Goal: Information Seeking & Learning: Learn about a topic

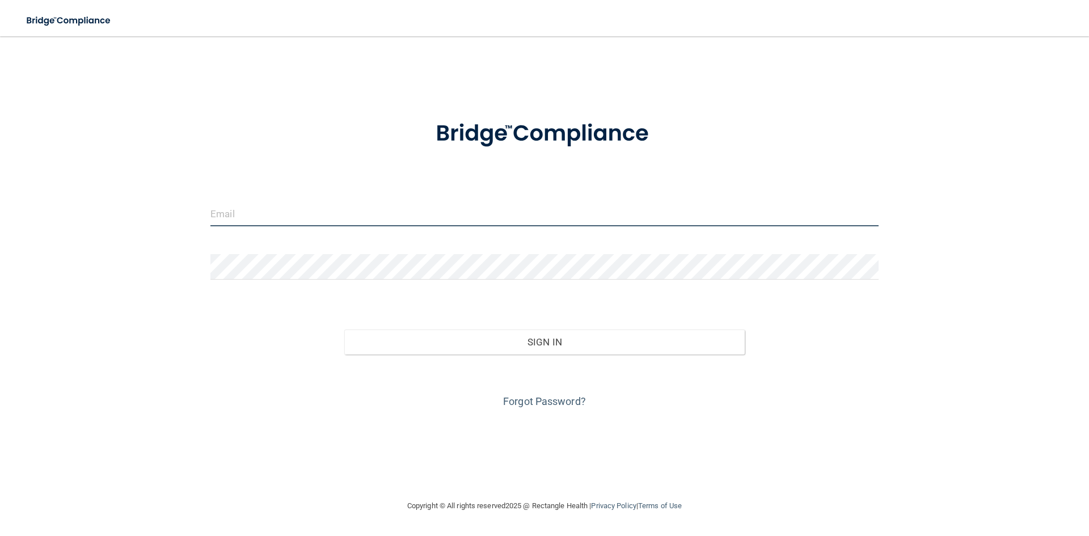
click at [418, 223] on input "email" at bounding box center [544, 214] width 668 height 26
click at [341, 215] on input "[EMAIL_ADDRESS][DOMAIN_NAME]" at bounding box center [544, 214] width 668 height 26
type input "[EMAIL_ADDRESS][DOMAIN_NAME]"
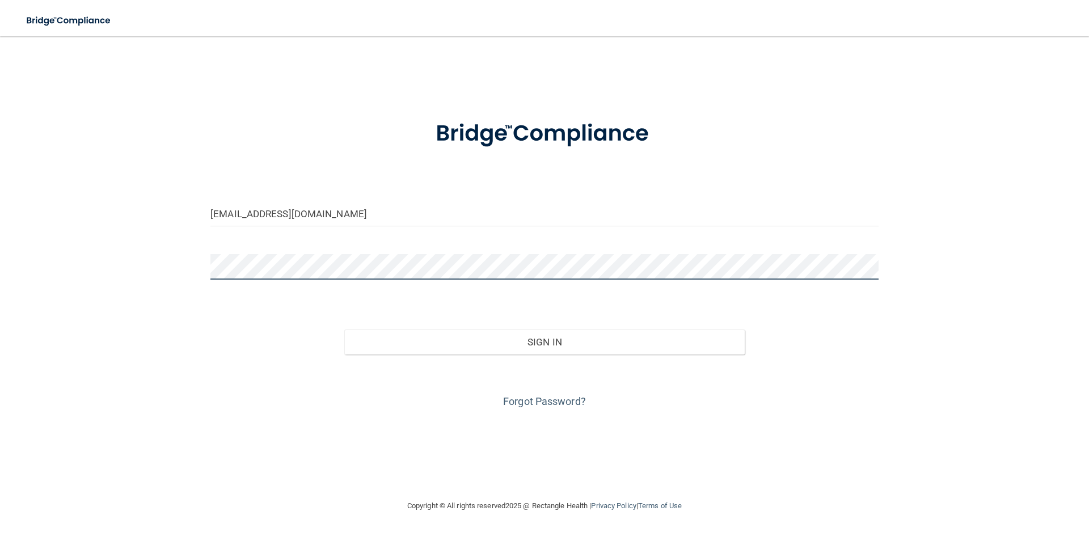
click at [344, 330] on button "Sign In" at bounding box center [544, 342] width 401 height 25
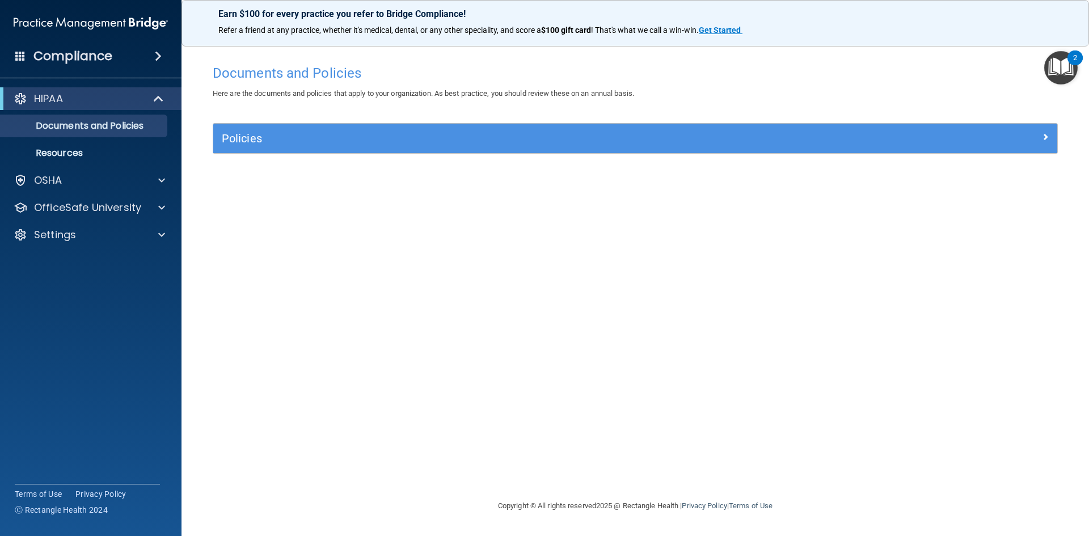
click at [1057, 54] on img "Open Resource Center, 2 new notifications" at bounding box center [1060, 67] width 33 height 33
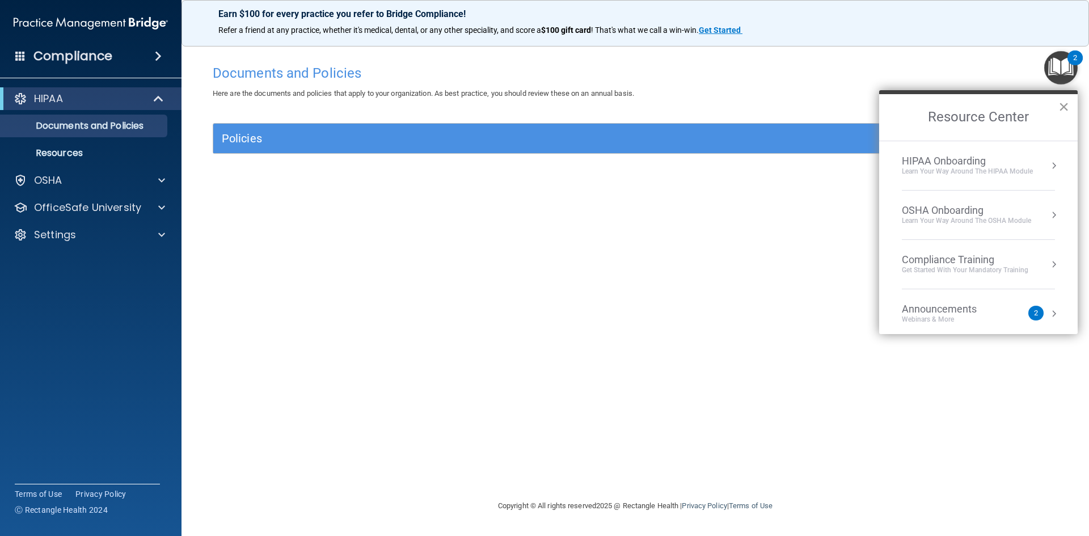
click at [1062, 101] on button "×" at bounding box center [1063, 107] width 11 height 18
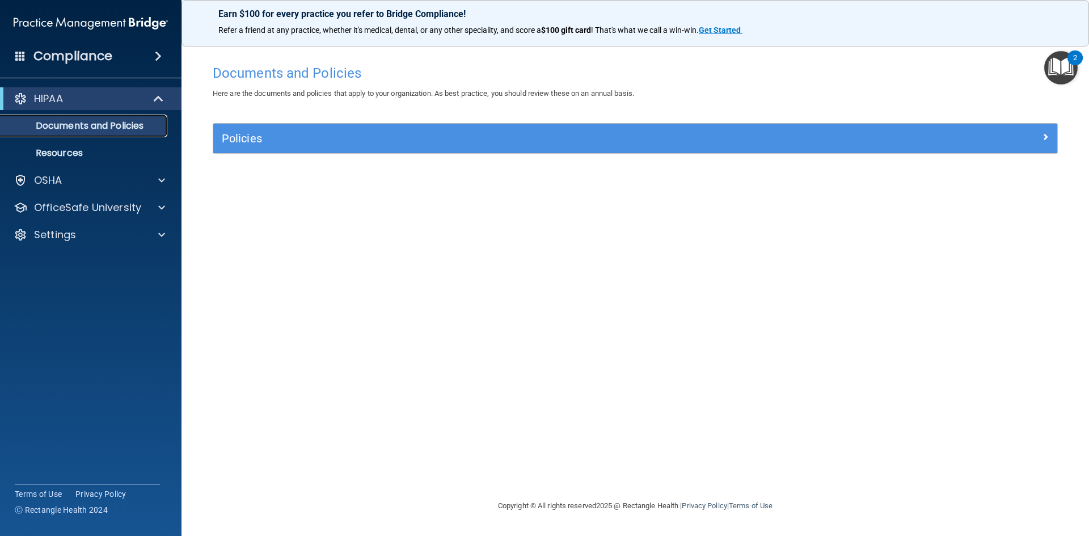
click at [85, 123] on p "Documents and Policies" at bounding box center [84, 125] width 155 height 11
click at [280, 149] on div "Policies" at bounding box center [635, 138] width 844 height 29
click at [20, 52] on span at bounding box center [20, 55] width 10 height 10
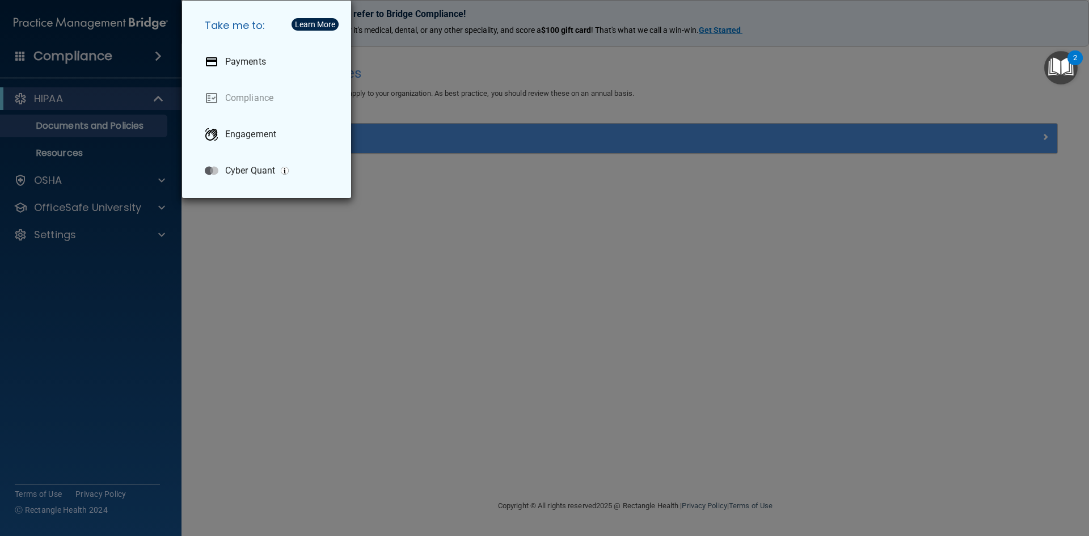
click at [21, 54] on div "Take me to: Payments Compliance Engagement Cyber Quant" at bounding box center [544, 268] width 1089 height 536
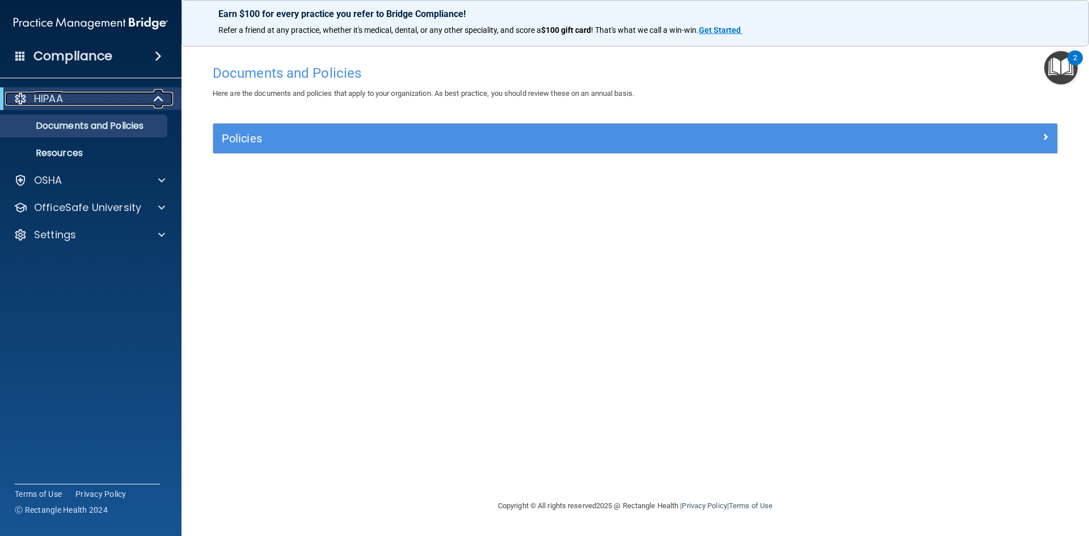
click at [162, 92] on span at bounding box center [160, 99] width 10 height 14
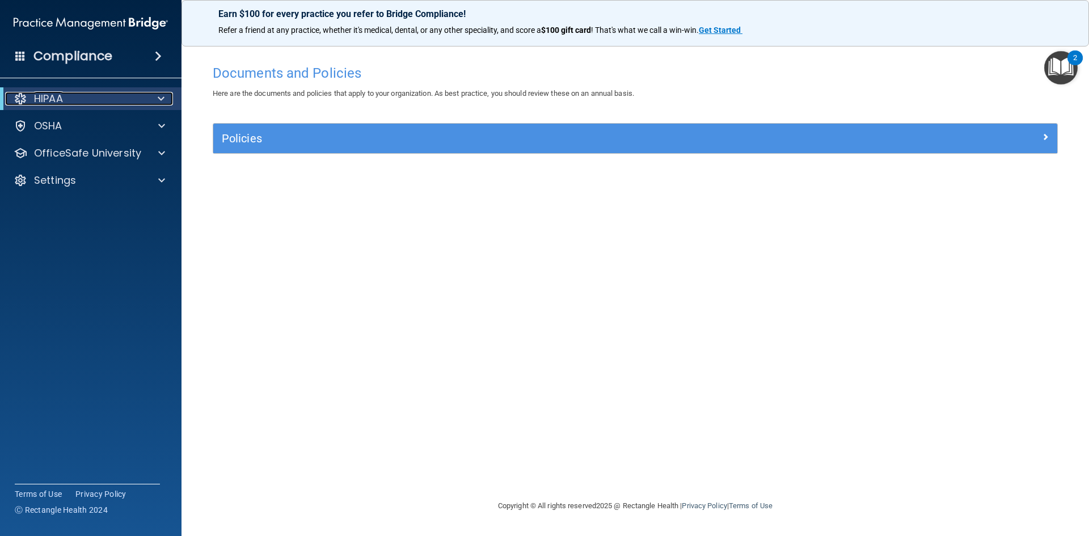
click at [162, 99] on span at bounding box center [161, 99] width 7 height 14
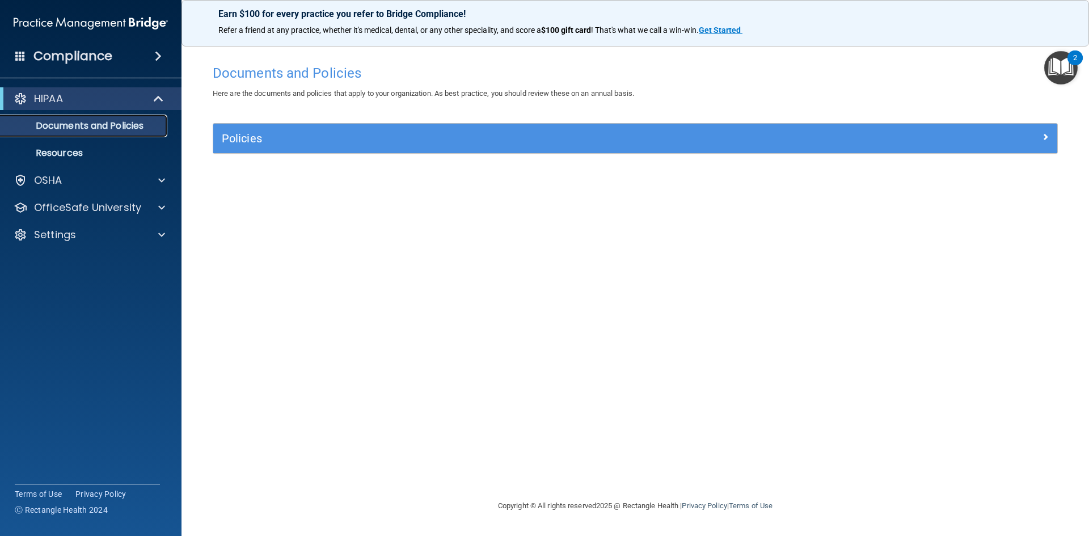
click at [117, 129] on p "Documents and Policies" at bounding box center [84, 125] width 155 height 11
click at [290, 150] on div "Policies" at bounding box center [635, 138] width 844 height 29
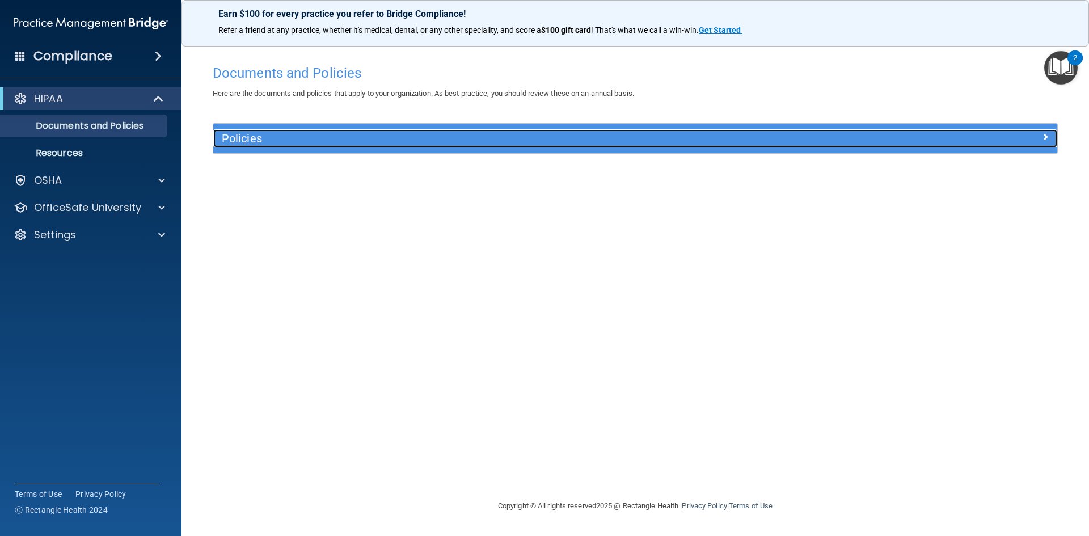
click at [289, 131] on div "Policies" at bounding box center [529, 138] width 633 height 18
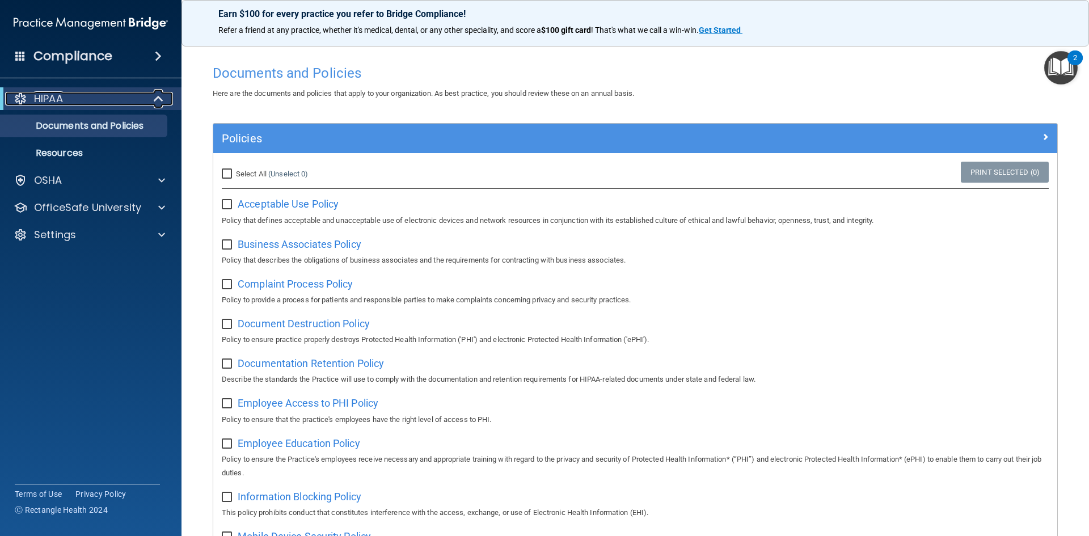
click at [160, 93] on span at bounding box center [160, 99] width 10 height 14
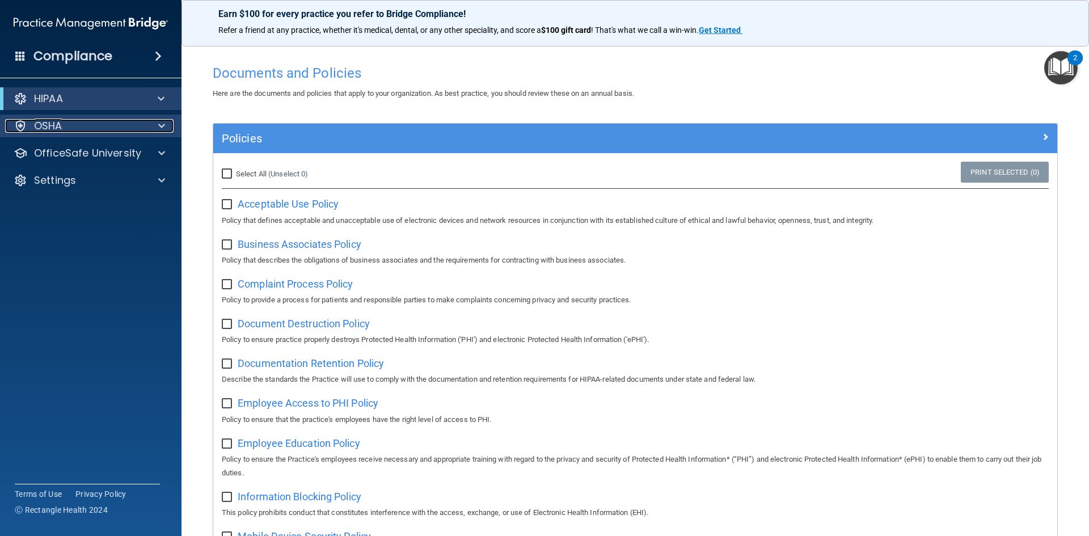
click at [163, 119] on span at bounding box center [161, 126] width 7 height 14
click at [169, 92] on div at bounding box center [159, 99] width 28 height 14
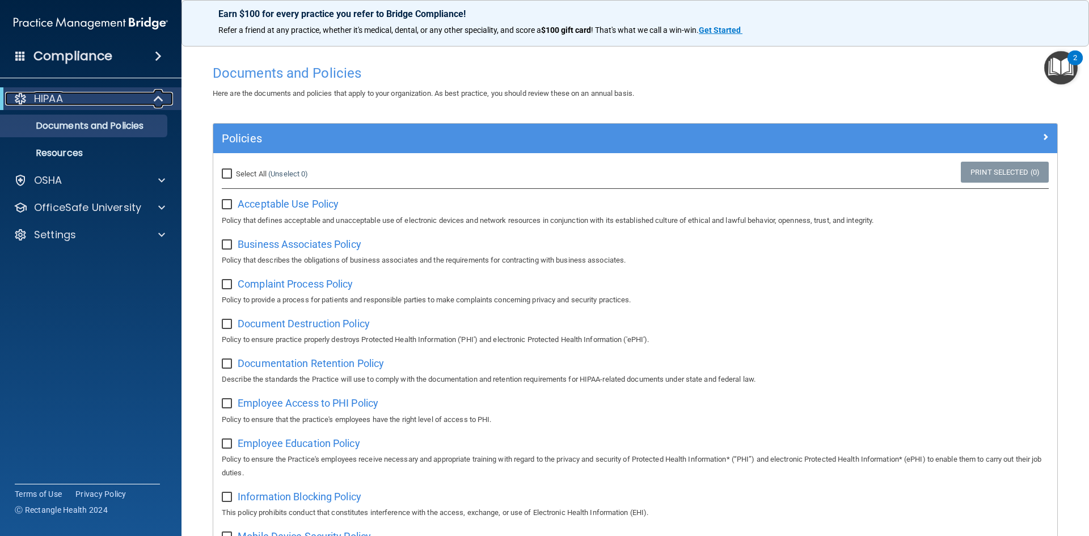
click at [158, 100] on span at bounding box center [160, 99] width 10 height 14
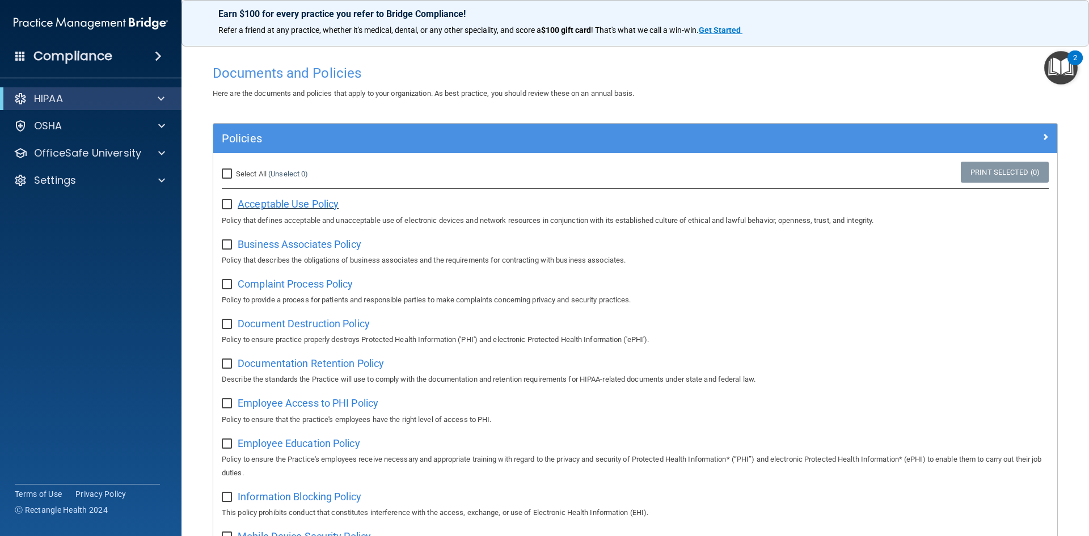
click at [251, 201] on span "Acceptable Use Policy" at bounding box center [288, 204] width 101 height 12
click at [94, 130] on div "OSHA" at bounding box center [75, 126] width 141 height 14
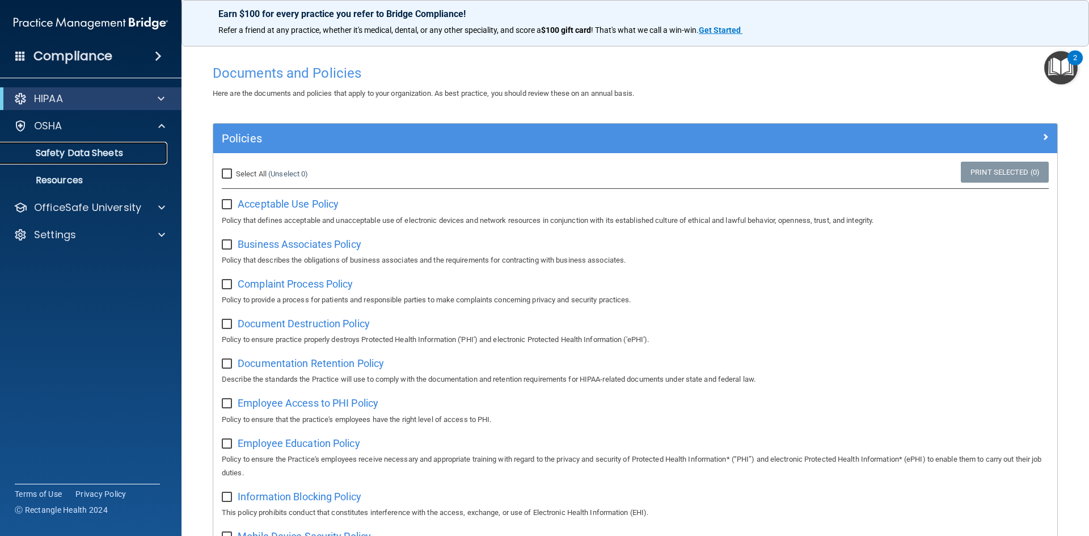
click at [117, 147] on p "Safety Data Sheets" at bounding box center [84, 152] width 155 height 11
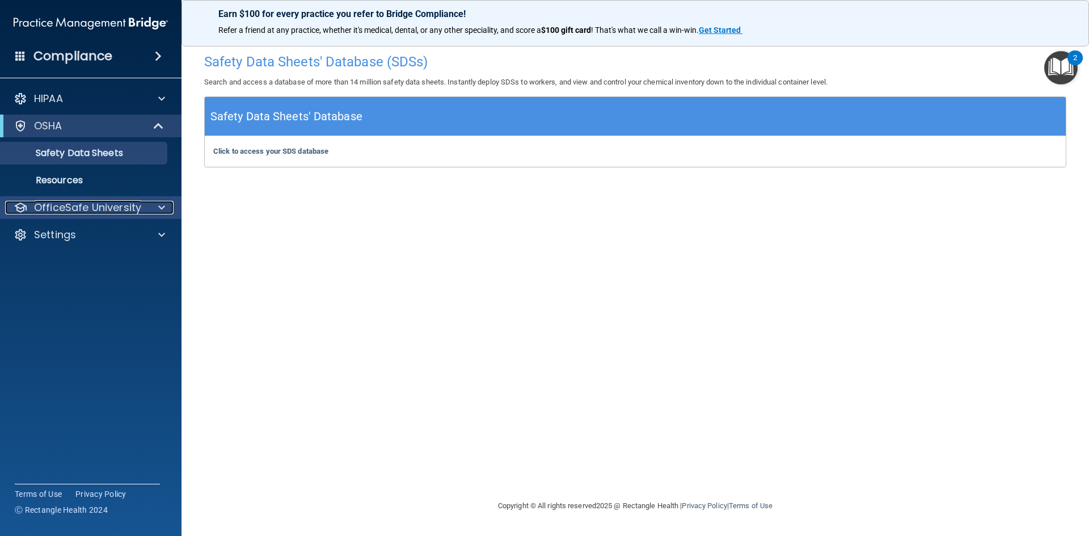
click at [134, 209] on p "OfficeSafe University" at bounding box center [87, 208] width 107 height 14
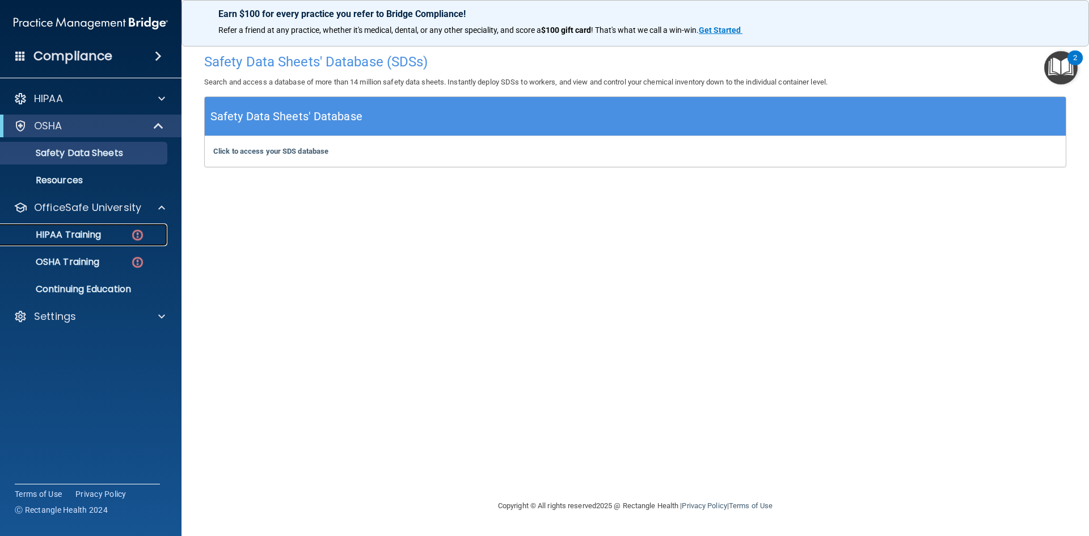
click at [136, 230] on img at bounding box center [137, 235] width 14 height 14
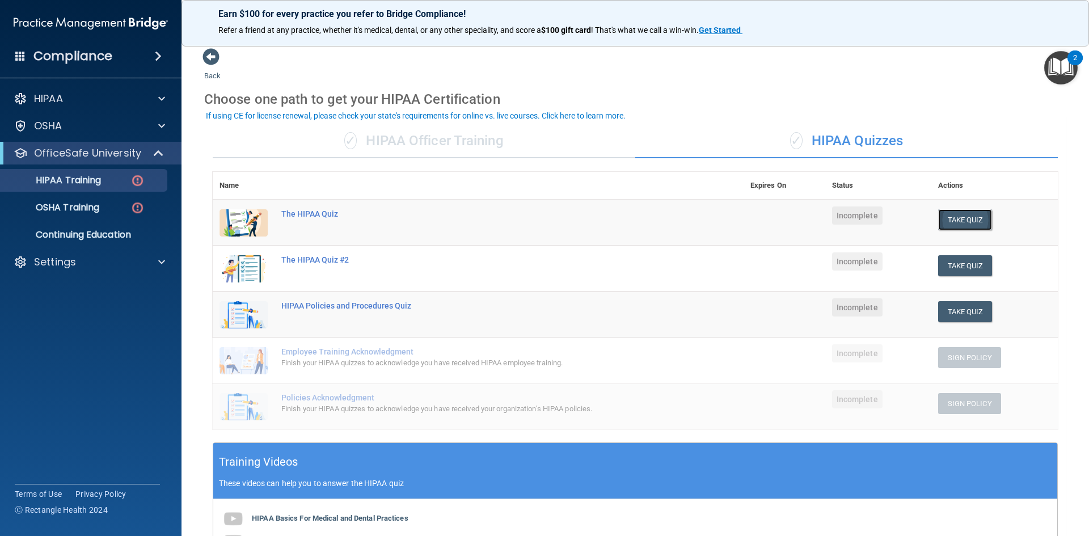
click at [973, 223] on button "Take Quiz" at bounding box center [965, 219] width 54 height 21
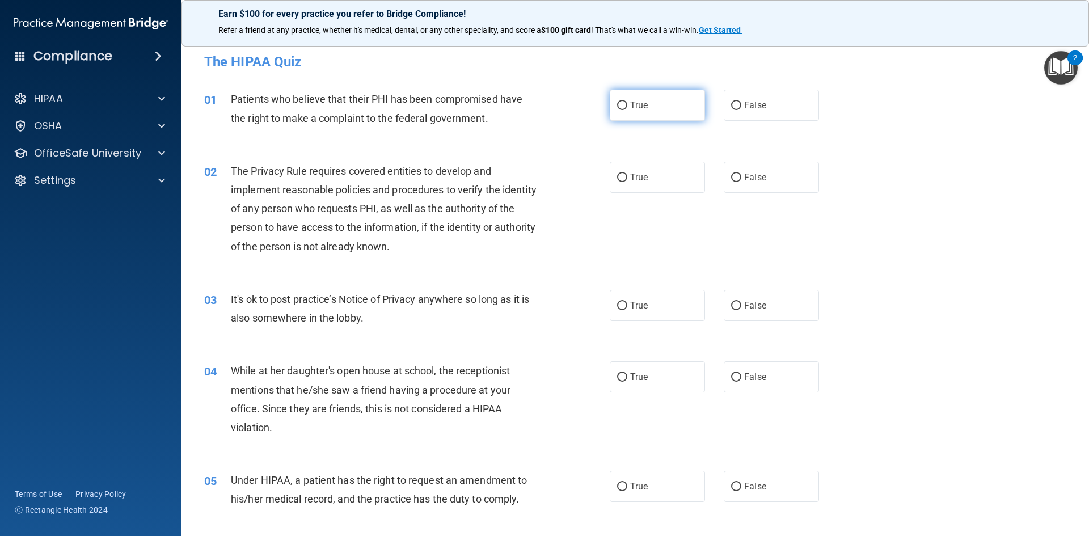
click at [676, 103] on label "True" at bounding box center [657, 105] width 95 height 31
click at [627, 103] on input "True" at bounding box center [622, 106] width 10 height 9
radio input "true"
click at [618, 176] on input "True" at bounding box center [622, 178] width 10 height 9
radio input "true"
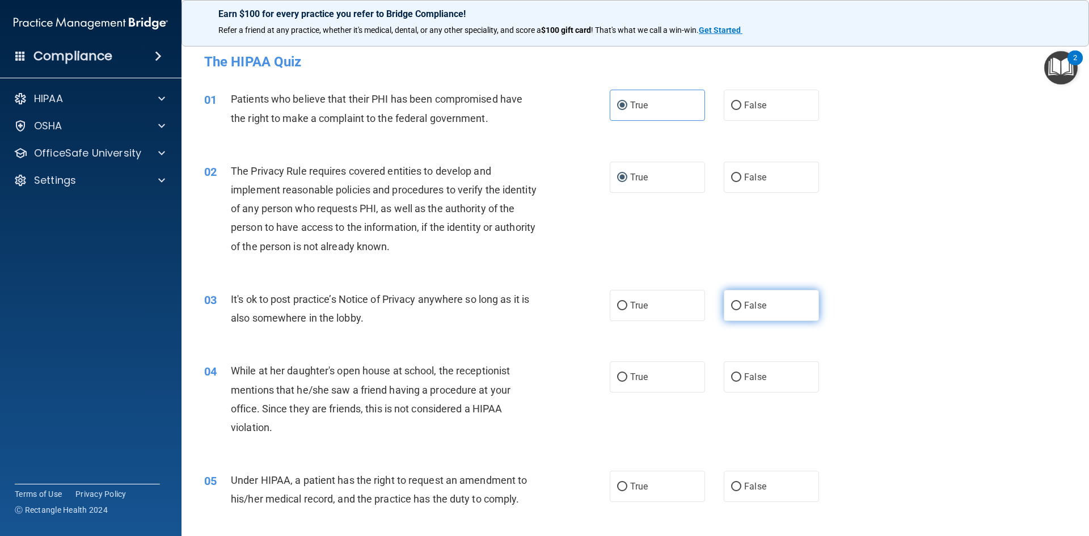
click at [724, 313] on label "False" at bounding box center [771, 305] width 95 height 31
click at [731, 310] on input "False" at bounding box center [736, 306] width 10 height 9
radio input "true"
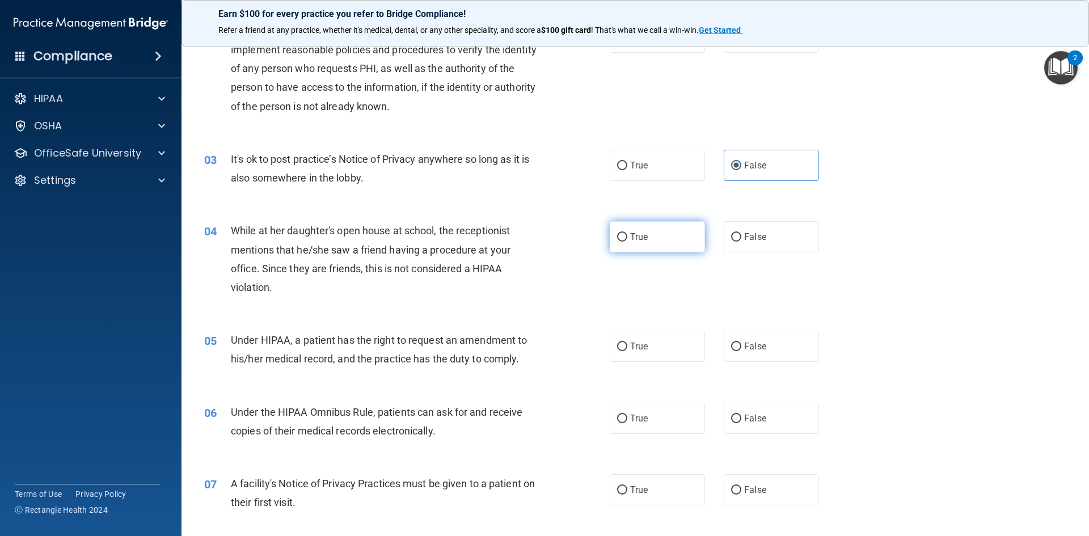
scroll to position [170, 0]
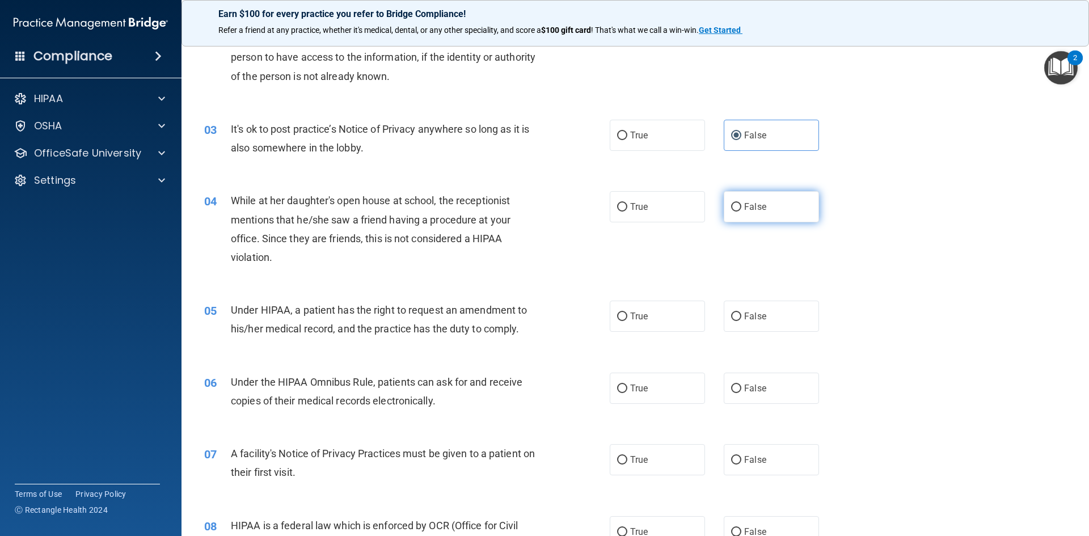
click at [733, 205] on input "False" at bounding box center [736, 207] width 10 height 9
radio input "true"
click at [673, 310] on label "True" at bounding box center [657, 316] width 95 height 31
click at [627, 312] on input "True" at bounding box center [622, 316] width 10 height 9
radio input "true"
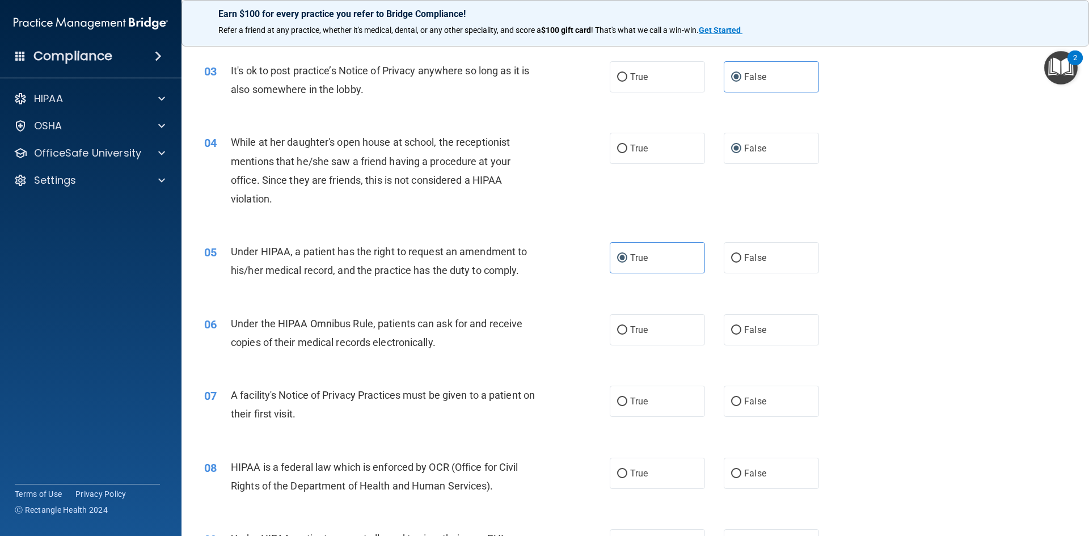
scroll to position [284, 0]
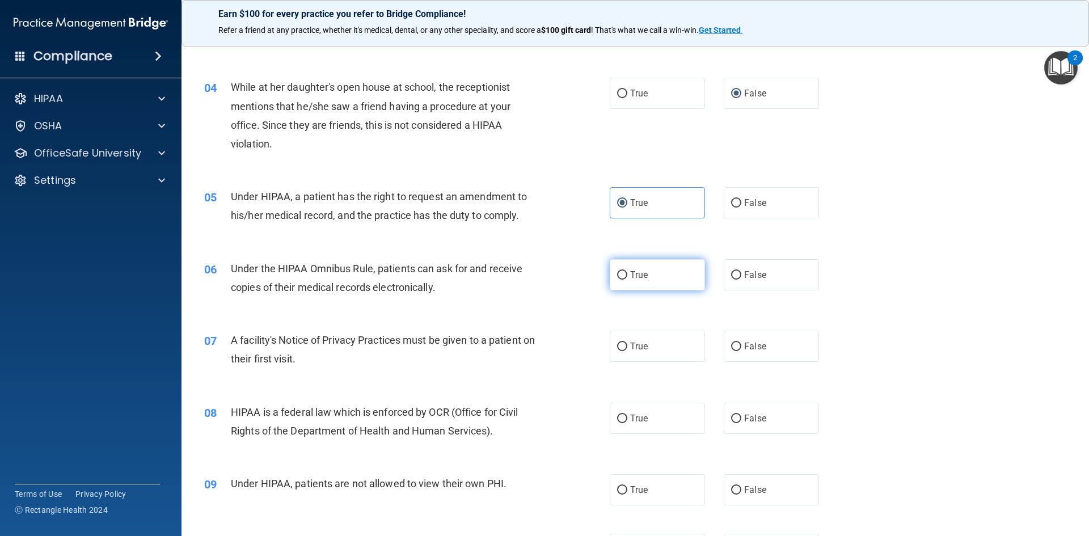
click at [663, 282] on label "True" at bounding box center [657, 274] width 95 height 31
click at [627, 280] on input "True" at bounding box center [622, 275] width 10 height 9
radio input "true"
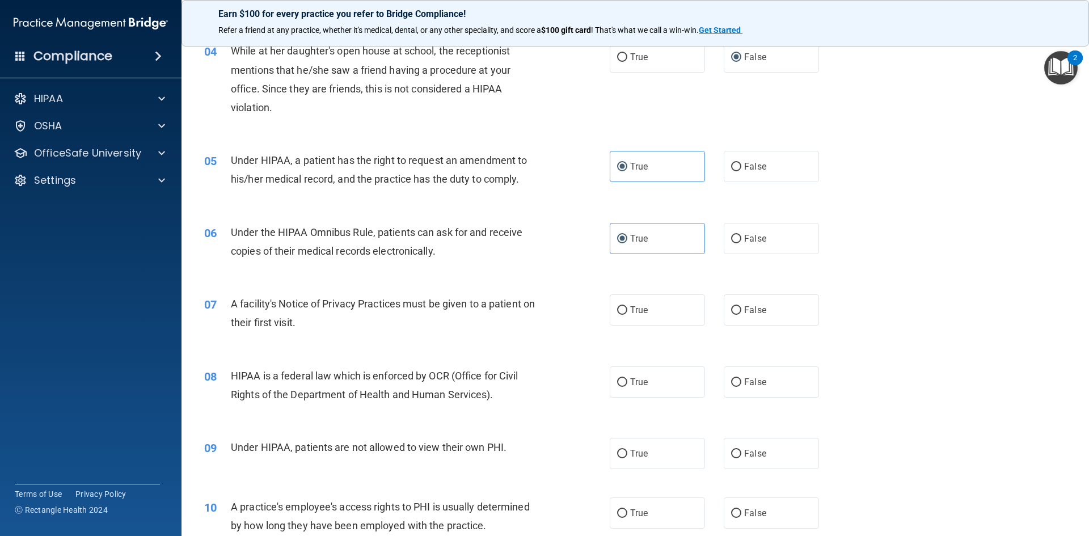
scroll to position [340, 0]
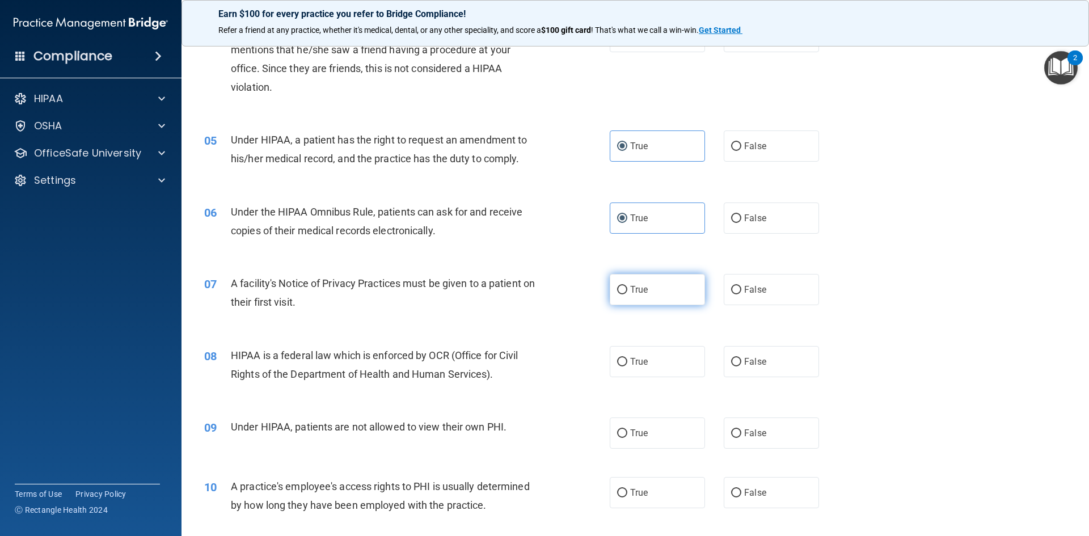
click at [630, 292] on span "True" at bounding box center [639, 289] width 18 height 11
click at [626, 292] on input "True" at bounding box center [622, 290] width 10 height 9
radio input "true"
click at [642, 361] on span "True" at bounding box center [639, 361] width 18 height 11
click at [627, 361] on input "True" at bounding box center [622, 362] width 10 height 9
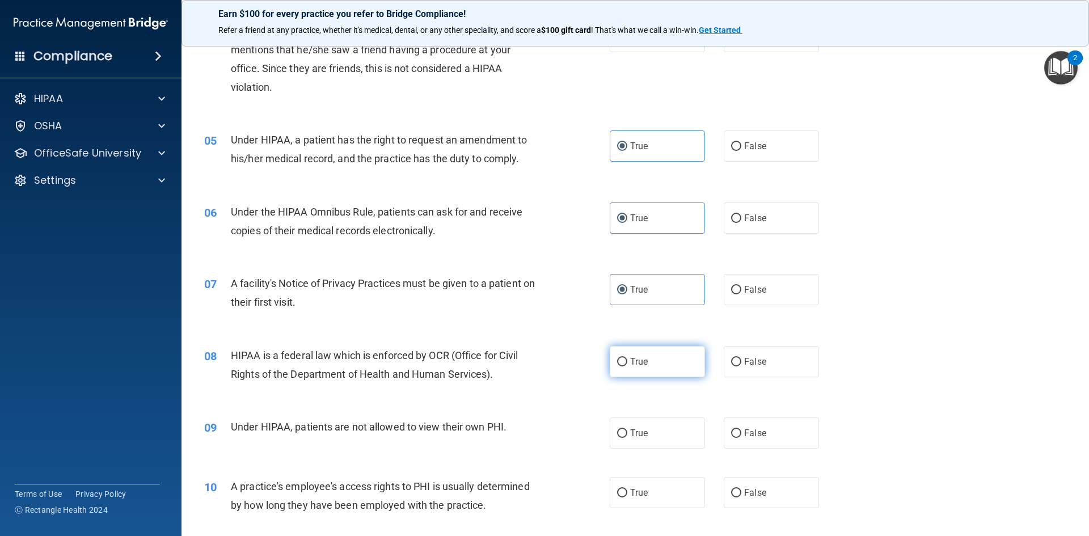
radio input "true"
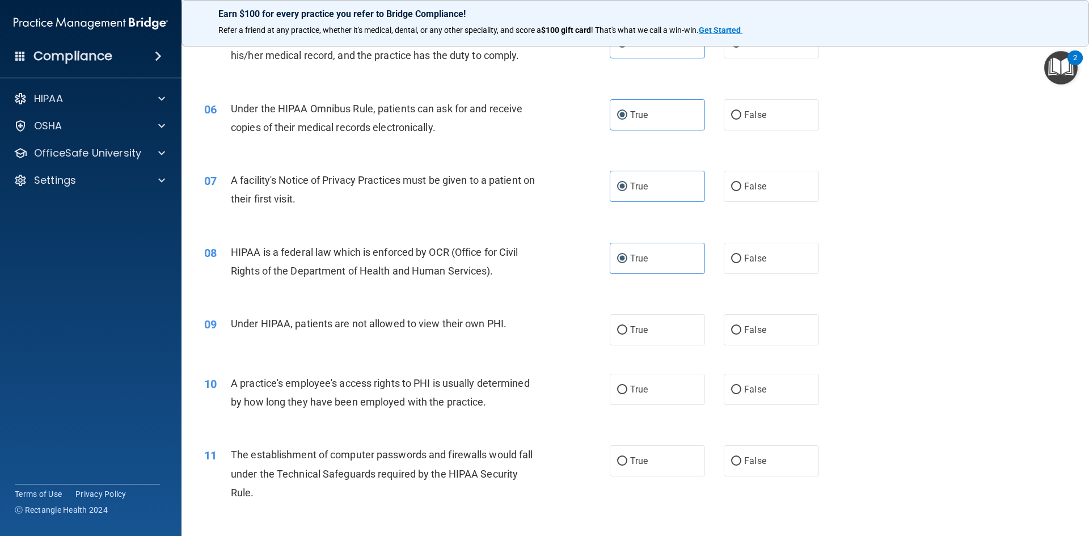
scroll to position [454, 0]
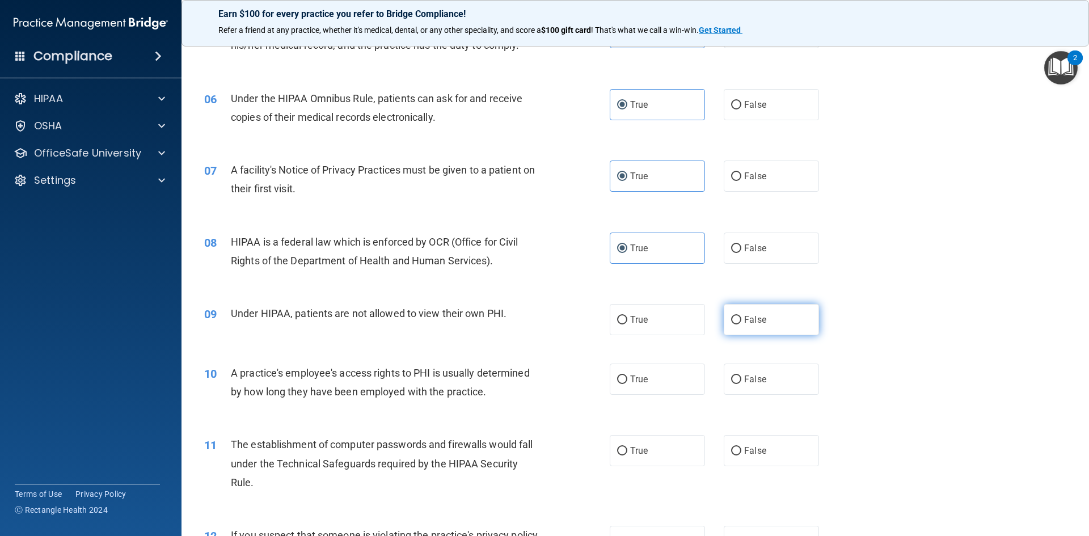
click at [749, 334] on label "False" at bounding box center [771, 319] width 95 height 31
click at [741, 324] on input "False" at bounding box center [736, 320] width 10 height 9
radio input "true"
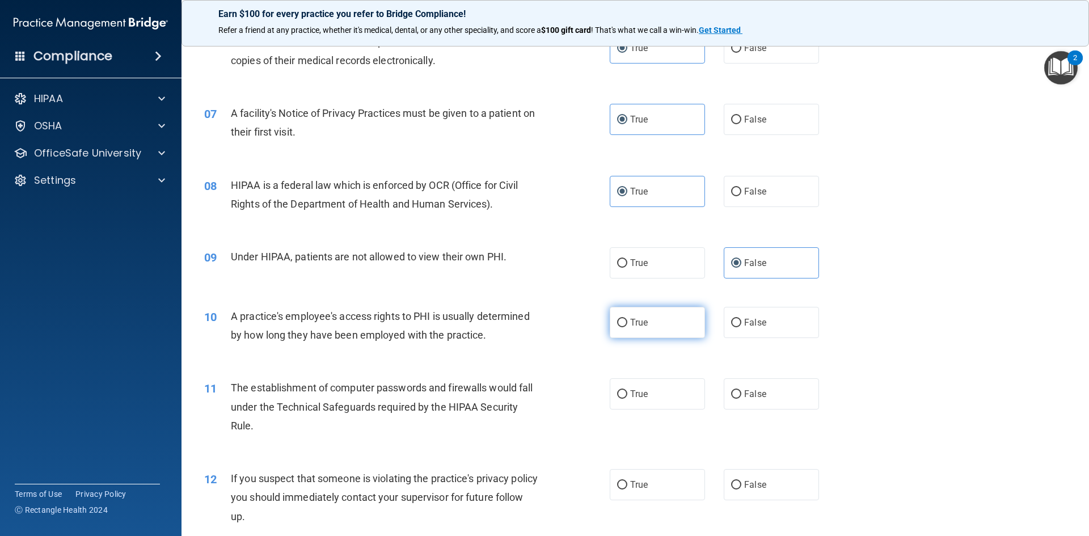
click at [649, 318] on label "True" at bounding box center [657, 322] width 95 height 31
click at [627, 319] on input "True" at bounding box center [622, 323] width 10 height 9
radio input "true"
click at [714, 315] on div "True False" at bounding box center [724, 322] width 229 height 31
click at [731, 316] on label "False" at bounding box center [771, 322] width 95 height 31
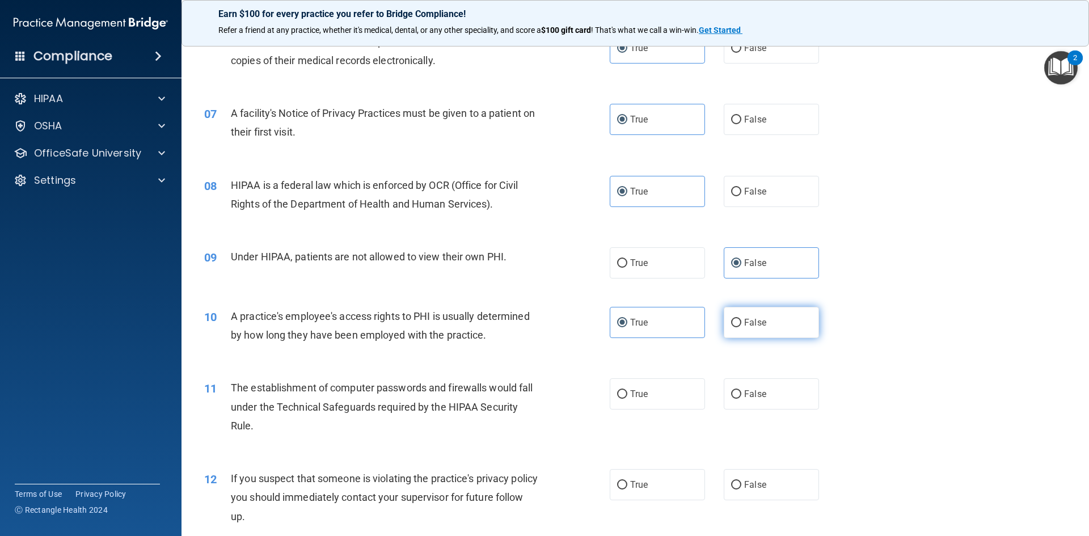
click at [731, 319] on input "False" at bounding box center [736, 323] width 10 height 9
radio input "true"
radio input "false"
click at [649, 401] on label "True" at bounding box center [657, 393] width 95 height 31
click at [627, 399] on input "True" at bounding box center [622, 394] width 10 height 9
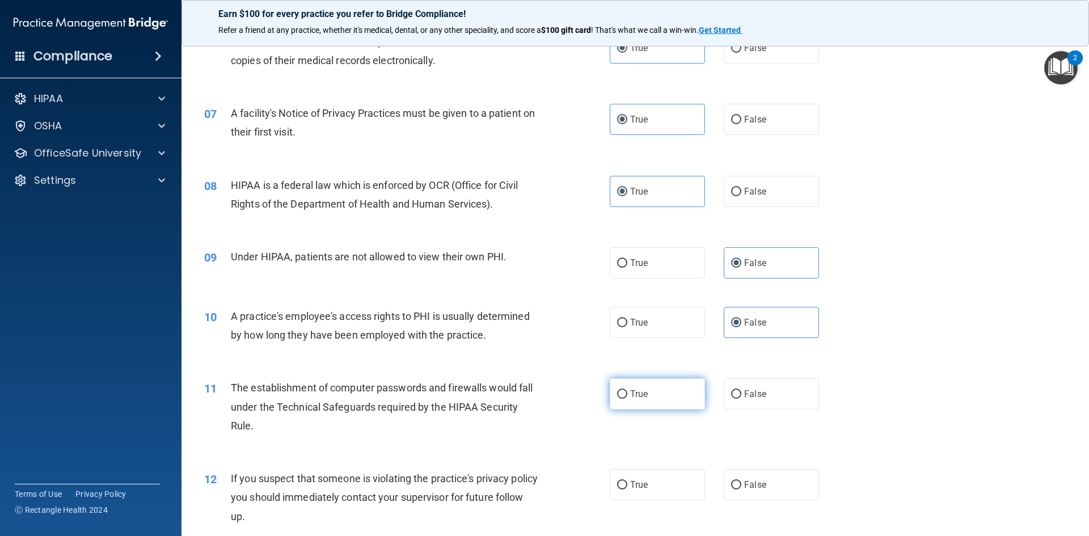
radio input "true"
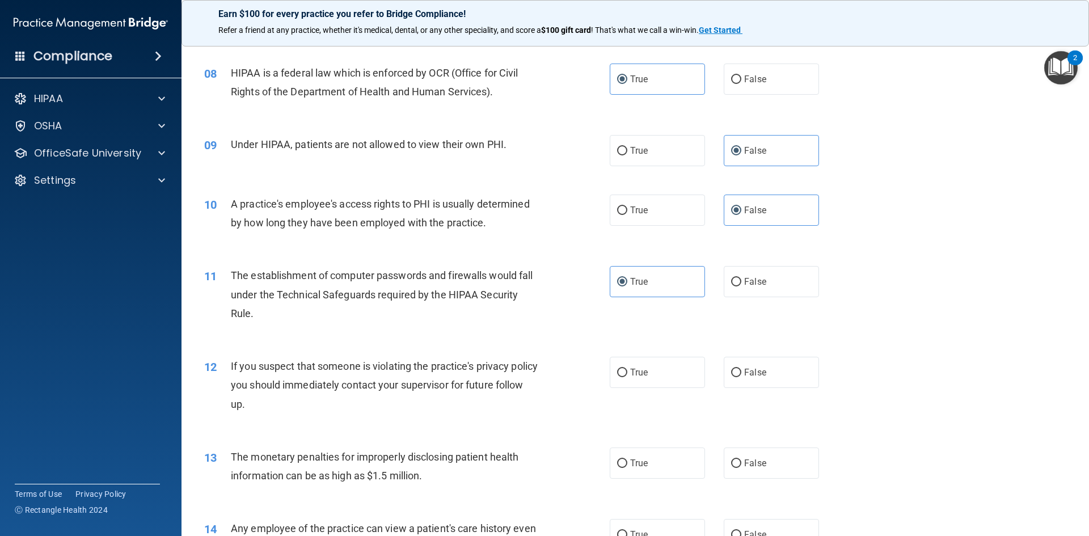
scroll to position [624, 0]
click at [643, 362] on label "True" at bounding box center [657, 371] width 95 height 31
click at [627, 368] on input "True" at bounding box center [622, 372] width 10 height 9
radio input "true"
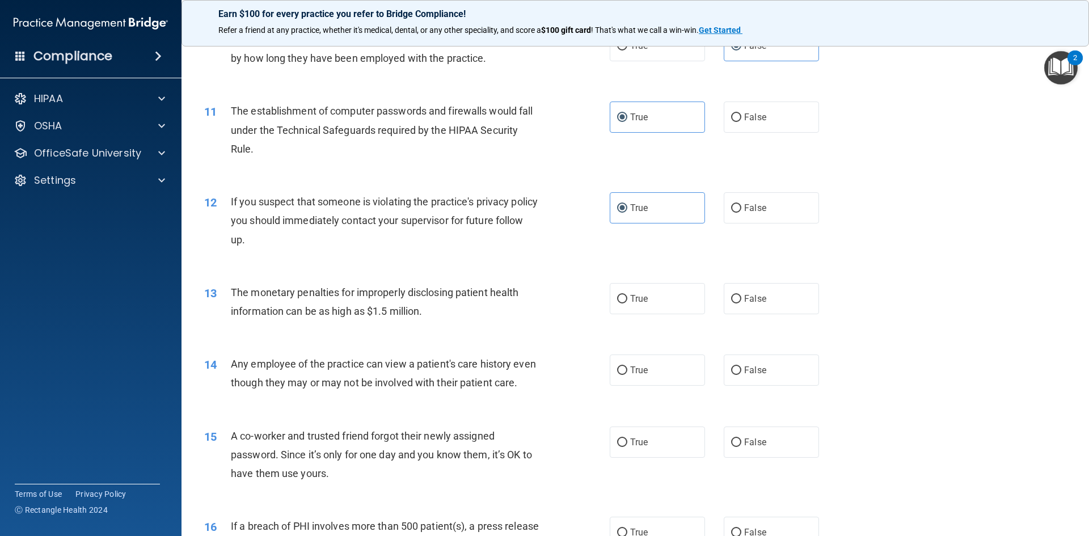
scroll to position [794, 0]
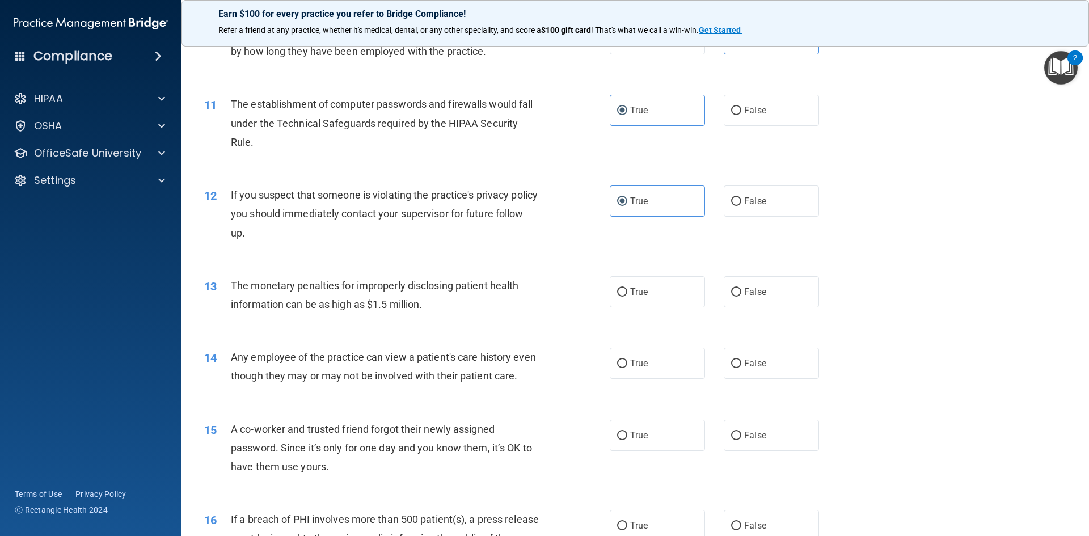
click at [651, 309] on div "13 The monetary penalties for improperly disclosing patient health information …" at bounding box center [635, 297] width 879 height 71
click at [651, 291] on label "True" at bounding box center [657, 291] width 95 height 31
click at [627, 291] on input "True" at bounding box center [622, 292] width 10 height 9
radio input "true"
click at [689, 364] on label "True" at bounding box center [657, 363] width 95 height 31
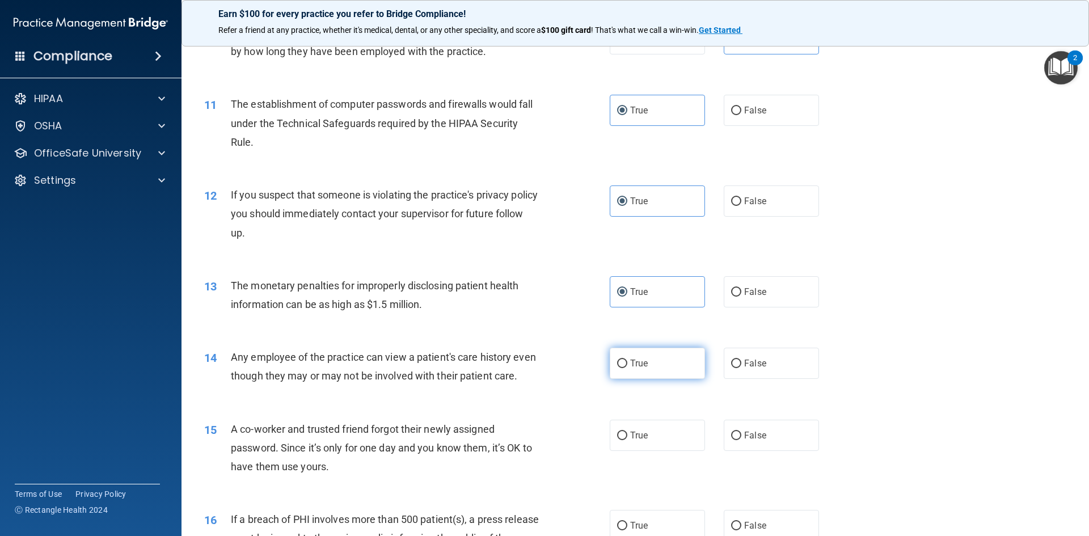
click at [627, 364] on input "True" at bounding box center [622, 364] width 10 height 9
radio input "true"
click at [768, 451] on label "False" at bounding box center [771, 435] width 95 height 31
click at [741, 440] on input "False" at bounding box center [736, 436] width 10 height 9
radio input "true"
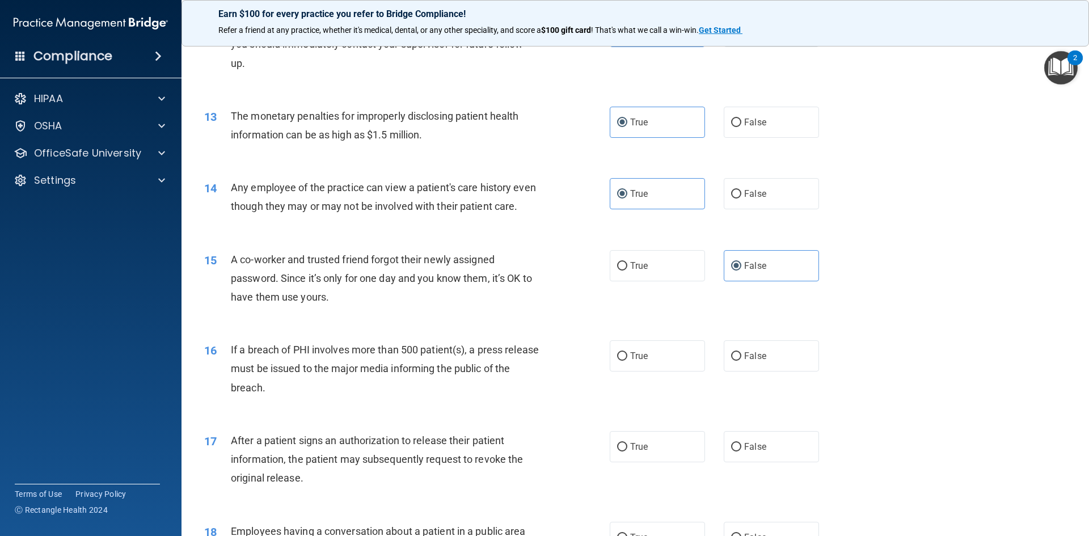
scroll to position [964, 0]
click at [656, 371] on label "True" at bounding box center [657, 355] width 95 height 31
click at [627, 360] on input "True" at bounding box center [622, 356] width 10 height 9
radio input "true"
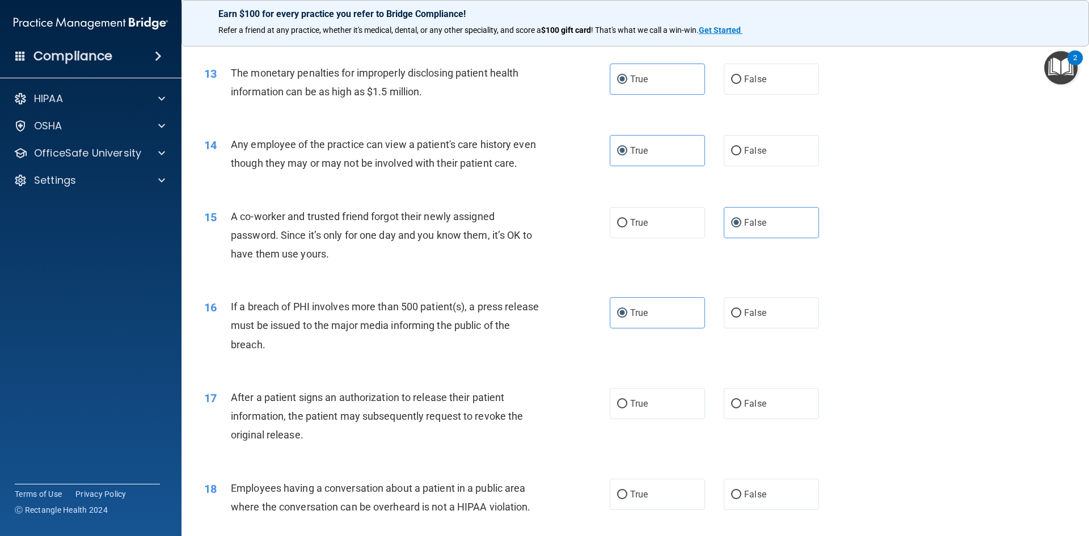
scroll to position [1134, 0]
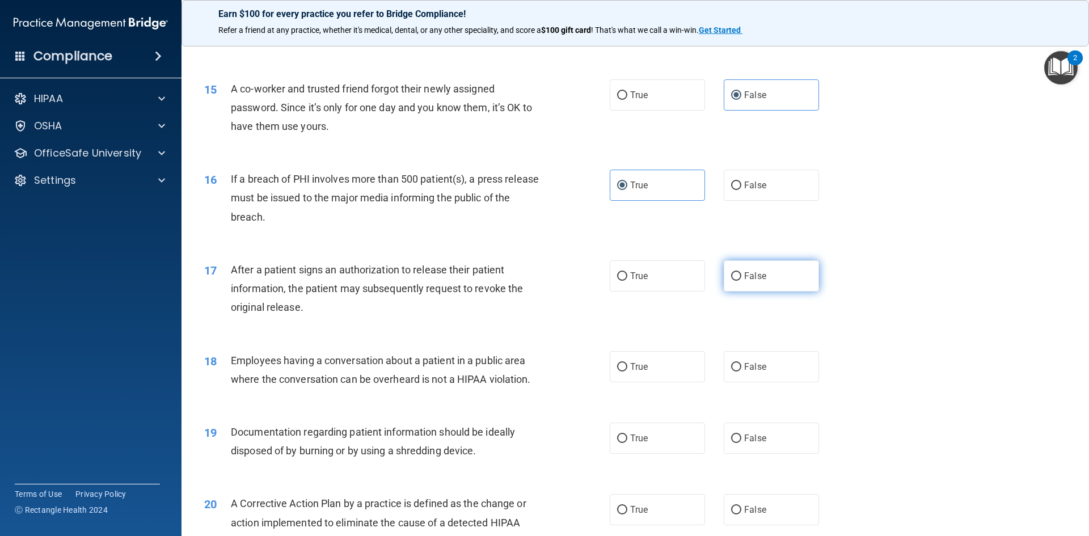
click at [762, 292] on label "False" at bounding box center [771, 275] width 95 height 31
click at [741, 281] on input "False" at bounding box center [736, 276] width 10 height 9
radio input "true"
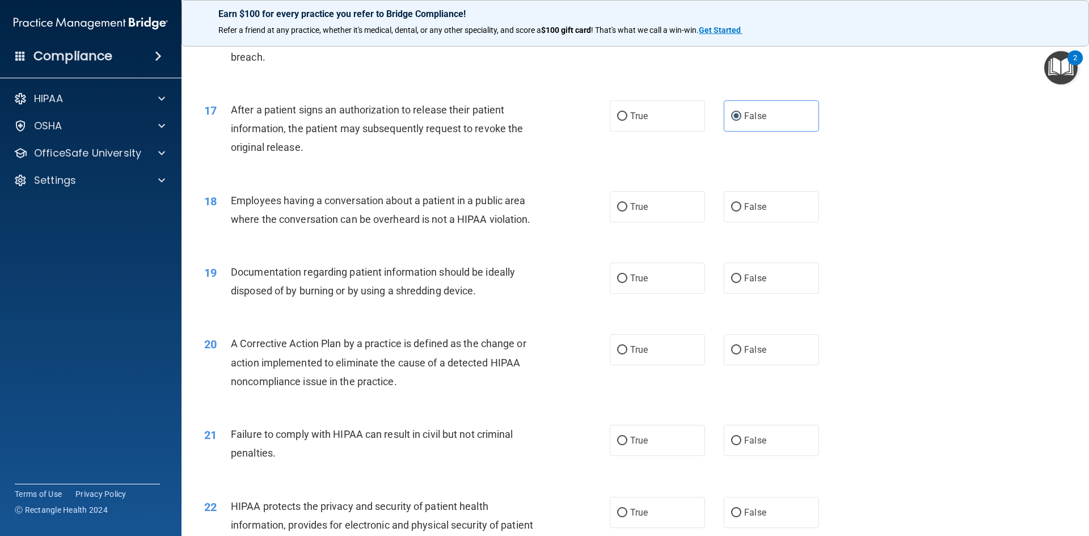
scroll to position [1304, 0]
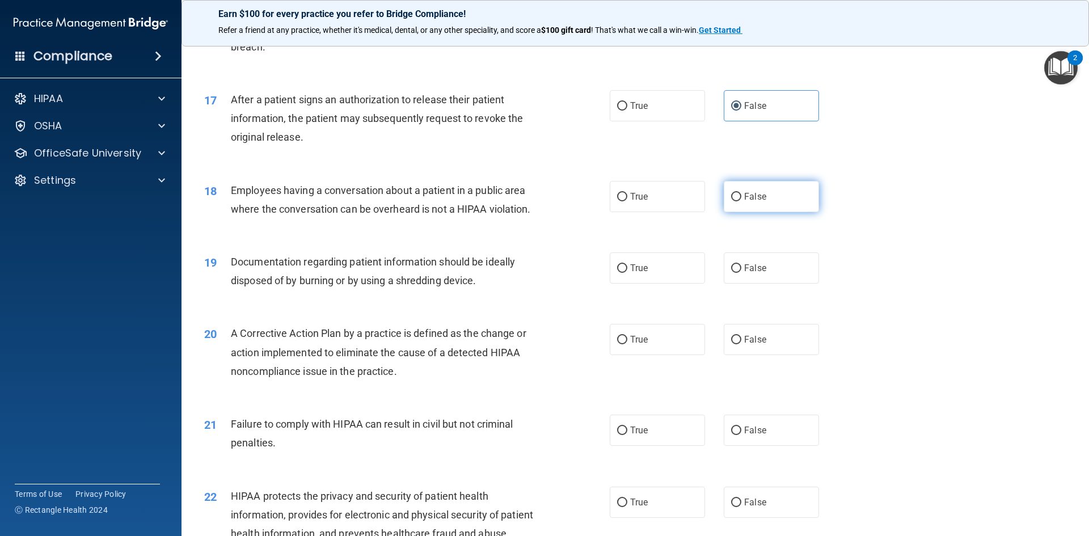
click at [778, 212] on label "False" at bounding box center [771, 196] width 95 height 31
click at [741, 201] on input "False" at bounding box center [736, 197] width 10 height 9
radio input "true"
click at [650, 284] on label "True" at bounding box center [657, 267] width 95 height 31
click at [627, 273] on input "True" at bounding box center [622, 268] width 10 height 9
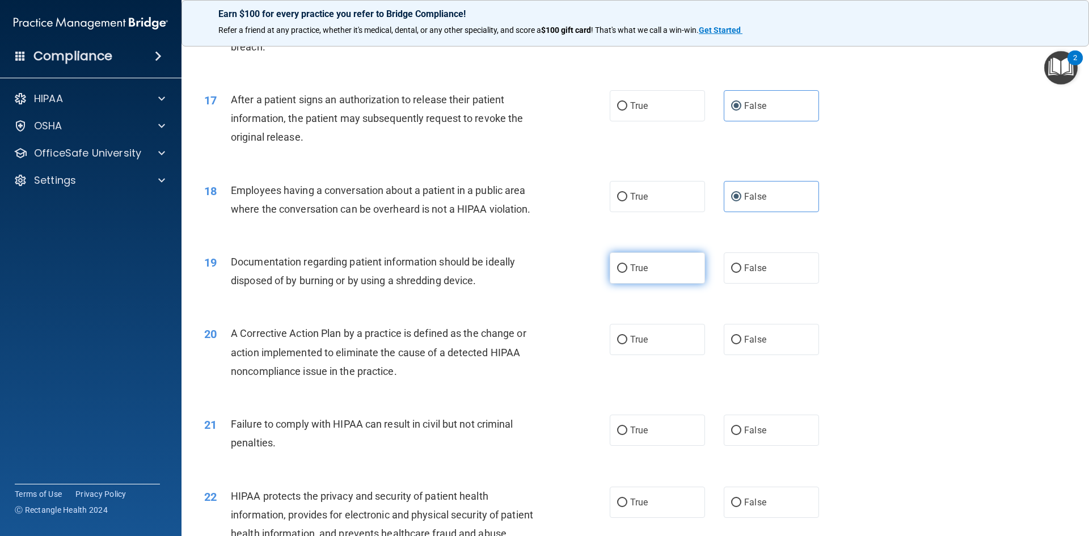
radio input "true"
click at [662, 353] on label "True" at bounding box center [657, 339] width 95 height 31
click at [627, 344] on input "True" at bounding box center [622, 340] width 10 height 9
radio input "true"
click at [620, 435] on input "True" at bounding box center [622, 430] width 10 height 9
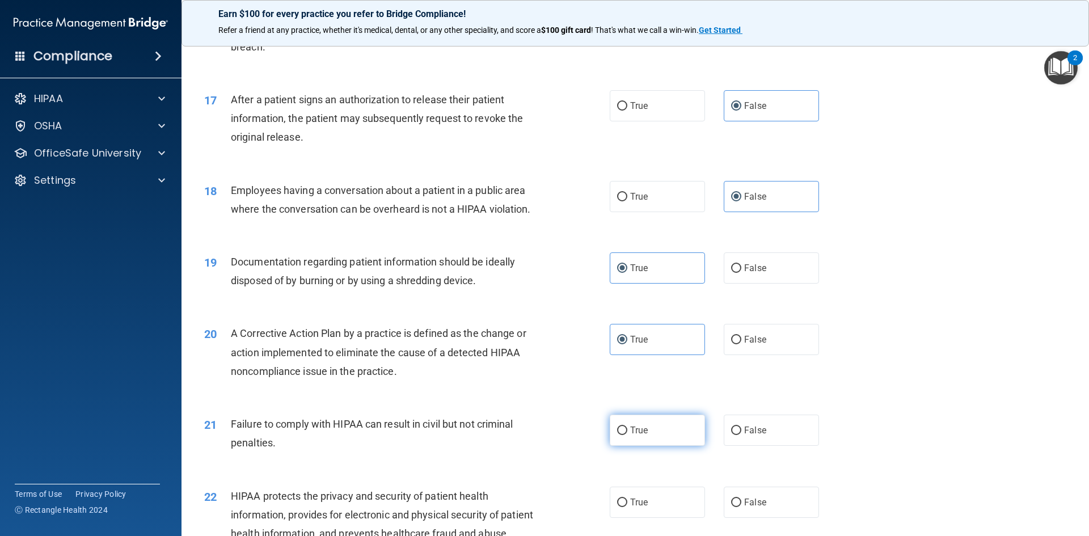
radio input "true"
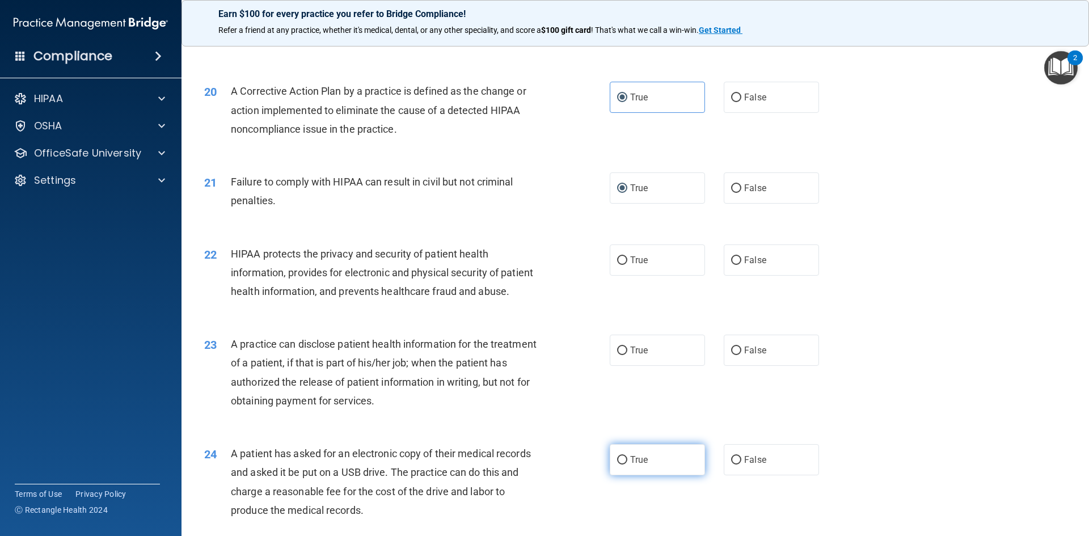
scroll to position [1588, 0]
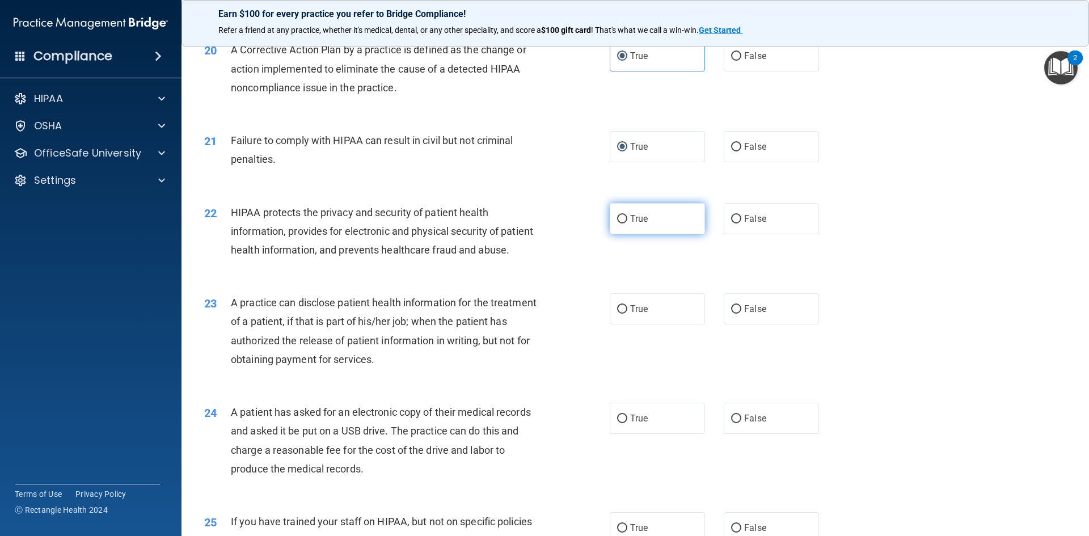
click at [622, 223] on input "True" at bounding box center [622, 219] width 10 height 9
radio input "true"
click at [686, 324] on label "True" at bounding box center [657, 308] width 95 height 31
click at [627, 314] on input "True" at bounding box center [622, 309] width 10 height 9
radio input "true"
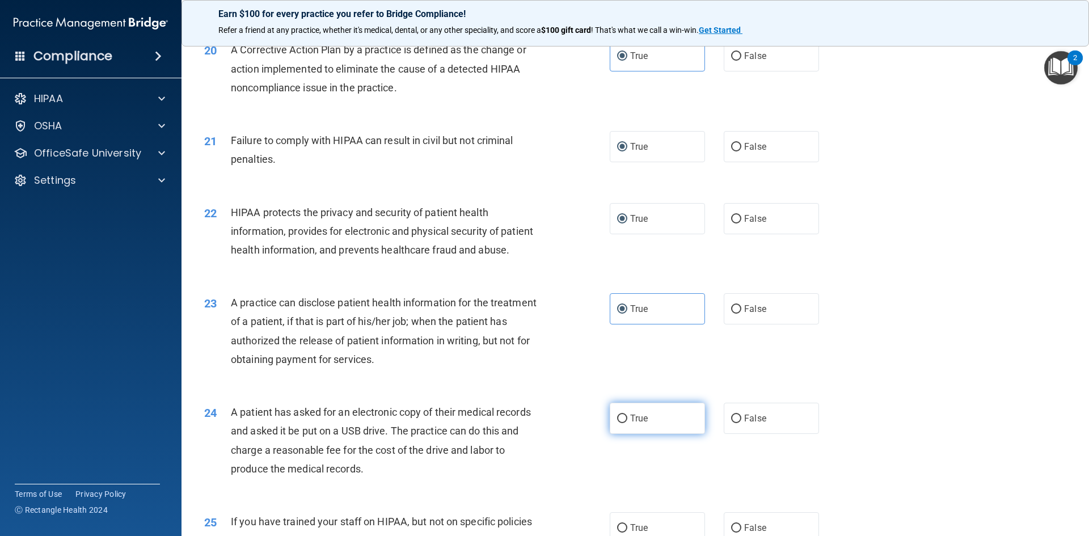
click at [647, 434] on label "True" at bounding box center [657, 418] width 95 height 31
click at [627, 423] on input "True" at bounding box center [622, 419] width 10 height 9
radio input "true"
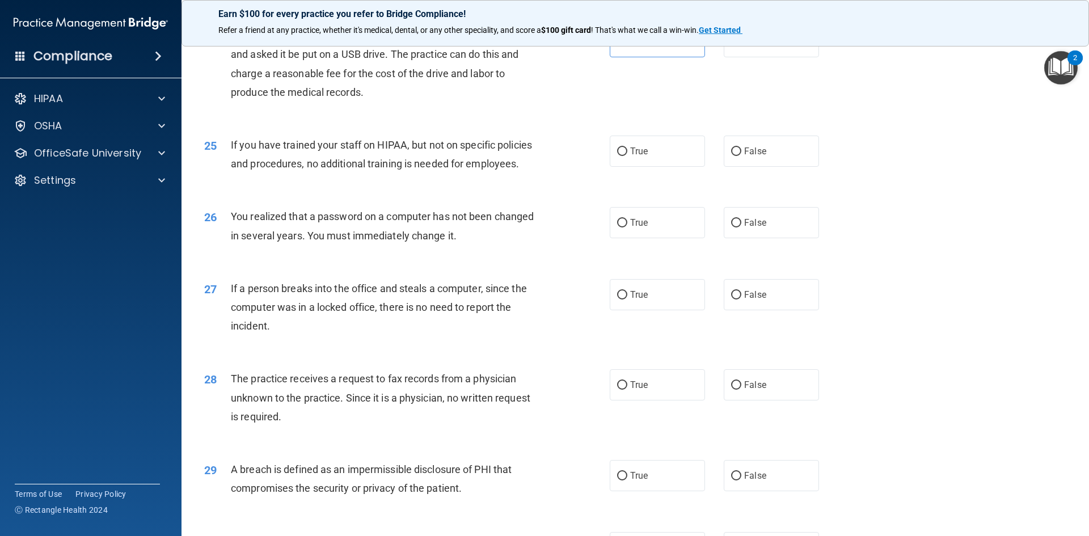
scroll to position [1985, 0]
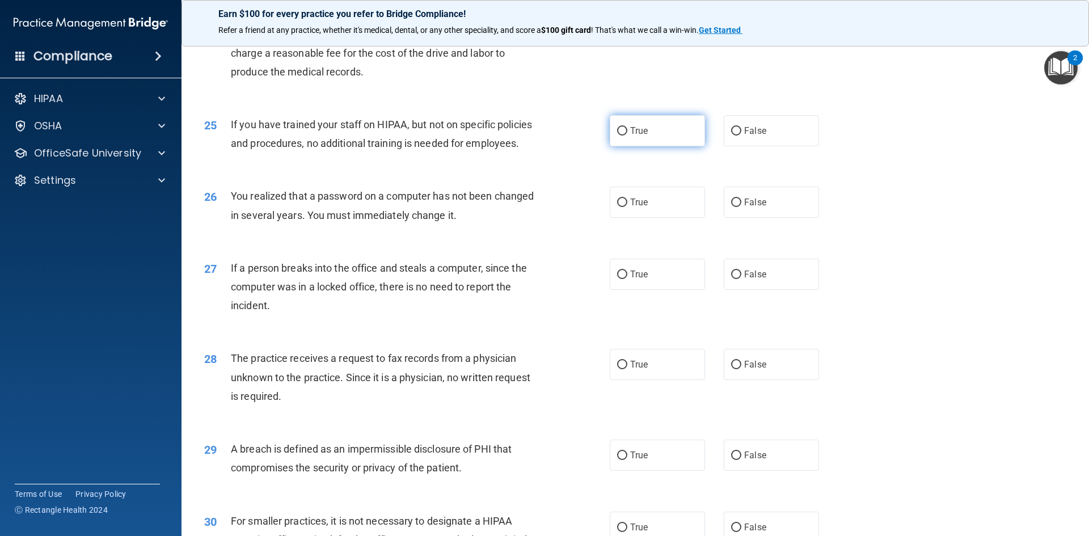
click at [650, 146] on label "True" at bounding box center [657, 130] width 95 height 31
click at [627, 136] on input "True" at bounding box center [622, 131] width 10 height 9
radio input "true"
click at [659, 218] on label "True" at bounding box center [657, 202] width 95 height 31
click at [627, 207] on input "True" at bounding box center [622, 202] width 10 height 9
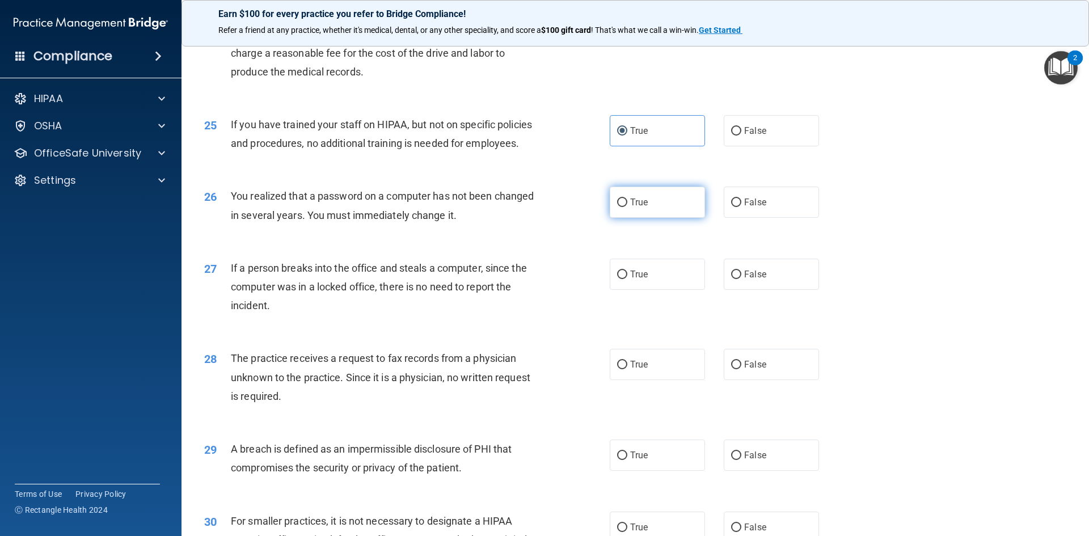
radio input "true"
click at [744, 290] on label "False" at bounding box center [771, 274] width 95 height 31
click at [741, 279] on input "False" at bounding box center [736, 275] width 10 height 9
radio input "true"
click at [754, 370] on span "False" at bounding box center [755, 364] width 22 height 11
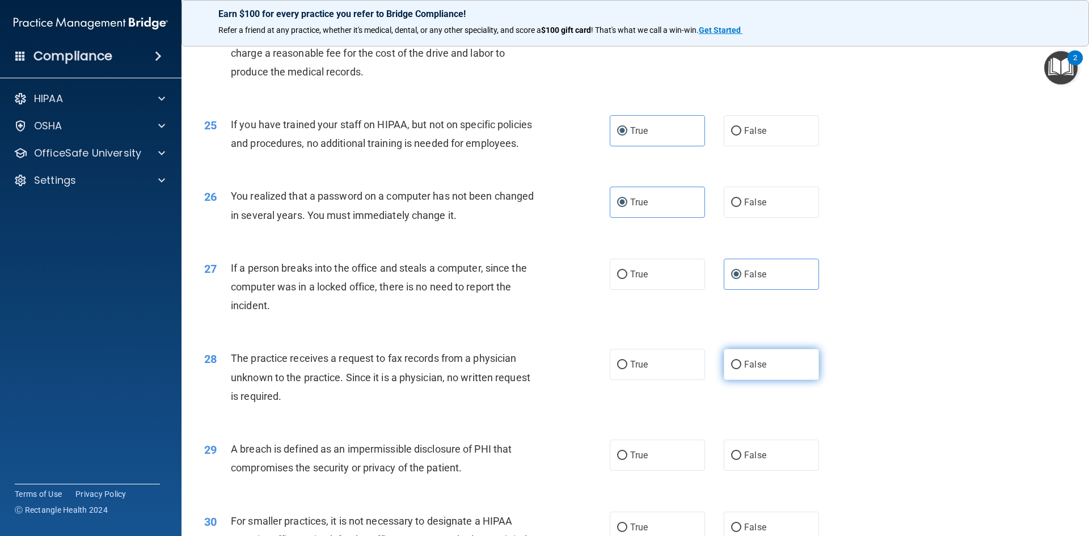
click at [741, 369] on input "False" at bounding box center [736, 365] width 10 height 9
radio input "true"
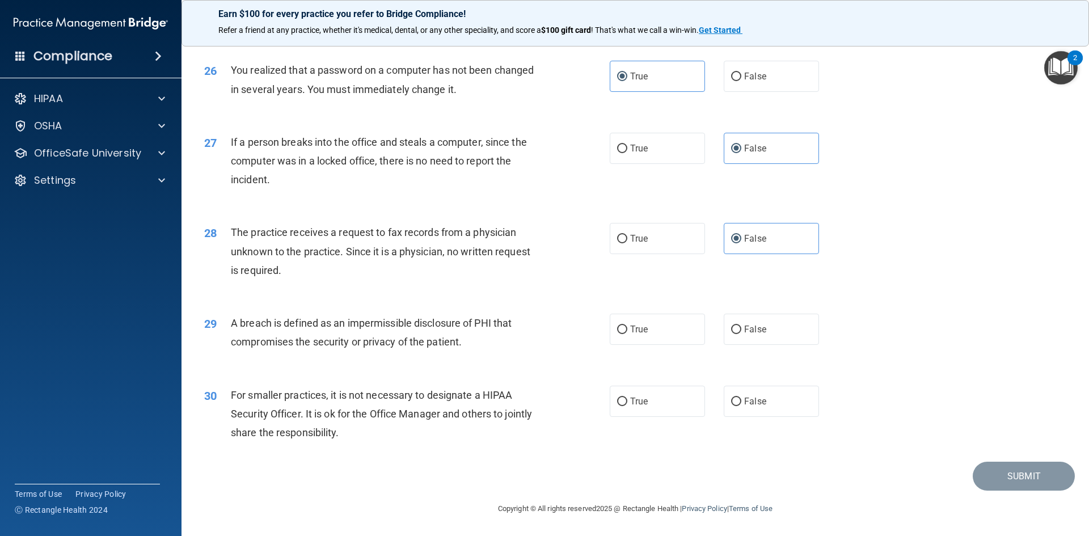
scroll to position [2148, 0]
click at [663, 330] on label "True" at bounding box center [657, 329] width 95 height 31
click at [627, 330] on input "True" at bounding box center [622, 330] width 10 height 9
radio input "true"
click at [644, 412] on label "True" at bounding box center [657, 401] width 95 height 31
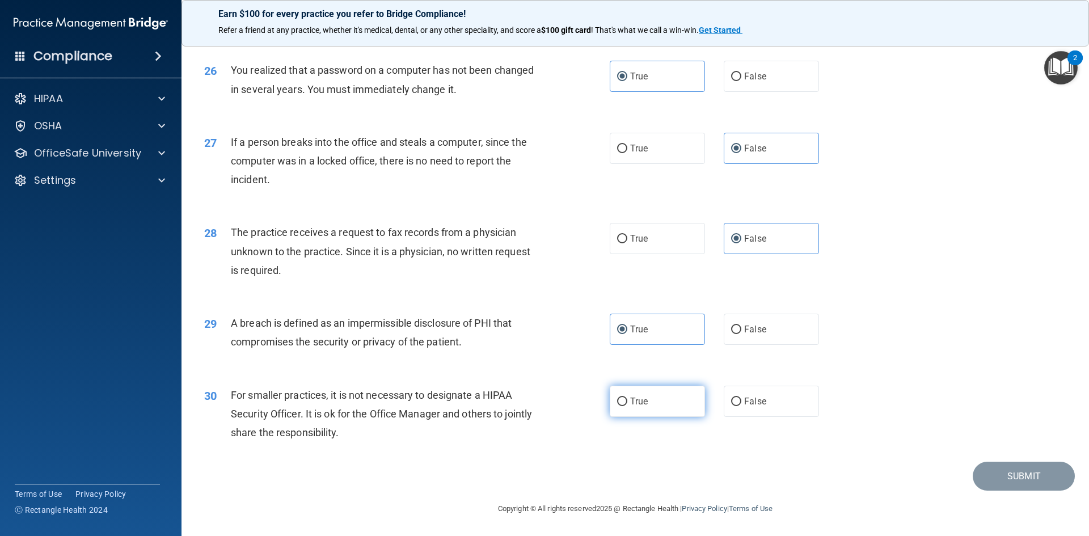
click at [627, 406] on input "True" at bounding box center [622, 402] width 10 height 9
radio input "true"
click at [1058, 476] on button "Submit" at bounding box center [1024, 476] width 102 height 29
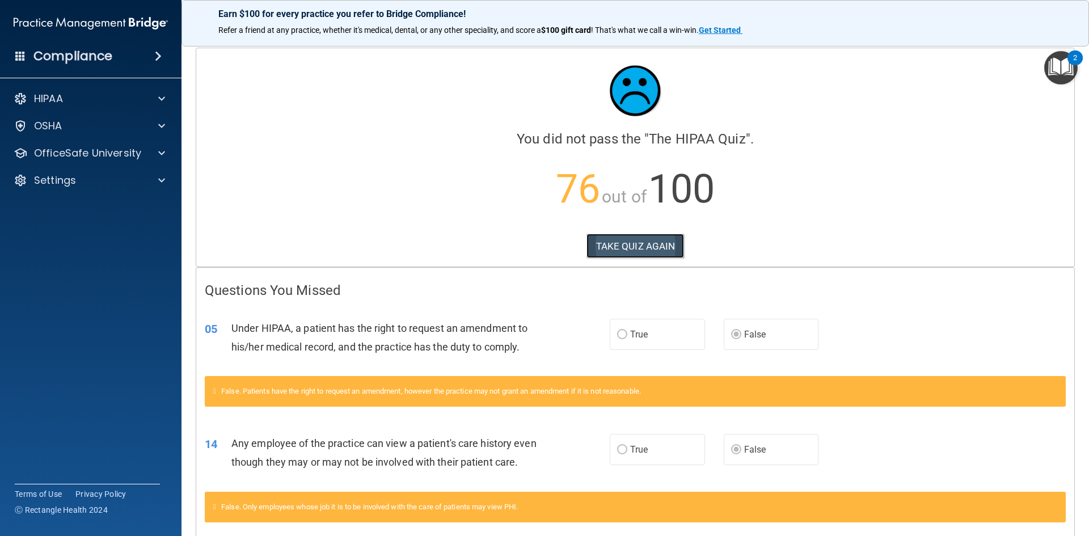
click at [658, 242] on button "TAKE QUIZ AGAIN" at bounding box center [635, 246] width 98 height 25
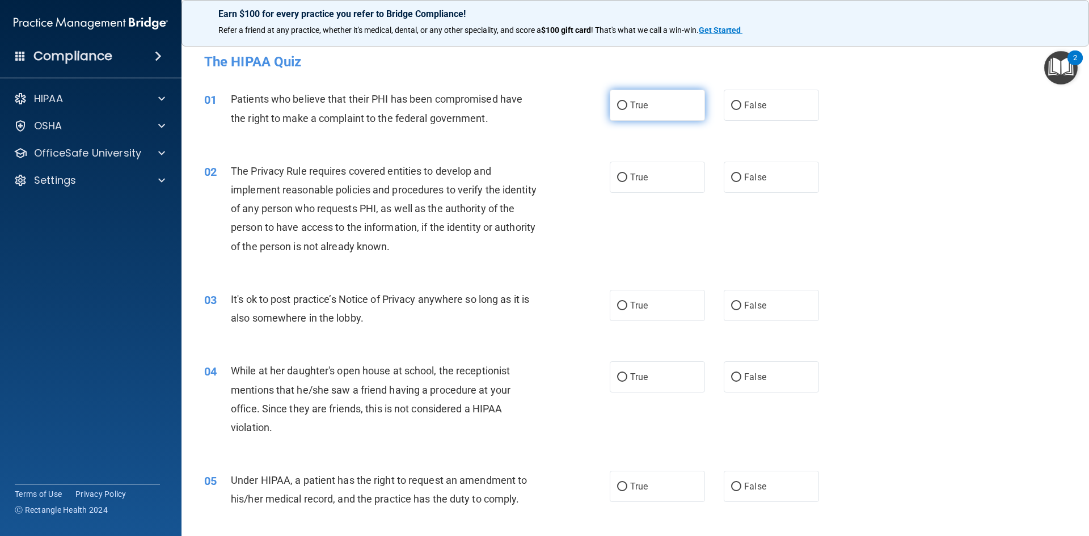
click at [656, 108] on label "True" at bounding box center [657, 105] width 95 height 31
click at [627, 108] on input "True" at bounding box center [622, 106] width 10 height 9
radio input "true"
click at [686, 172] on label "True" at bounding box center [657, 177] width 95 height 31
click at [627, 174] on input "True" at bounding box center [622, 178] width 10 height 9
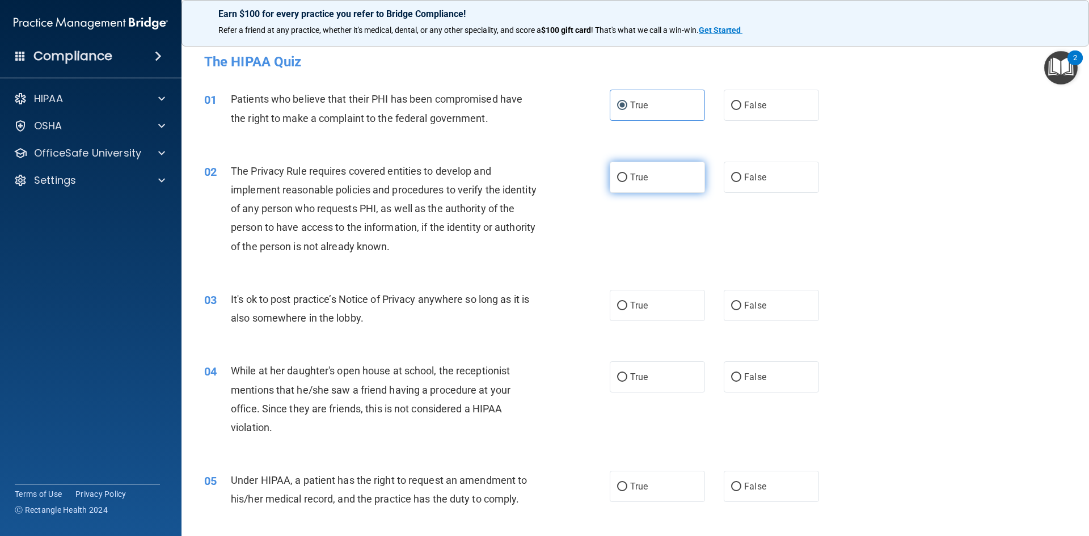
radio input "true"
click at [742, 281] on div "03 It's ok to post practice’s Notice of Privacy anywhere so long as it is also …" at bounding box center [635, 311] width 879 height 71
click at [743, 296] on label "False" at bounding box center [771, 305] width 95 height 31
click at [741, 302] on input "False" at bounding box center [736, 306] width 10 height 9
radio input "true"
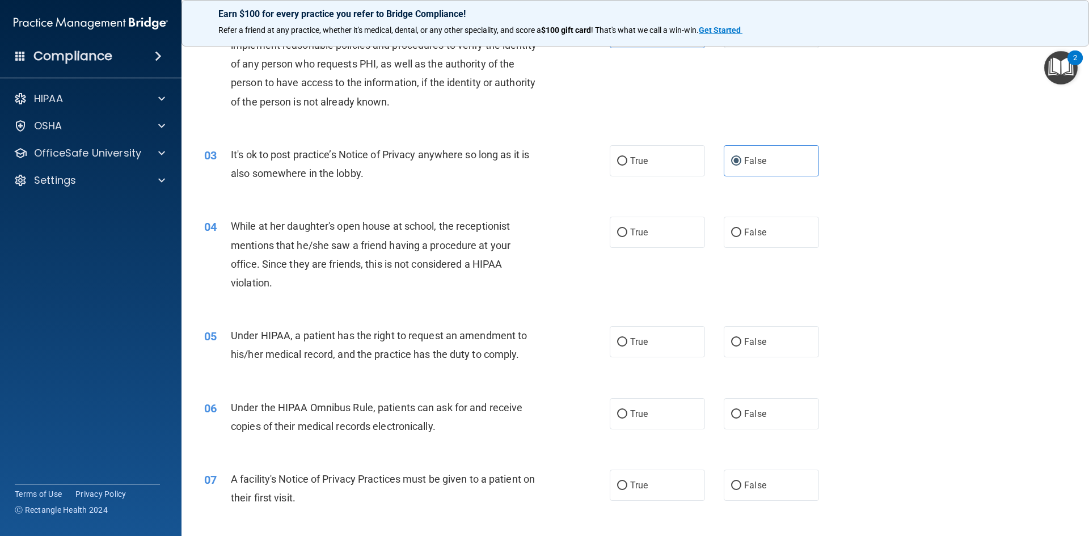
scroll to position [170, 0]
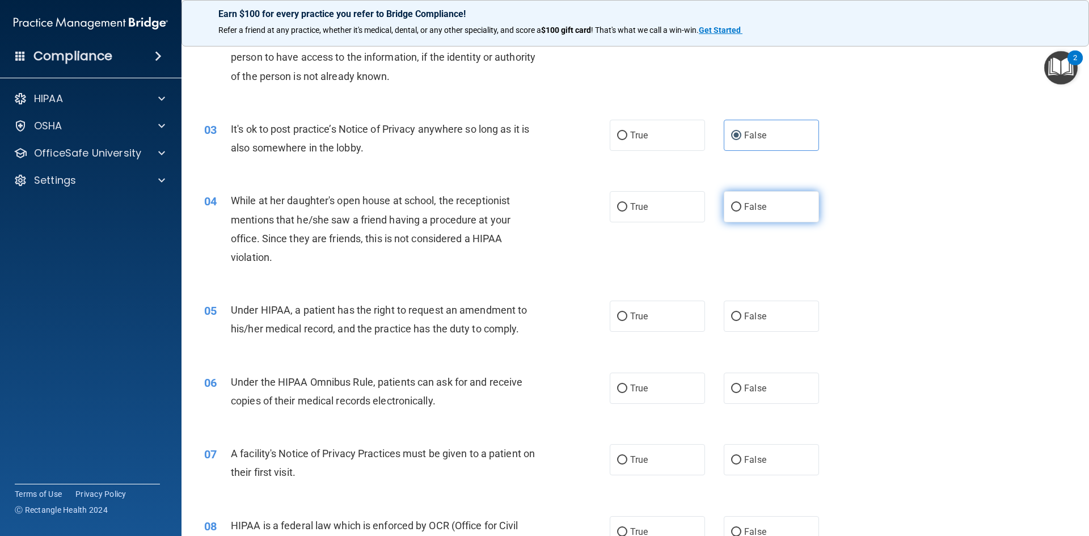
click at [758, 202] on span "False" at bounding box center [755, 206] width 22 height 11
click at [741, 203] on input "False" at bounding box center [736, 207] width 10 height 9
radio input "true"
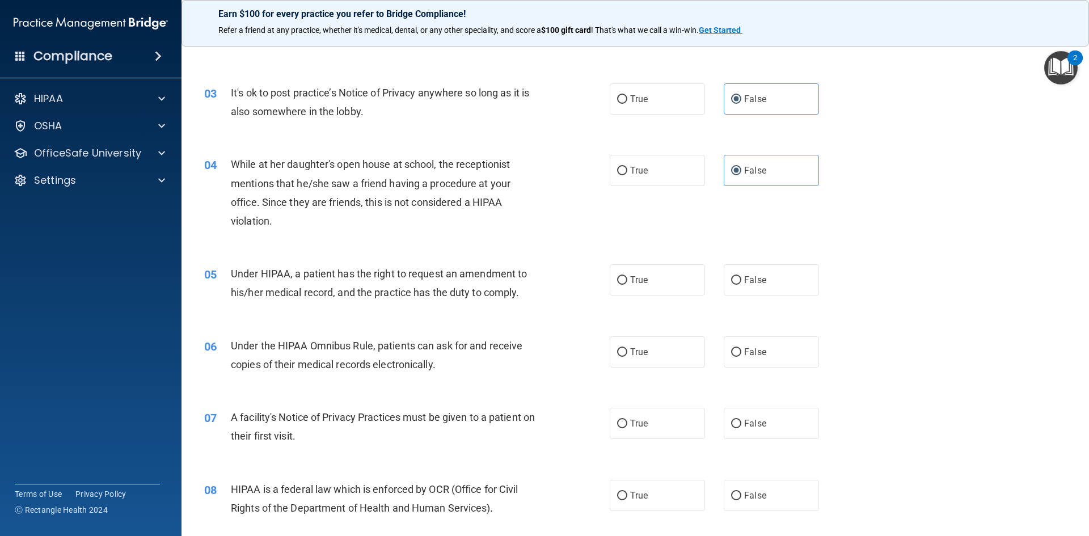
scroll to position [227, 0]
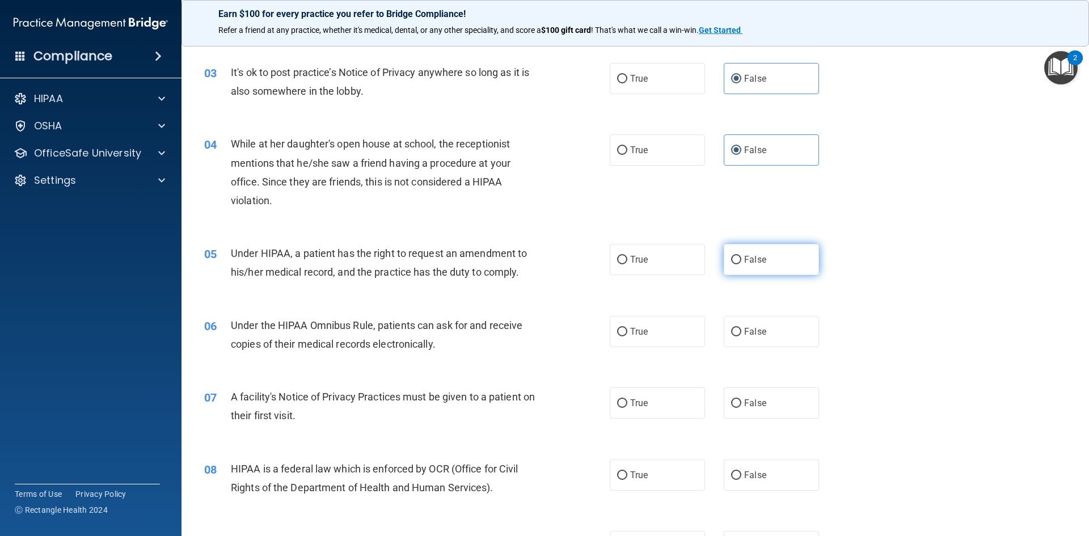
click at [749, 255] on span "False" at bounding box center [755, 259] width 22 height 11
click at [741, 256] on input "False" at bounding box center [736, 260] width 10 height 9
radio input "true"
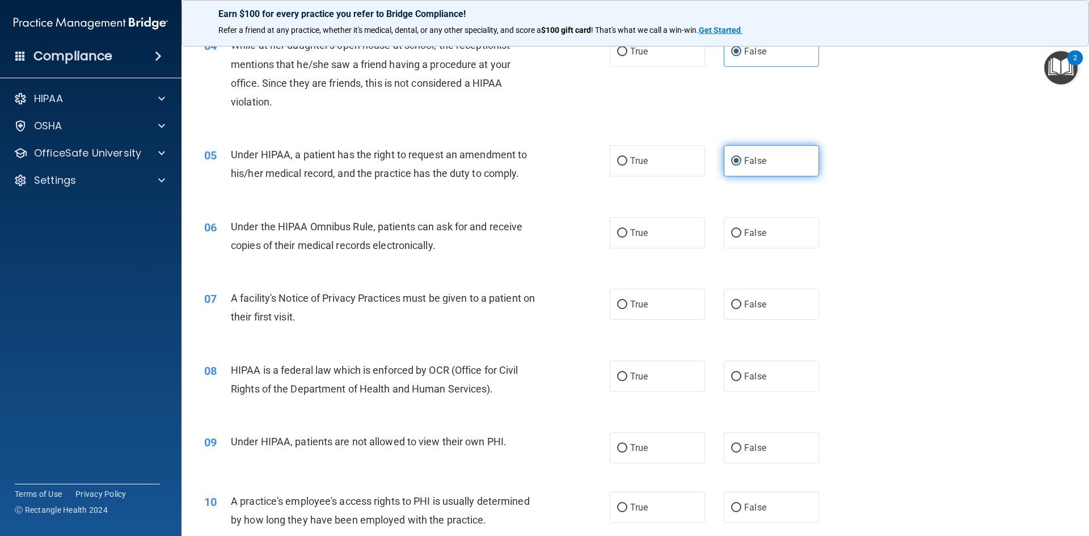
scroll to position [340, 0]
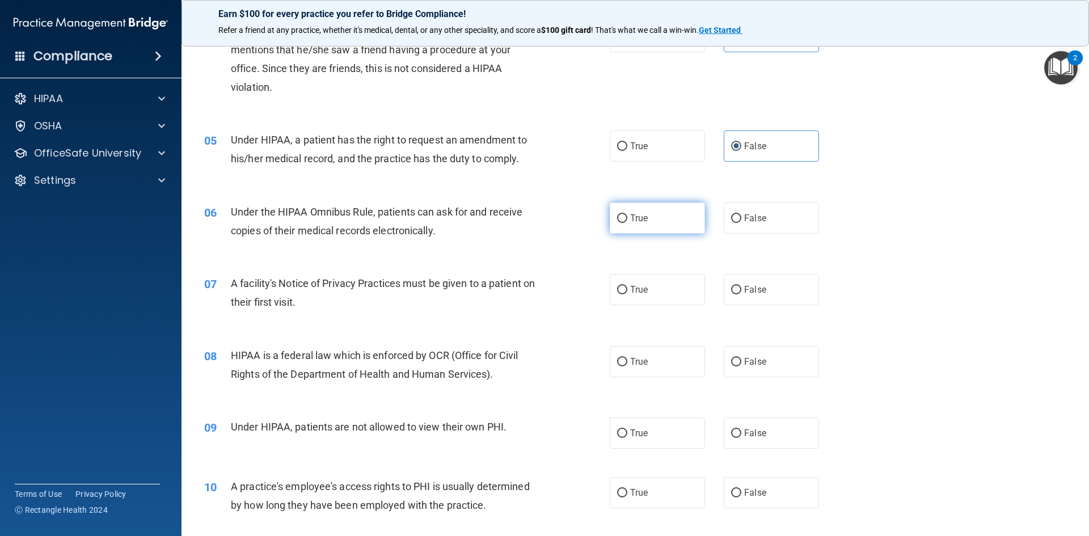
click at [656, 221] on label "True" at bounding box center [657, 217] width 95 height 31
click at [627, 221] on input "True" at bounding box center [622, 218] width 10 height 9
radio input "true"
click at [660, 297] on label "True" at bounding box center [657, 289] width 95 height 31
click at [627, 294] on input "True" at bounding box center [622, 290] width 10 height 9
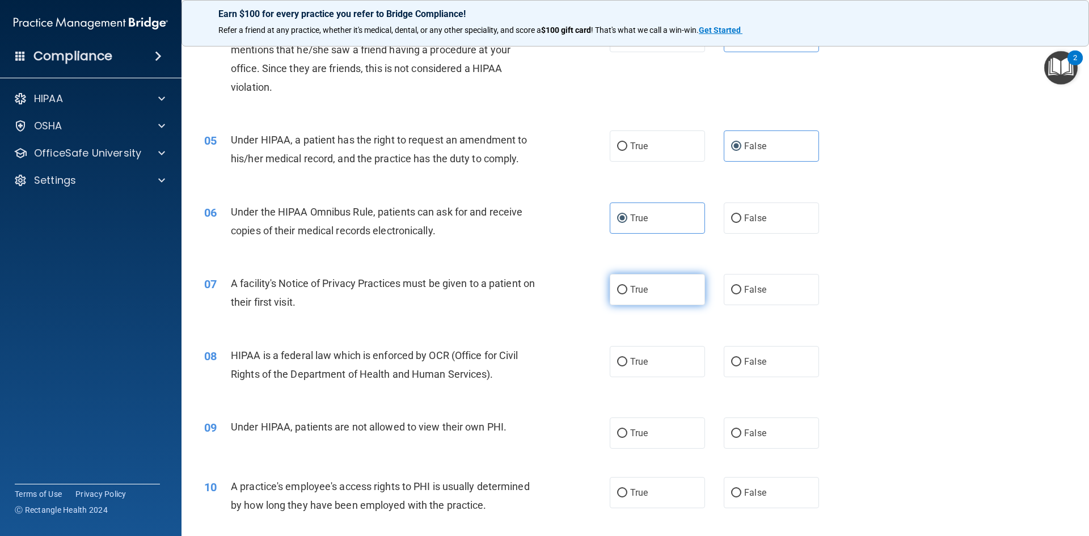
radio input "true"
click at [660, 377] on label "True" at bounding box center [657, 361] width 95 height 31
click at [627, 366] on input "True" at bounding box center [622, 362] width 10 height 9
radio input "true"
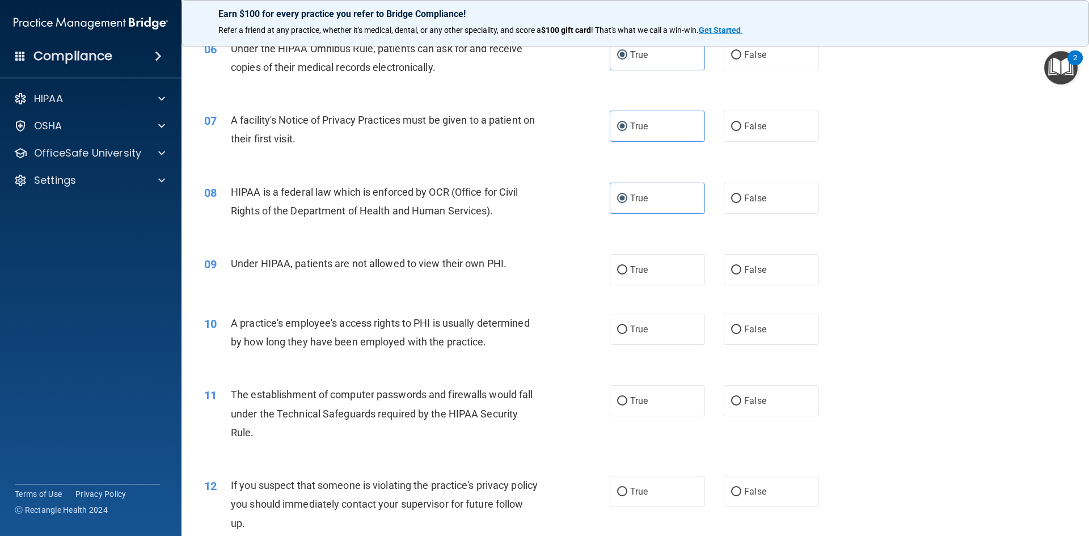
scroll to position [510, 0]
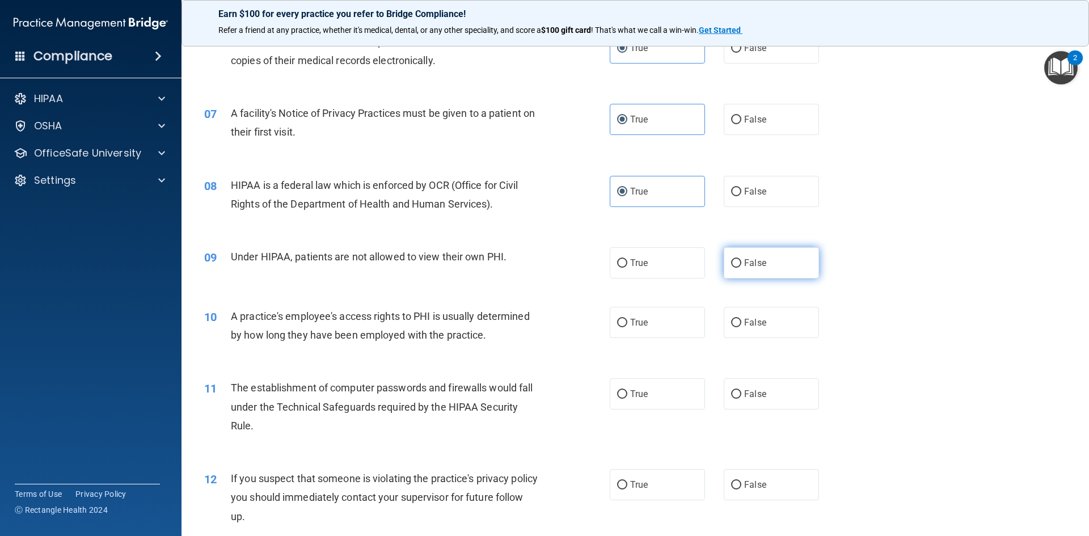
click at [736, 268] on label "False" at bounding box center [771, 262] width 95 height 31
click at [736, 268] on input "False" at bounding box center [736, 263] width 10 height 9
radio input "true"
click at [642, 257] on label "True" at bounding box center [657, 262] width 95 height 31
click at [627, 259] on input "True" at bounding box center [622, 263] width 10 height 9
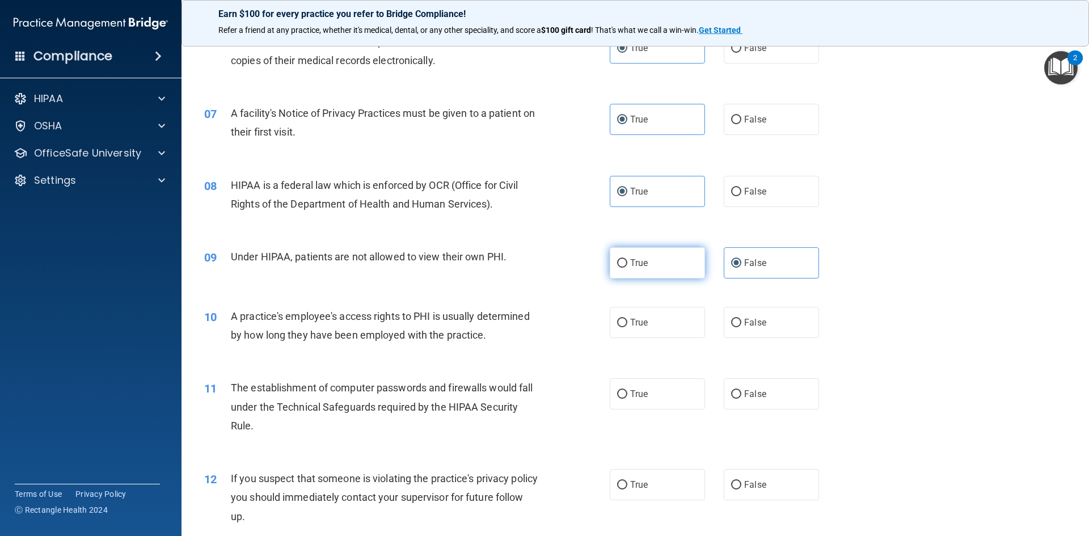
radio input "true"
radio input "false"
click at [744, 323] on span "False" at bounding box center [755, 322] width 22 height 11
click at [741, 323] on input "False" at bounding box center [736, 323] width 10 height 9
radio input "true"
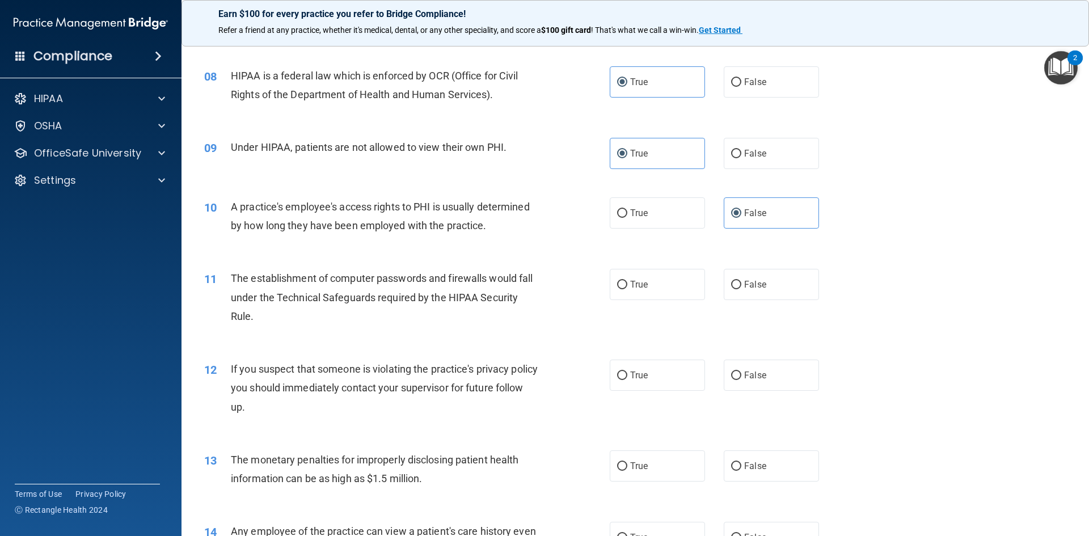
scroll to position [624, 0]
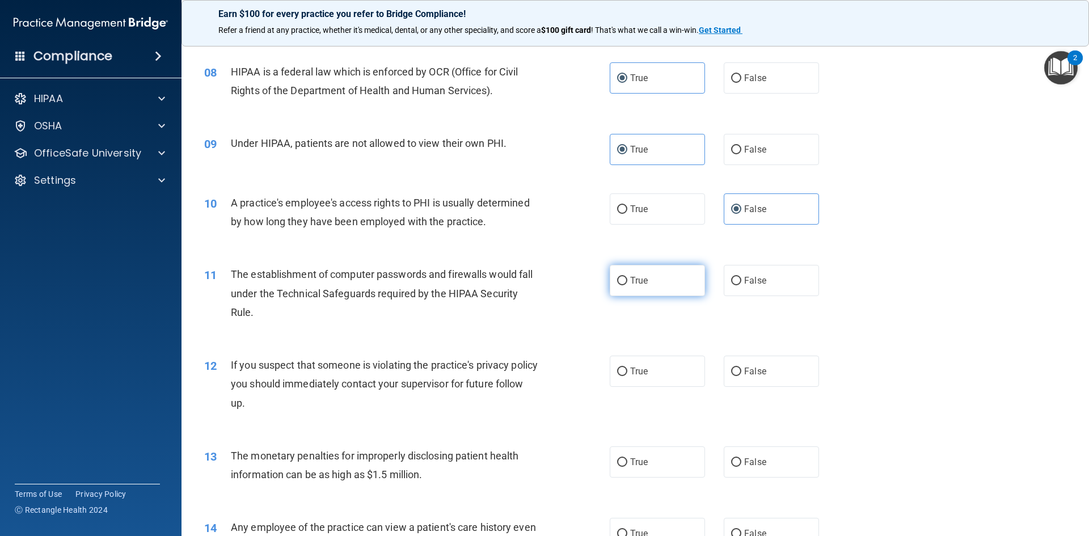
click at [658, 281] on label "True" at bounding box center [657, 280] width 95 height 31
click at [627, 281] on input "True" at bounding box center [622, 281] width 10 height 9
radio input "true"
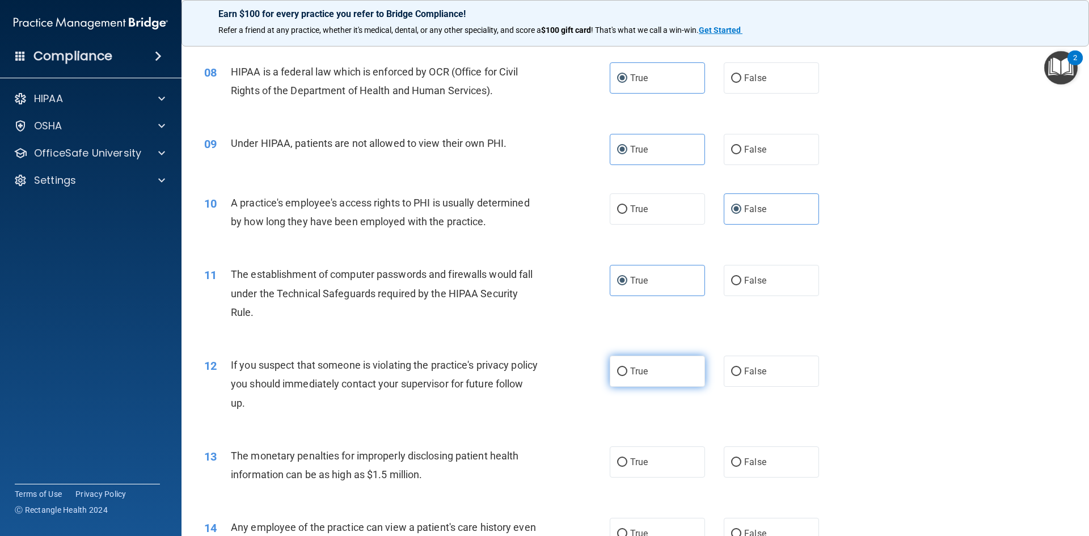
click at [625, 376] on label "True" at bounding box center [657, 371] width 95 height 31
click at [625, 376] on input "True" at bounding box center [622, 372] width 10 height 9
radio input "true"
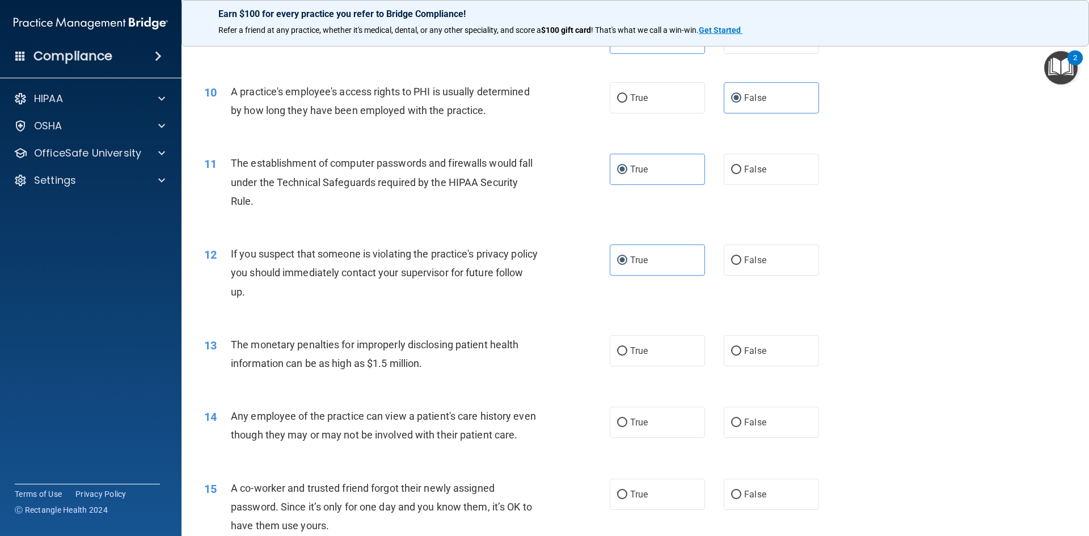
scroll to position [737, 0]
click at [646, 360] on label "True" at bounding box center [657, 348] width 95 height 31
click at [627, 353] on input "True" at bounding box center [622, 349] width 10 height 9
radio input "true"
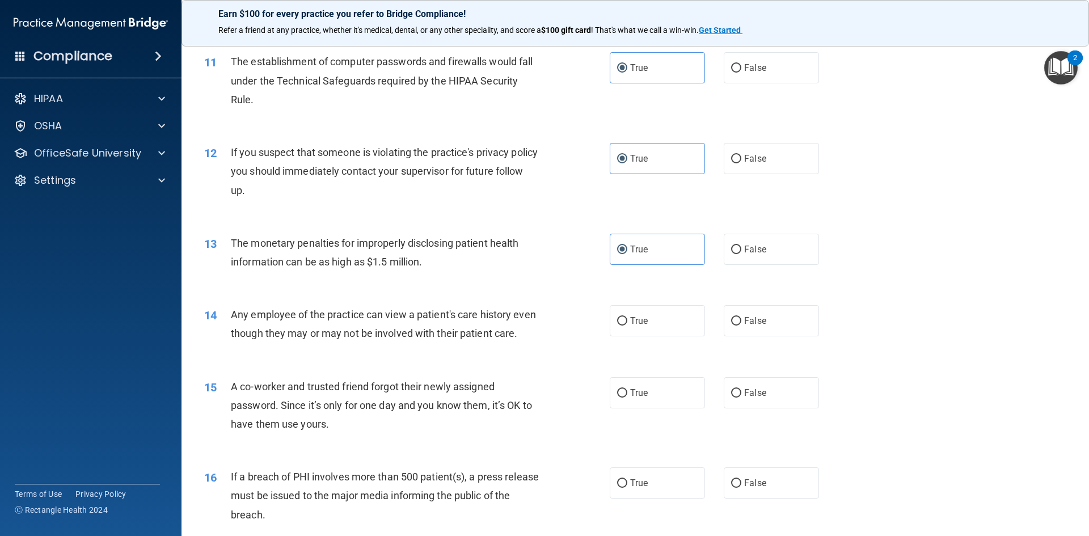
scroll to position [851, 0]
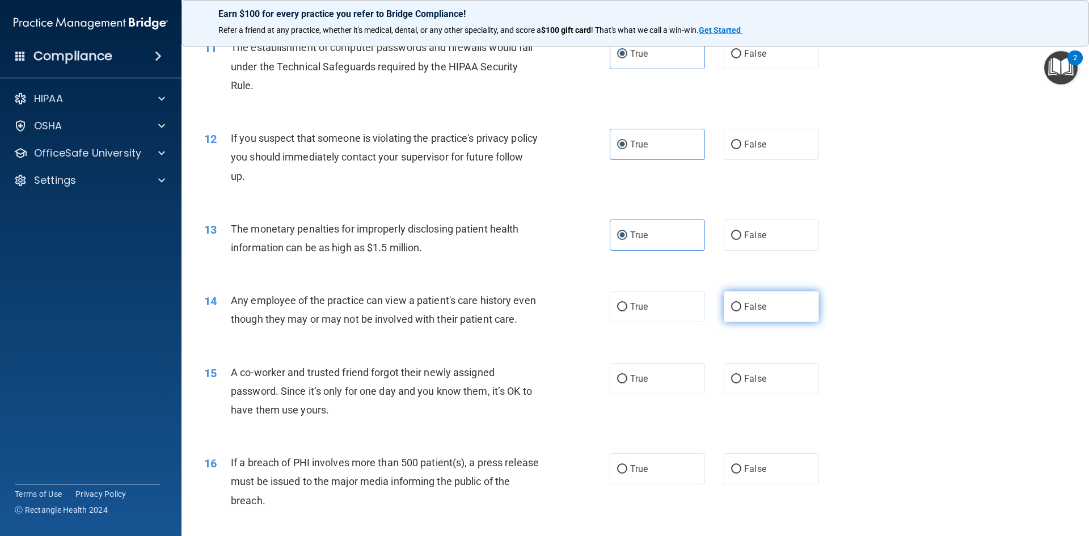
click at [732, 299] on label "False" at bounding box center [771, 306] width 95 height 31
click at [732, 303] on input "False" at bounding box center [736, 307] width 10 height 9
radio input "true"
click at [745, 394] on label "False" at bounding box center [771, 378] width 95 height 31
click at [741, 383] on input "False" at bounding box center [736, 379] width 10 height 9
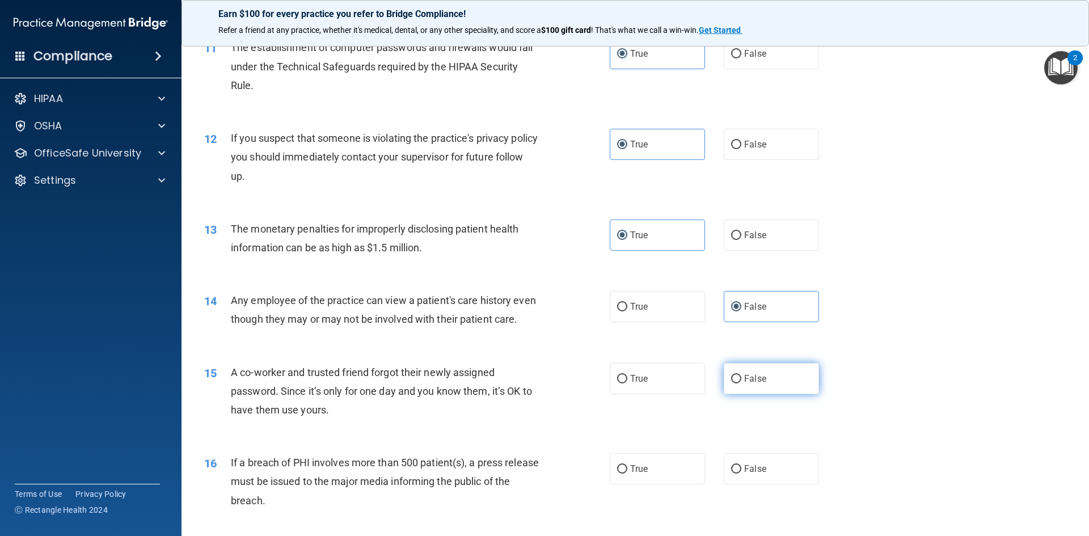
radio input "true"
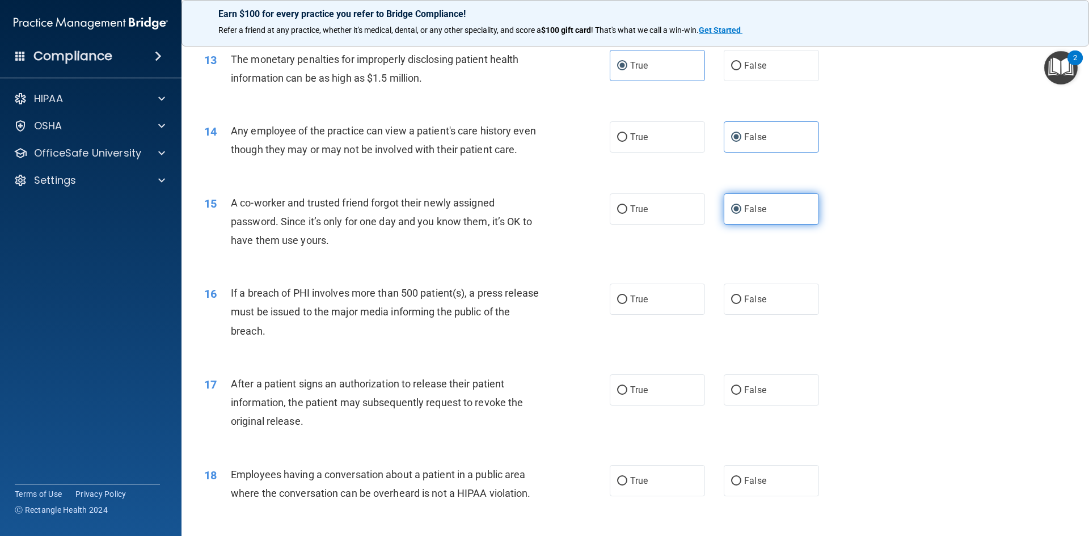
scroll to position [1021, 0]
click at [610, 314] on label "True" at bounding box center [657, 298] width 95 height 31
click at [617, 303] on input "True" at bounding box center [622, 299] width 10 height 9
radio input "true"
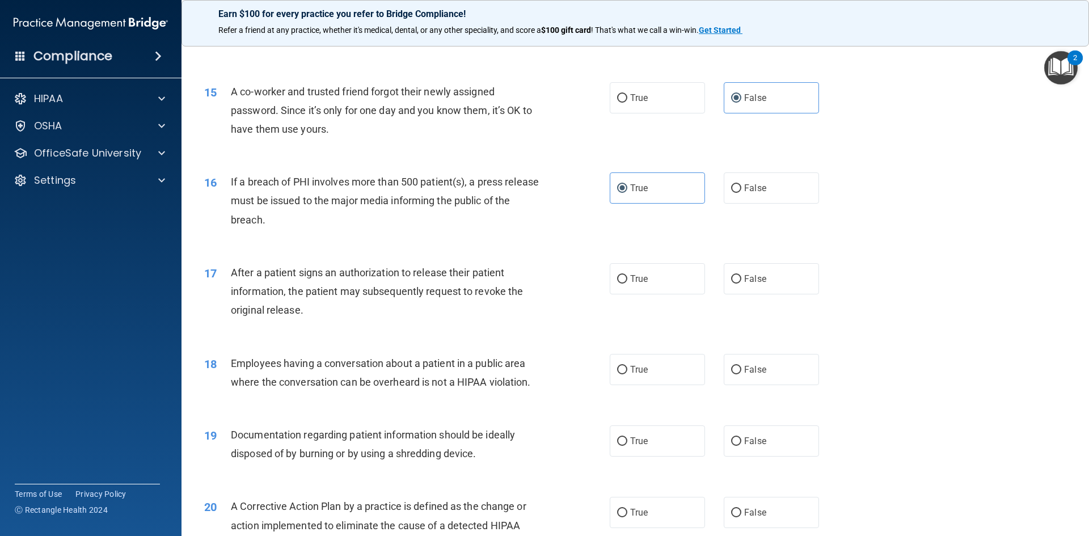
scroll to position [1134, 0]
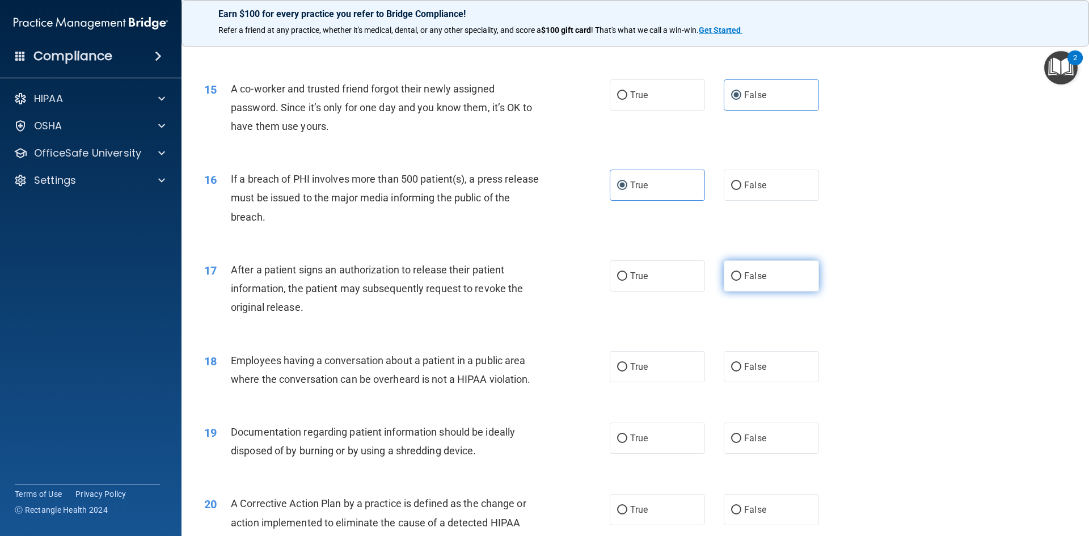
click at [731, 281] on input "False" at bounding box center [736, 276] width 10 height 9
radio input "true"
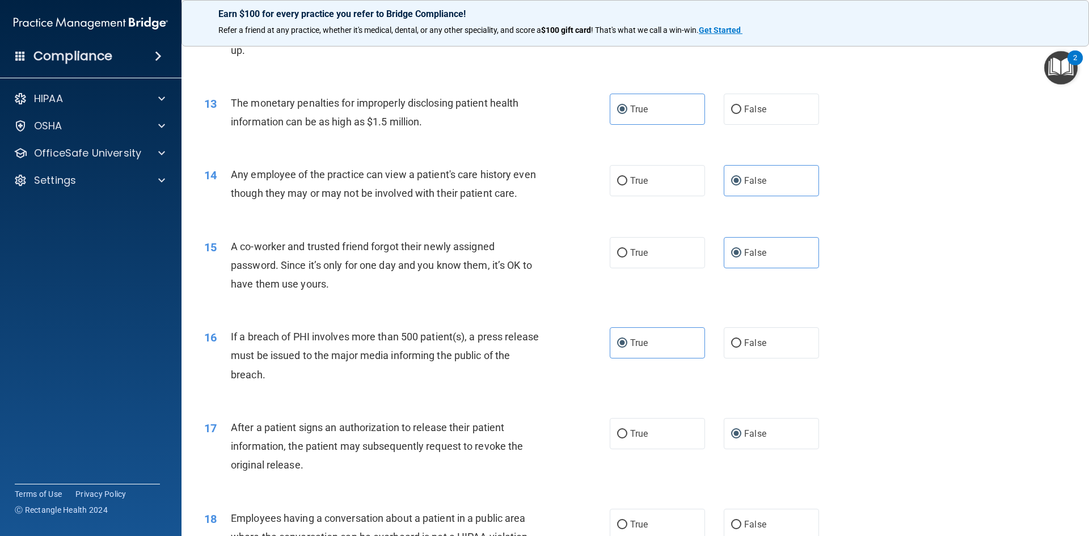
scroll to position [964, 0]
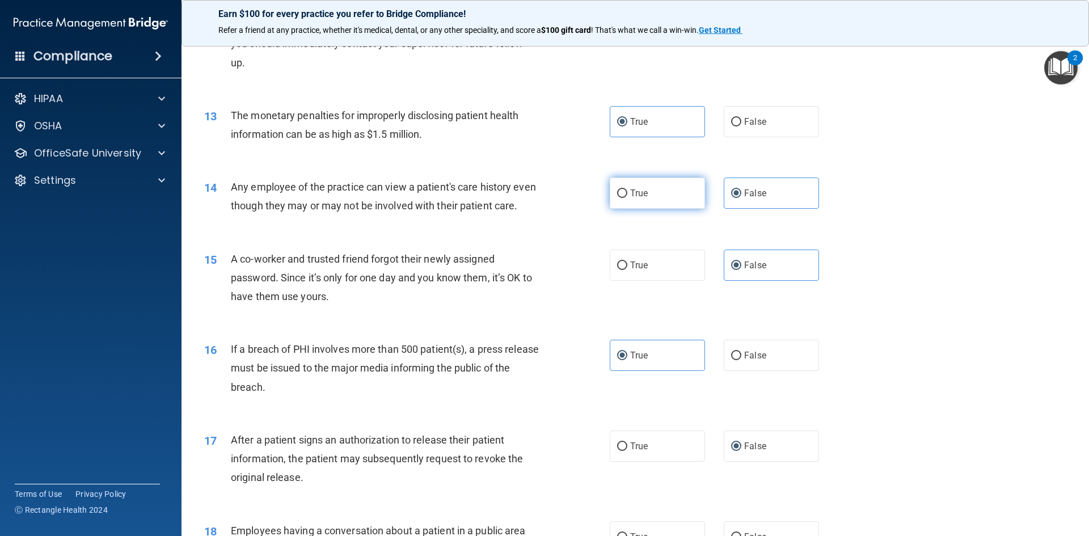
click at [640, 199] on label "True" at bounding box center [657, 193] width 95 height 31
click at [627, 198] on input "True" at bounding box center [622, 193] width 10 height 9
radio input "true"
radio input "false"
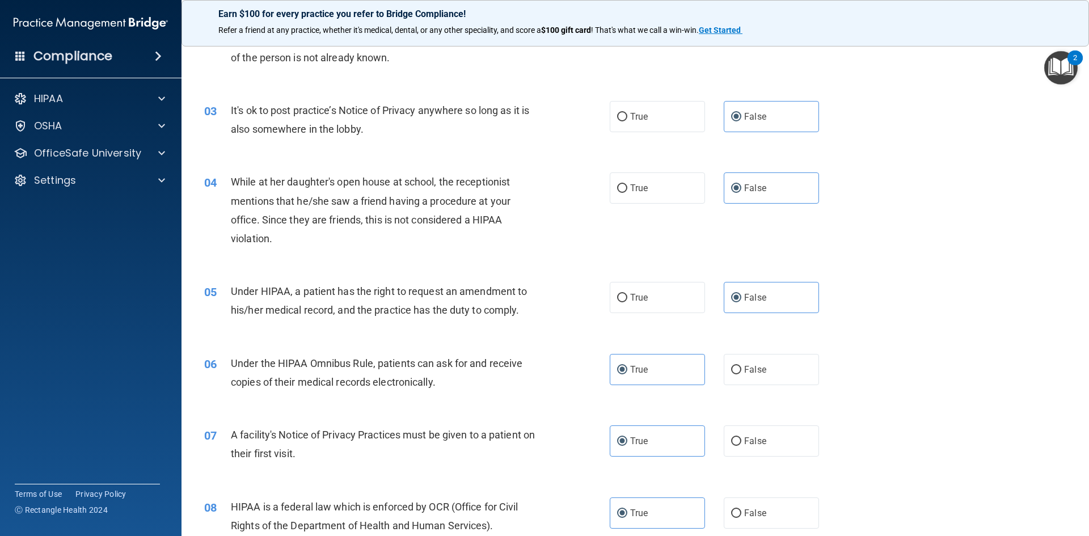
scroll to position [227, 0]
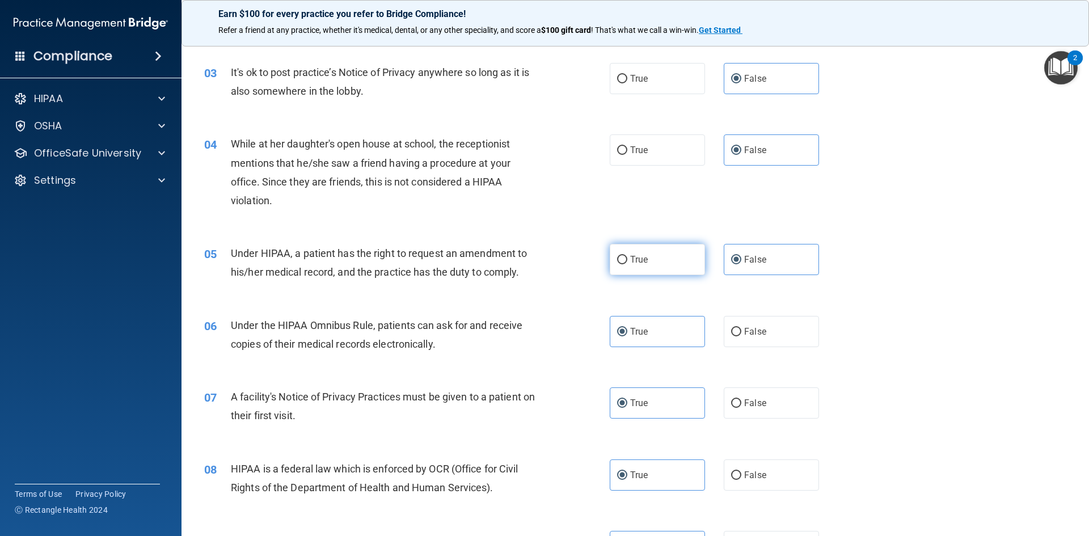
click at [665, 259] on label "True" at bounding box center [657, 259] width 95 height 31
click at [627, 259] on input "True" at bounding box center [622, 260] width 10 height 9
radio input "true"
radio input "false"
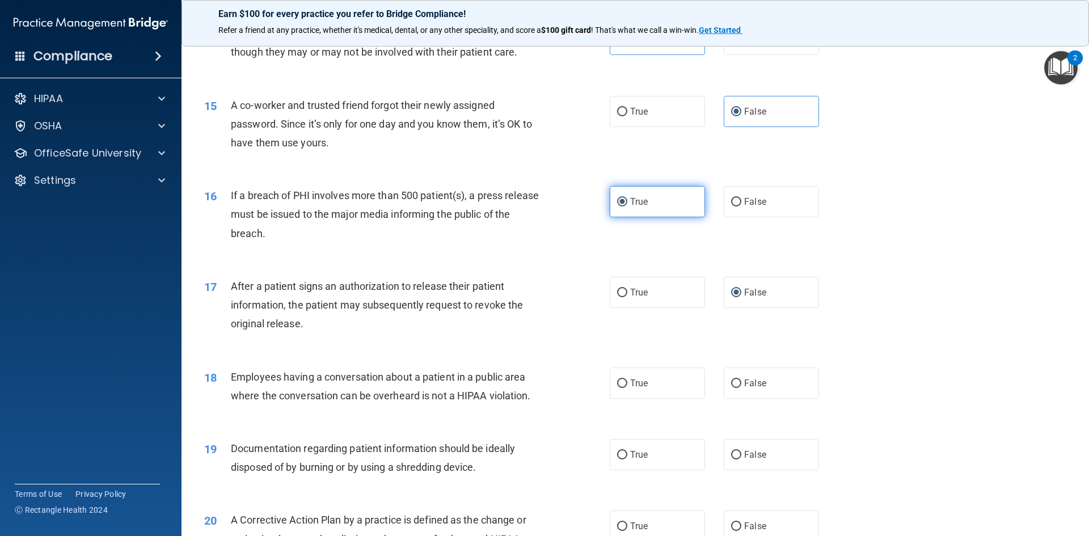
scroll to position [1248, 0]
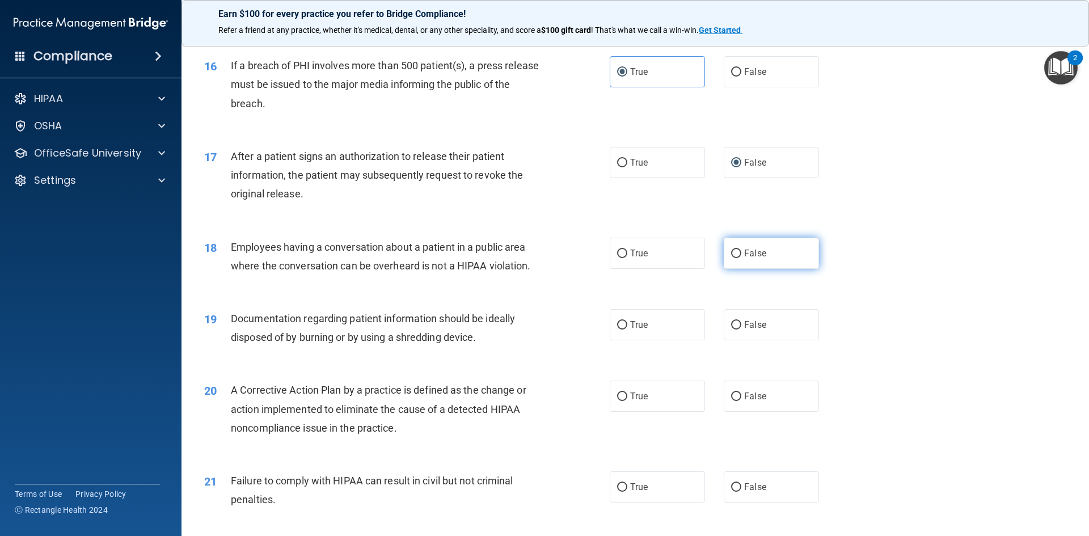
click at [738, 260] on label "False" at bounding box center [771, 253] width 95 height 31
click at [738, 258] on input "False" at bounding box center [736, 254] width 10 height 9
radio input "true"
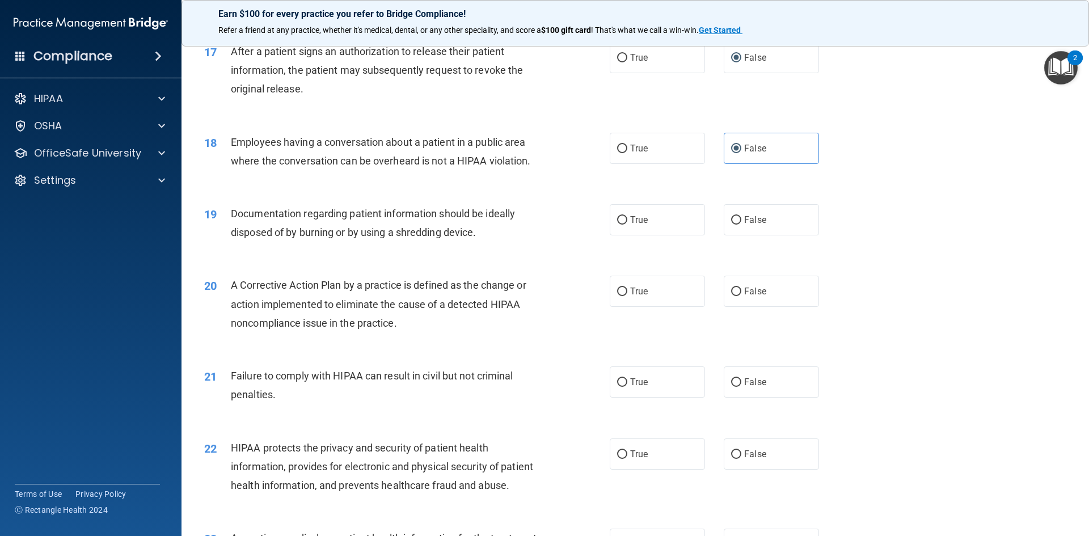
scroll to position [1361, 0]
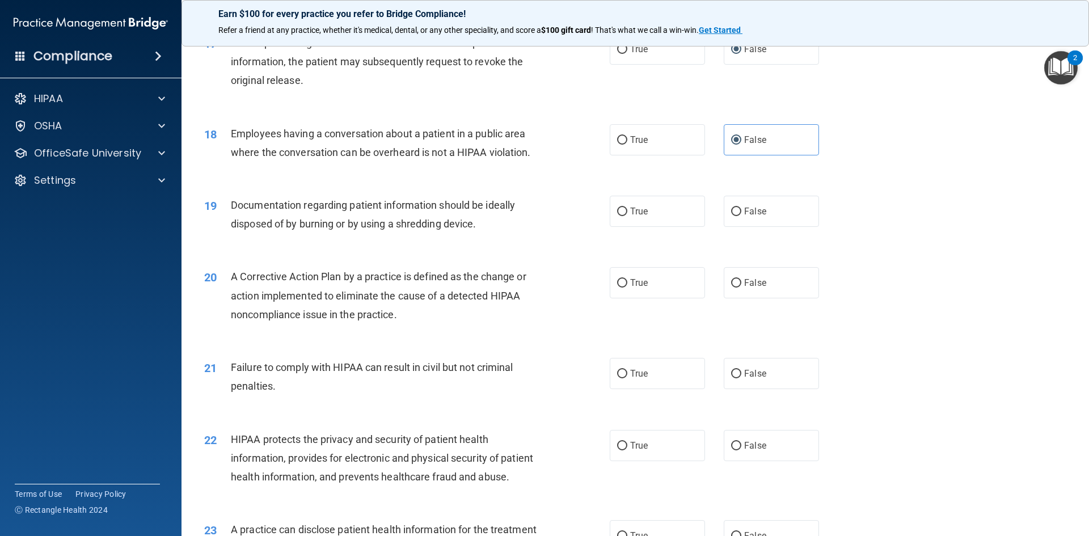
drag, startPoint x: 685, startPoint y: 218, endPoint x: 607, endPoint y: 252, distance: 85.1
click at [682, 222] on label "True" at bounding box center [657, 211] width 95 height 31
click at [627, 216] on input "True" at bounding box center [622, 212] width 10 height 9
radio input "true"
click at [628, 298] on label "True" at bounding box center [657, 282] width 95 height 31
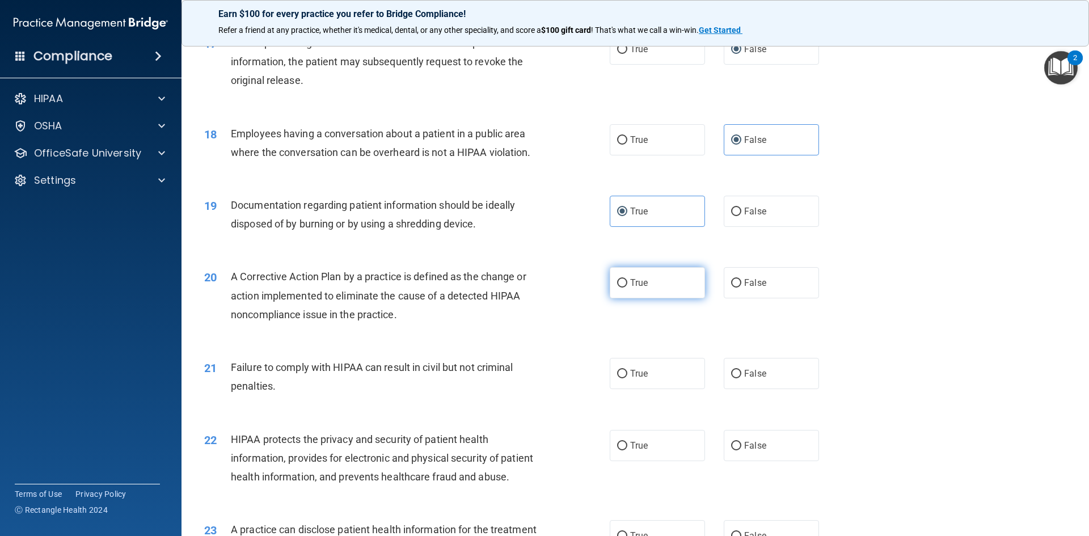
click at [627, 288] on input "True" at bounding box center [622, 283] width 10 height 9
radio input "true"
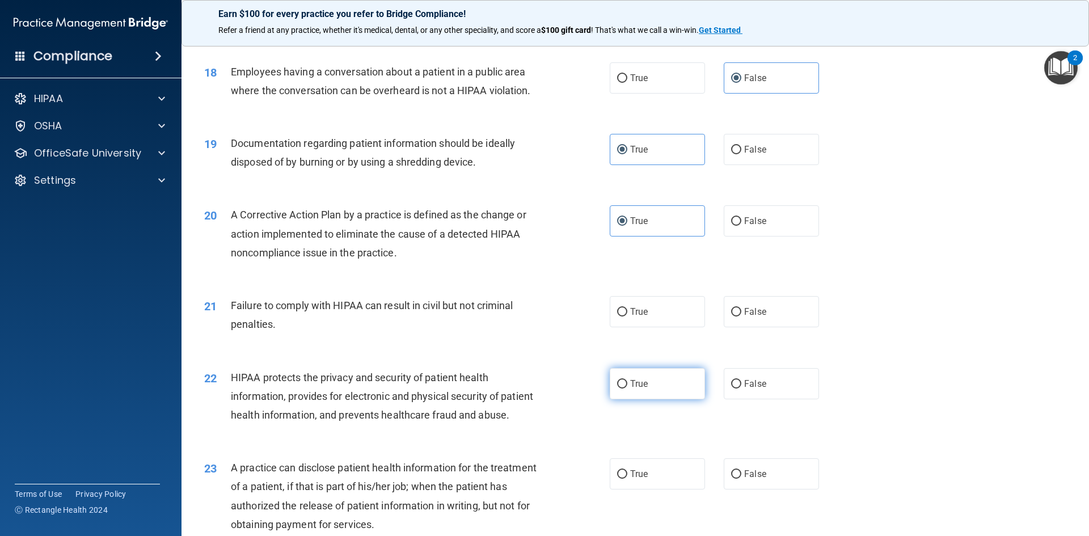
scroll to position [1531, 0]
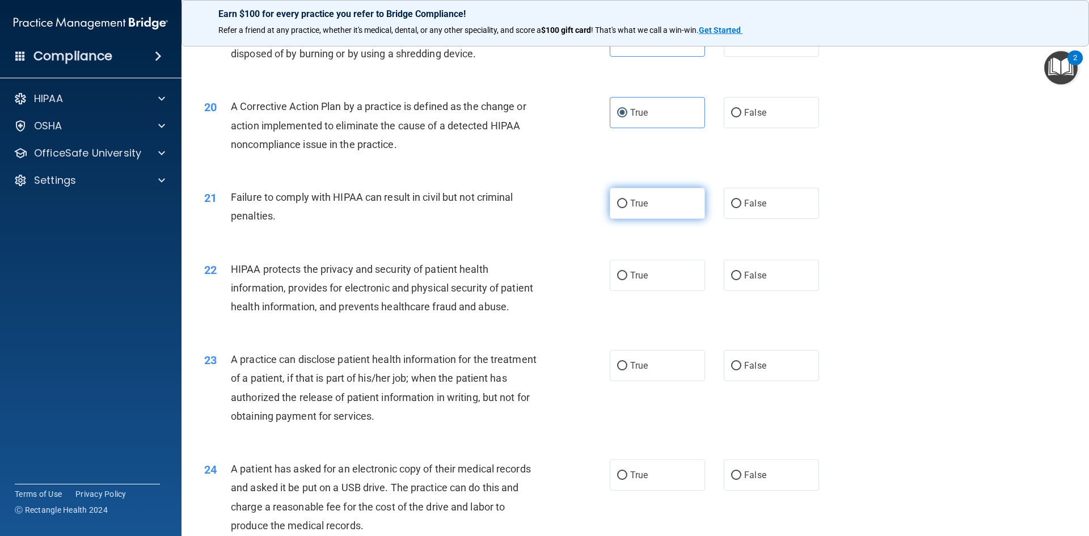
click at [676, 207] on label "True" at bounding box center [657, 203] width 95 height 31
click at [627, 207] on input "True" at bounding box center [622, 204] width 10 height 9
radio input "true"
click at [651, 291] on label "True" at bounding box center [657, 275] width 95 height 31
click at [627, 280] on input "True" at bounding box center [622, 276] width 10 height 9
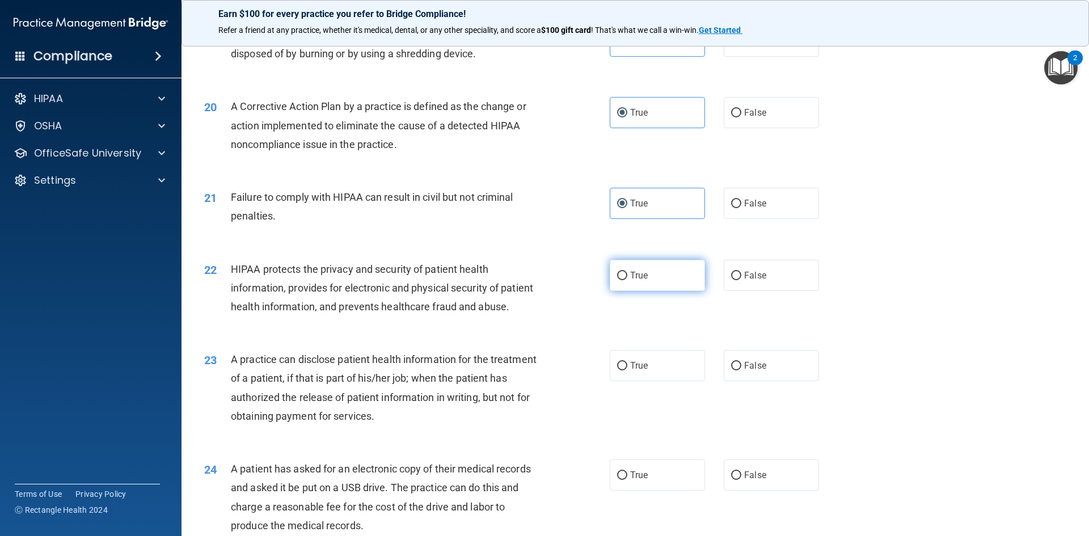
radio input "true"
click at [648, 381] on label "True" at bounding box center [657, 365] width 95 height 31
click at [627, 370] on input "True" at bounding box center [622, 366] width 10 height 9
radio input "true"
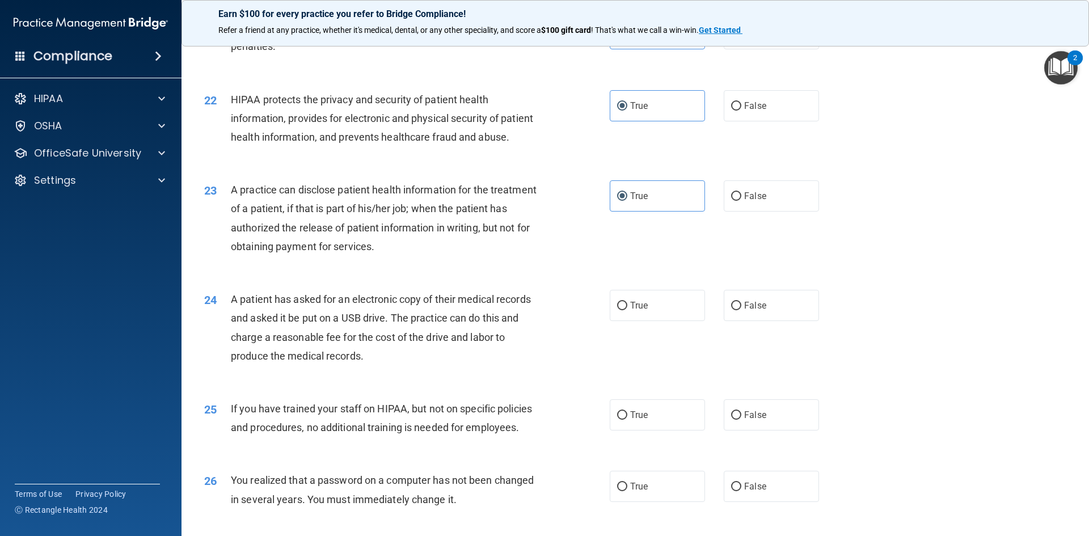
scroll to position [1701, 0]
click at [670, 320] on label "True" at bounding box center [657, 304] width 95 height 31
click at [627, 310] on input "True" at bounding box center [622, 305] width 10 height 9
radio input "true"
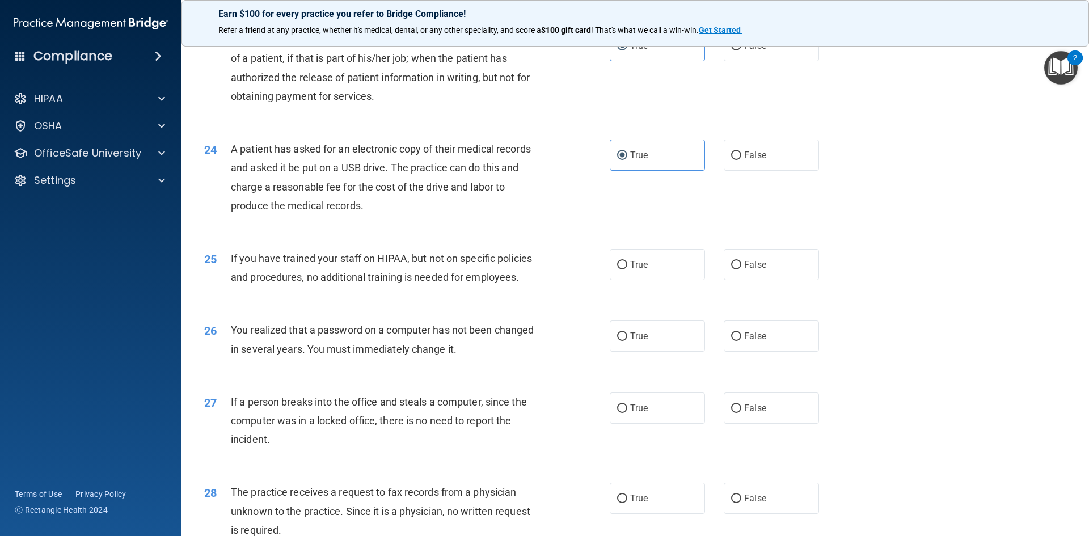
scroll to position [1872, 0]
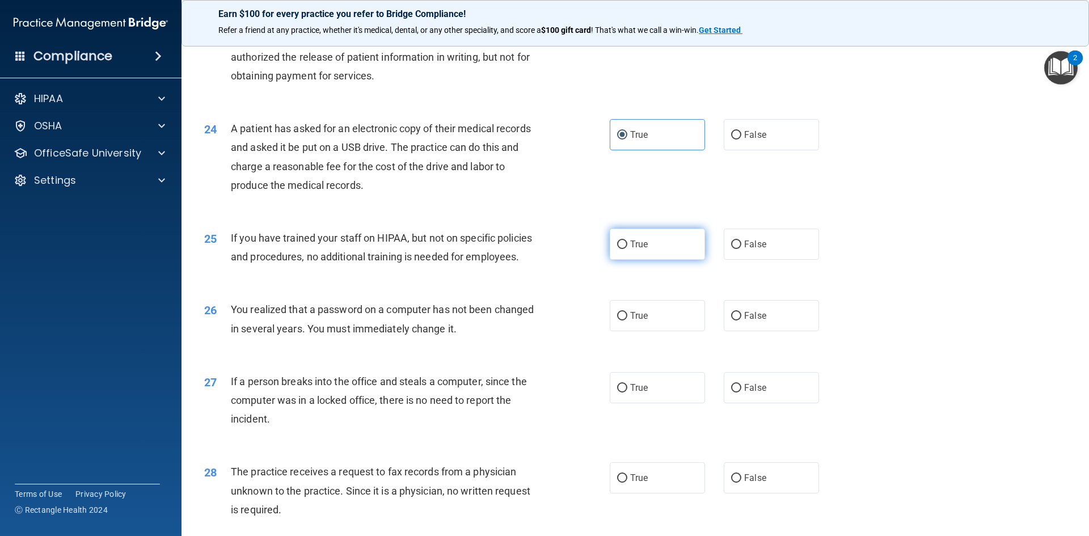
click at [650, 260] on label "True" at bounding box center [657, 244] width 95 height 31
click at [627, 249] on input "True" at bounding box center [622, 244] width 10 height 9
radio input "true"
click at [627, 331] on label "True" at bounding box center [657, 315] width 95 height 31
click at [627, 320] on input "True" at bounding box center [622, 316] width 10 height 9
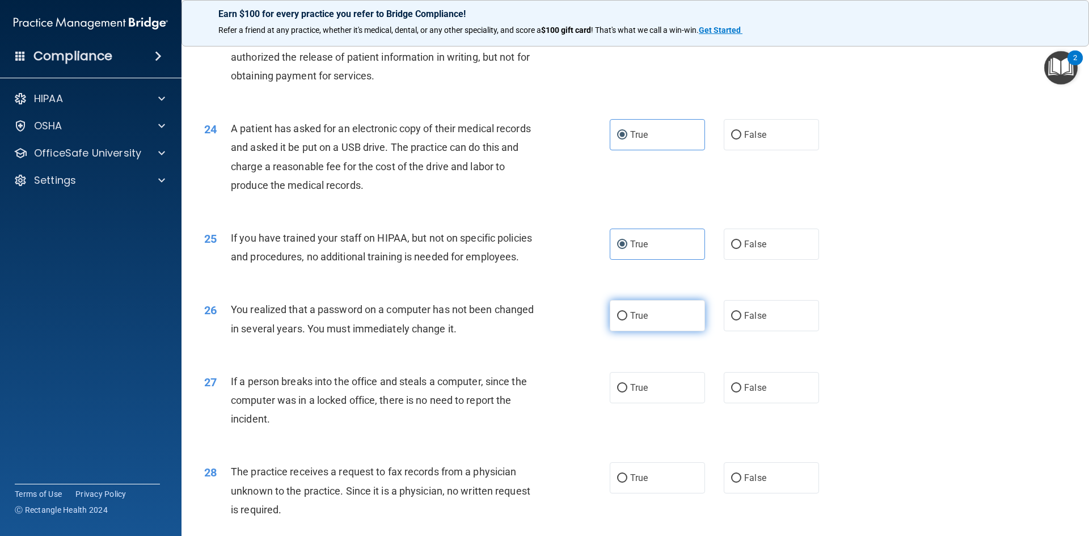
radio input "true"
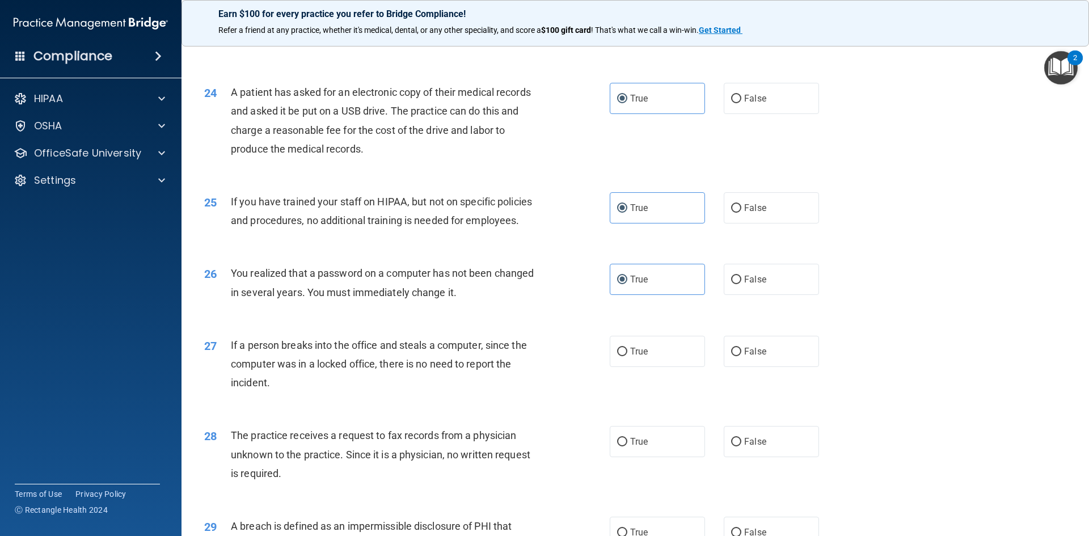
scroll to position [1928, 0]
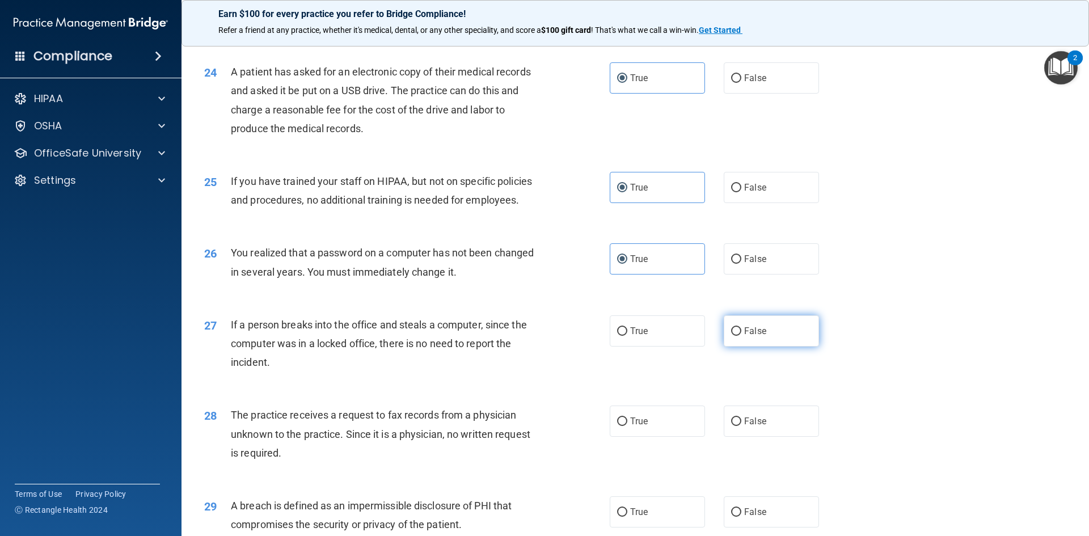
click at [731, 336] on input "False" at bounding box center [736, 331] width 10 height 9
radio input "true"
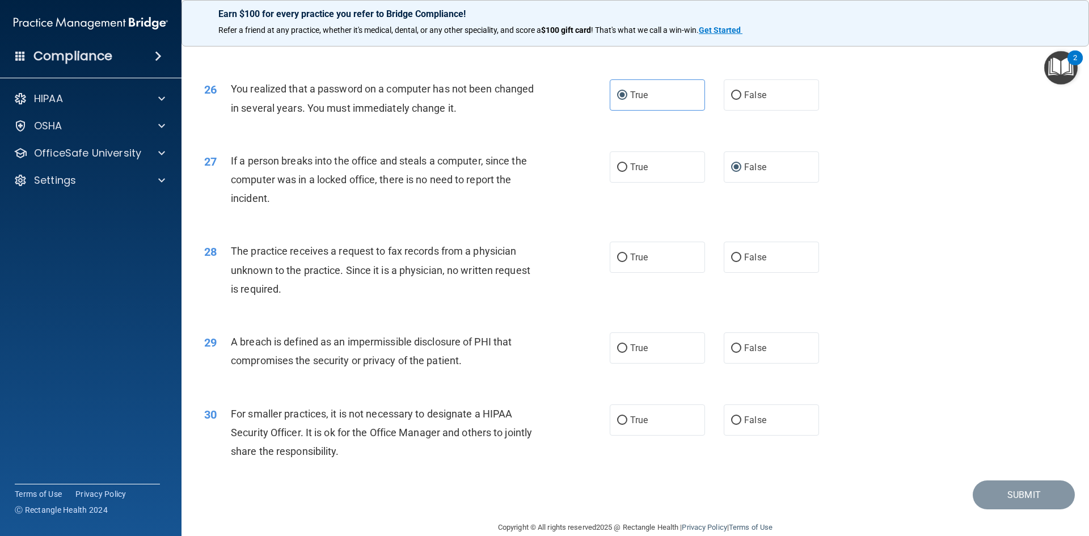
scroll to position [2098, 0]
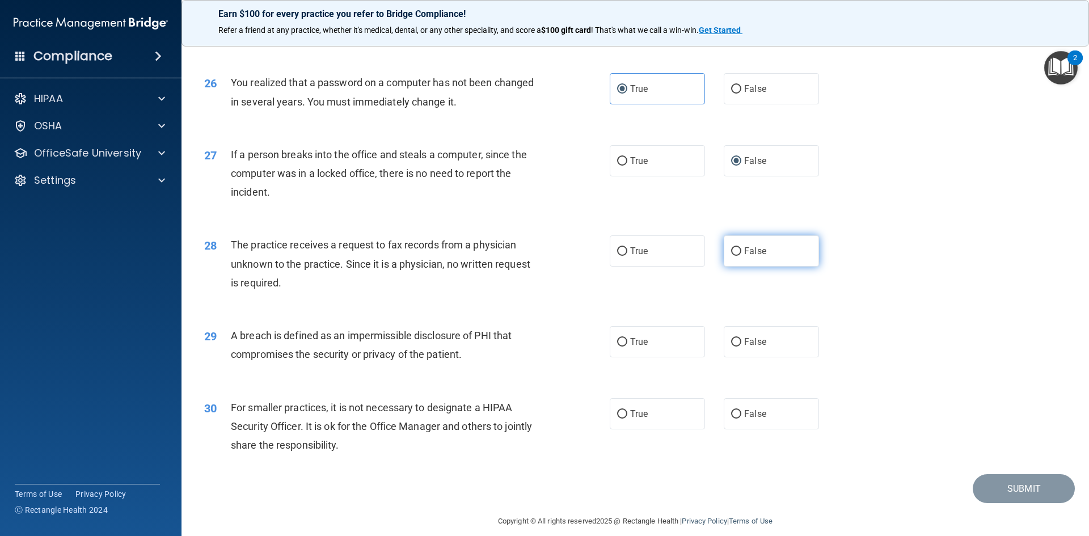
click at [733, 256] on input "False" at bounding box center [736, 251] width 10 height 9
radio input "true"
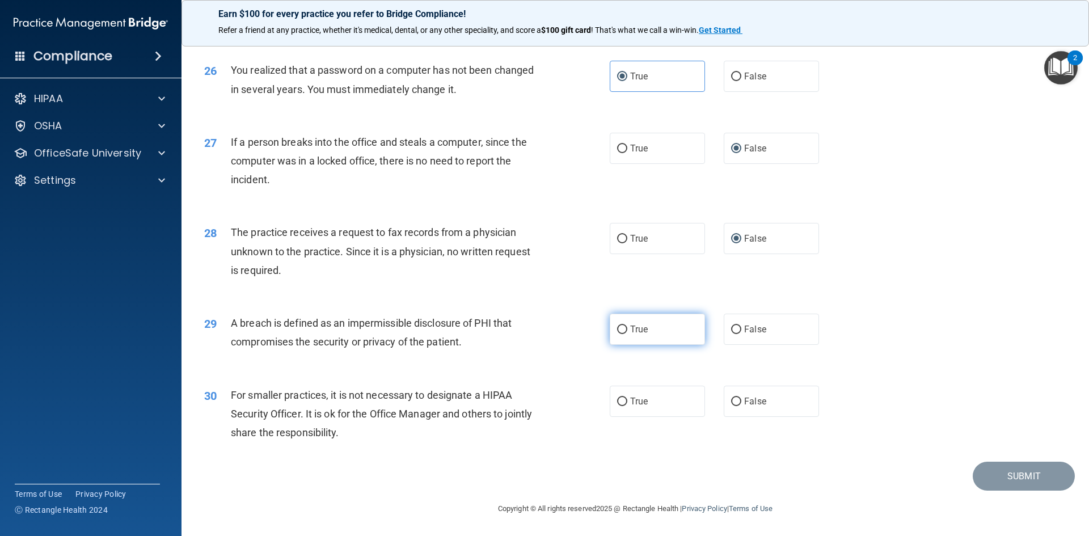
click at [641, 337] on label "True" at bounding box center [657, 329] width 95 height 31
click at [627, 334] on input "True" at bounding box center [622, 330] width 10 height 9
radio input "true"
click at [651, 390] on label "True" at bounding box center [657, 401] width 95 height 31
click at [627, 398] on input "True" at bounding box center [622, 402] width 10 height 9
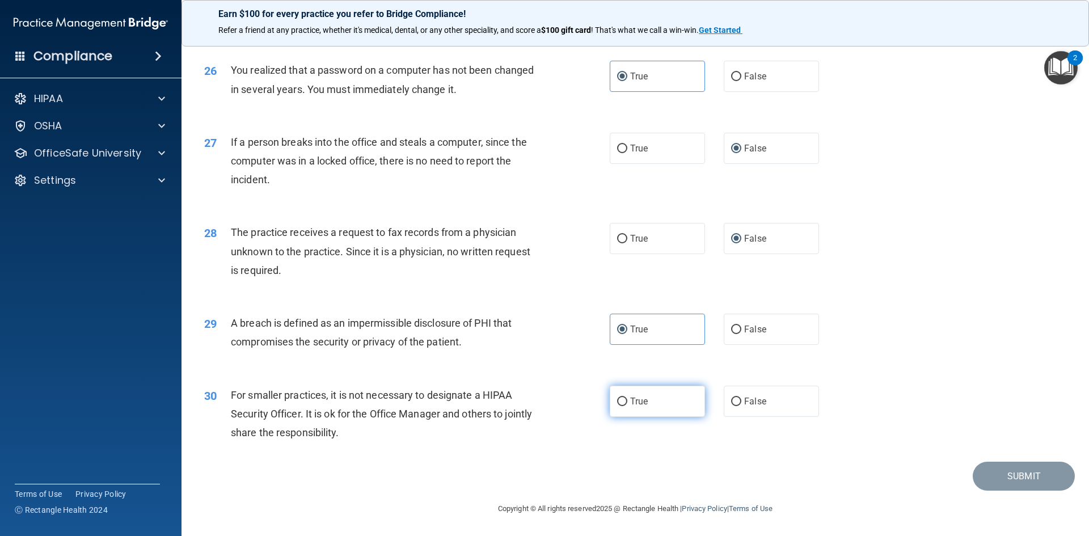
radio input "true"
click at [985, 473] on button "Submit" at bounding box center [1024, 476] width 102 height 29
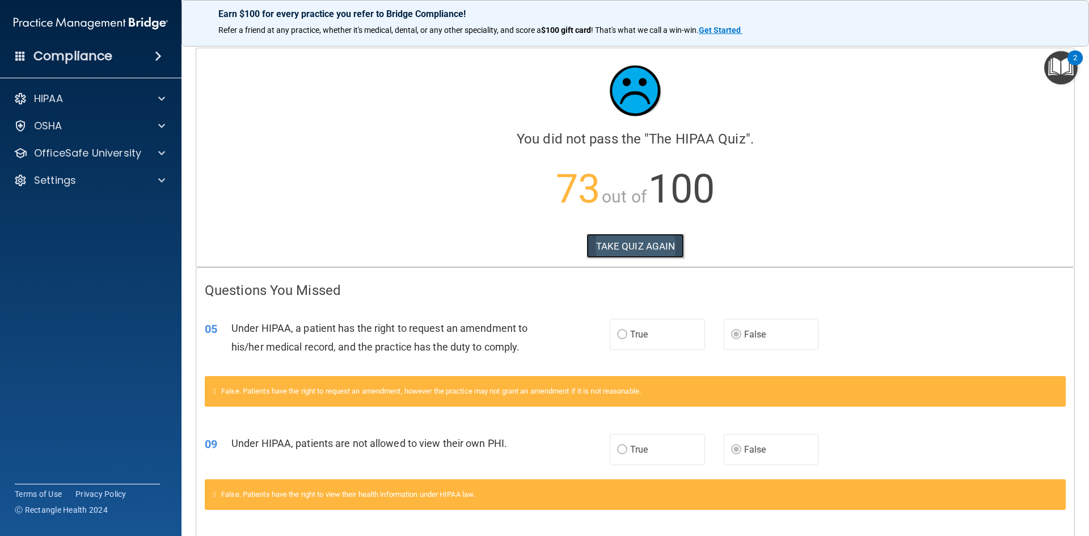
click at [614, 243] on button "TAKE QUIZ AGAIN" at bounding box center [635, 246] width 98 height 25
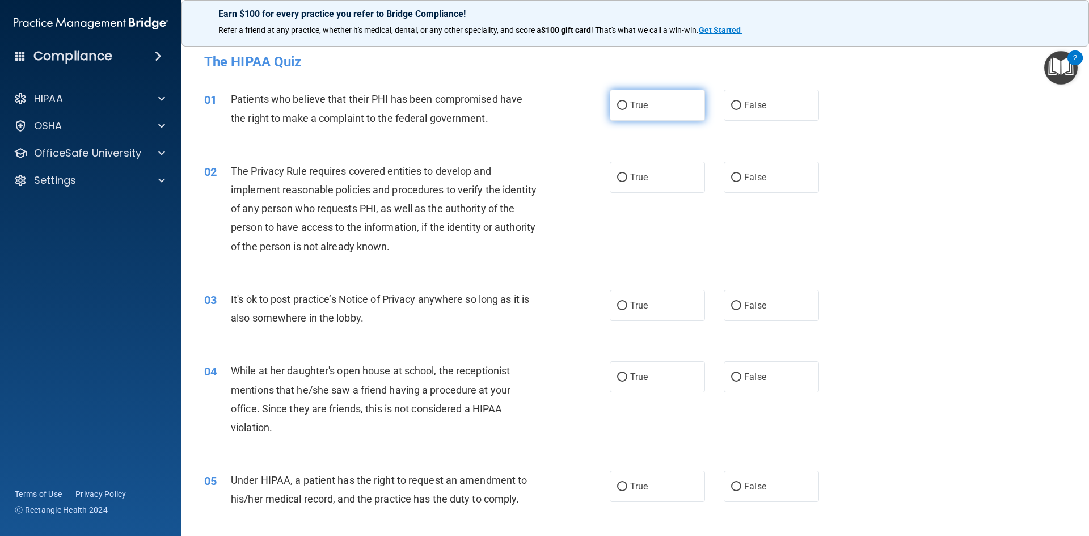
click at [638, 105] on span "True" at bounding box center [639, 105] width 18 height 11
click at [627, 105] on input "True" at bounding box center [622, 106] width 10 height 9
radio input "true"
click at [653, 179] on label "True" at bounding box center [657, 177] width 95 height 31
click at [627, 179] on input "True" at bounding box center [622, 178] width 10 height 9
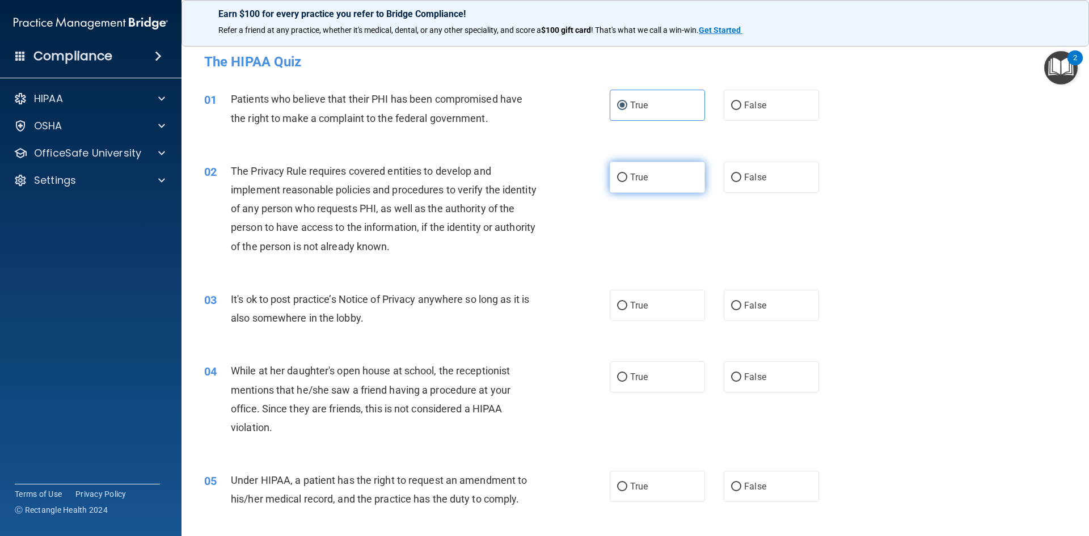
radio input "true"
click at [757, 307] on span "False" at bounding box center [755, 305] width 22 height 11
click at [741, 307] on input "False" at bounding box center [736, 306] width 10 height 9
radio input "true"
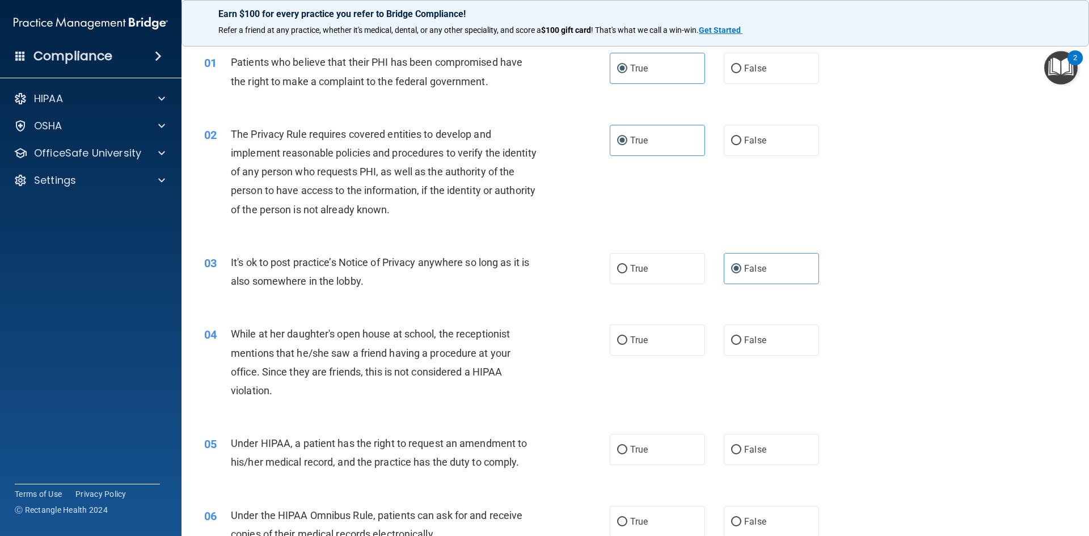
scroll to position [57, 0]
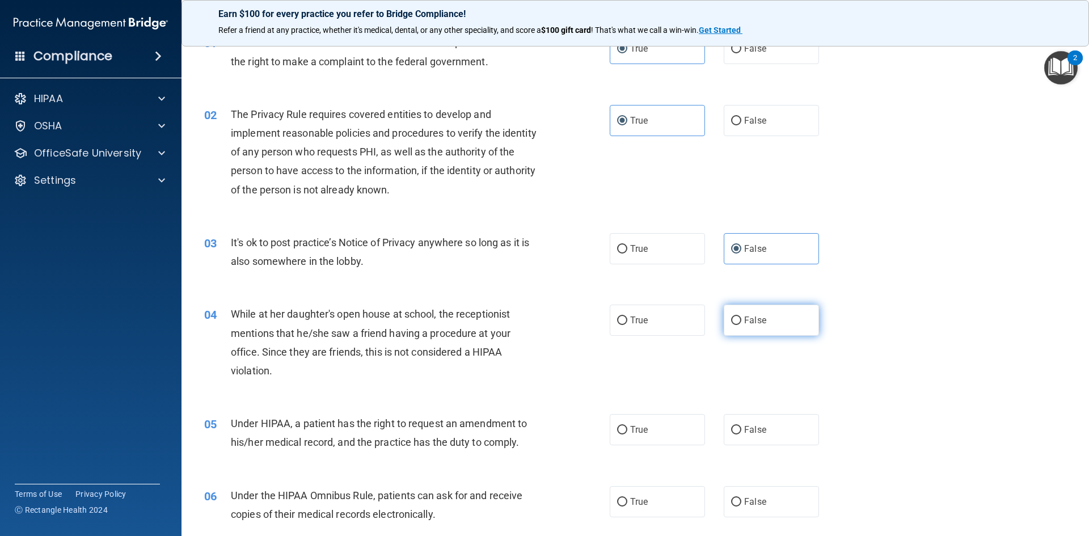
click at [759, 323] on span "False" at bounding box center [755, 320] width 22 height 11
click at [741, 323] on input "False" at bounding box center [736, 320] width 10 height 9
radio input "true"
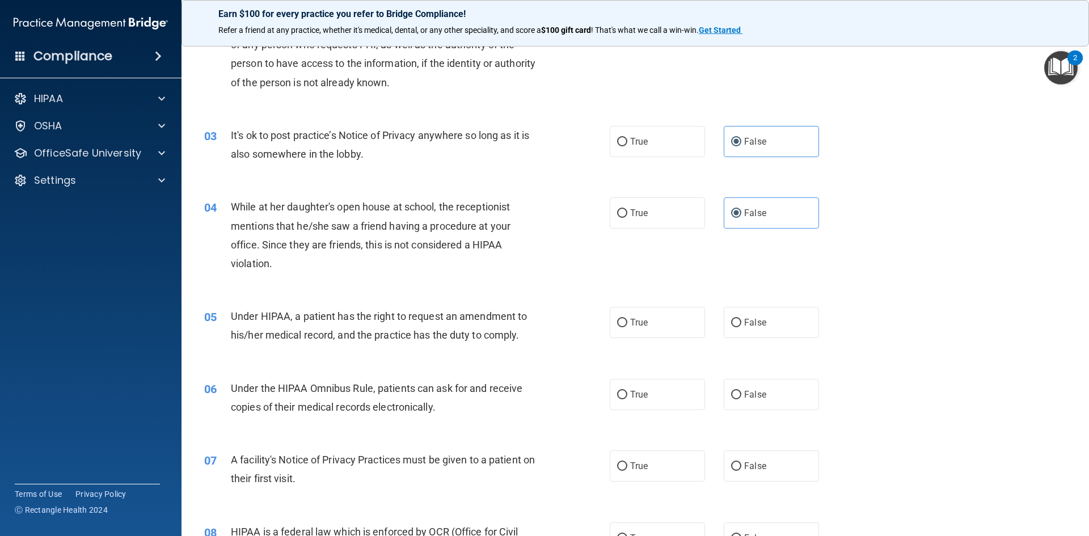
scroll to position [170, 0]
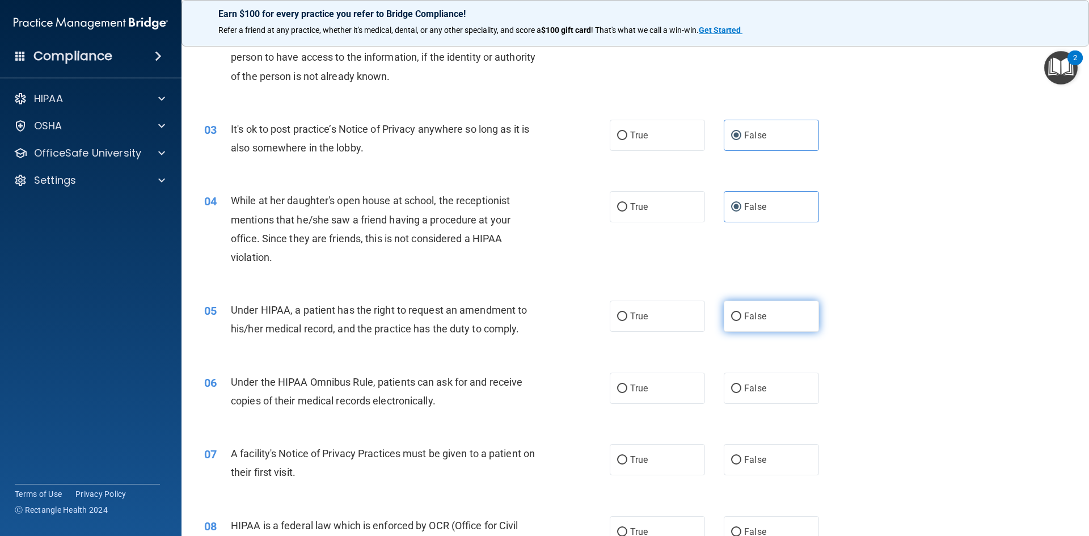
click at [738, 312] on label "False" at bounding box center [771, 316] width 95 height 31
click at [738, 312] on input "False" at bounding box center [736, 316] width 10 height 9
radio input "true"
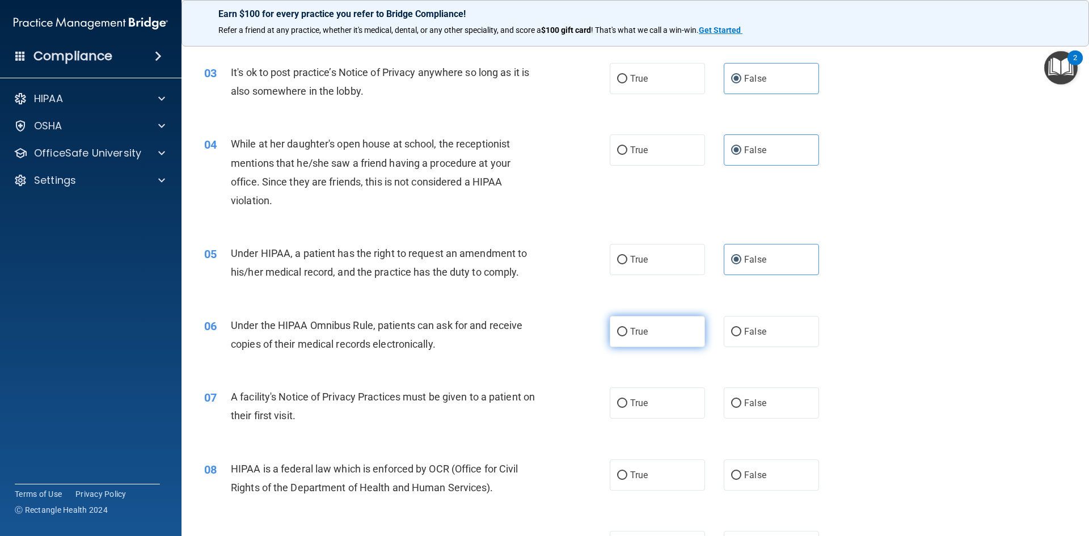
click at [651, 333] on label "True" at bounding box center [657, 331] width 95 height 31
click at [627, 333] on input "True" at bounding box center [622, 332] width 10 height 9
radio input "true"
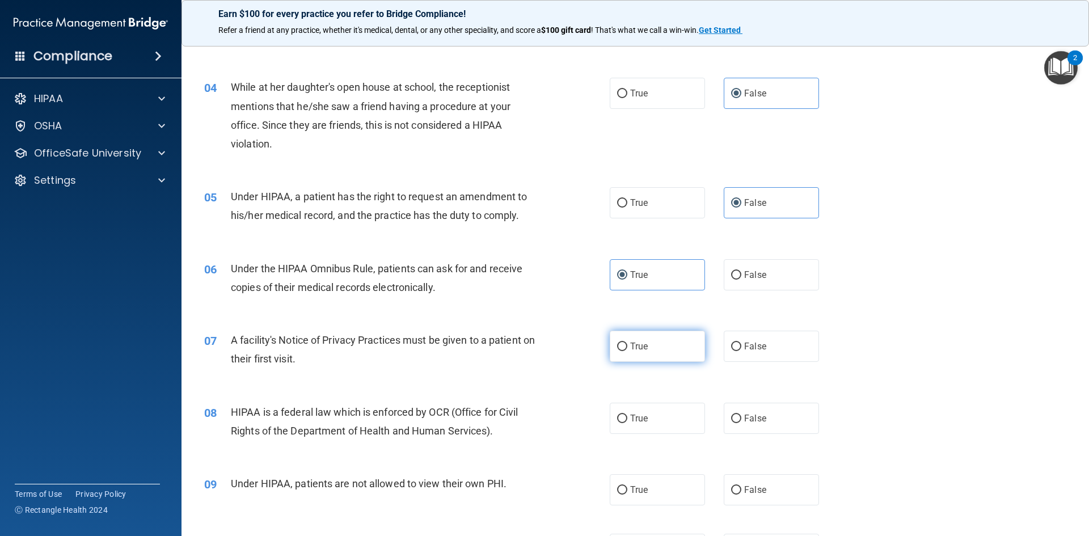
click at [688, 337] on label "True" at bounding box center [657, 346] width 95 height 31
click at [627, 343] on input "True" at bounding box center [622, 347] width 10 height 9
radio input "true"
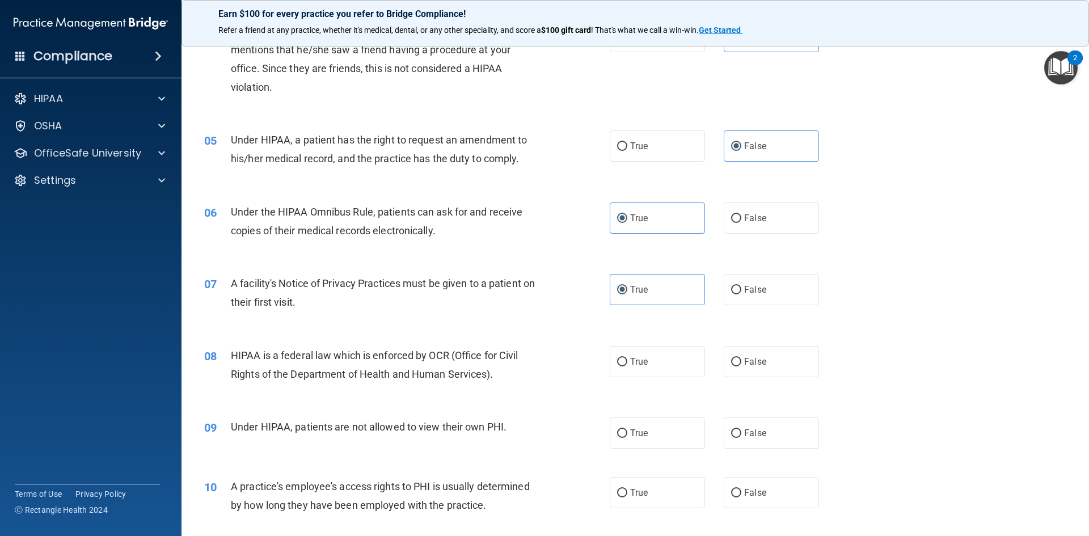
scroll to position [397, 0]
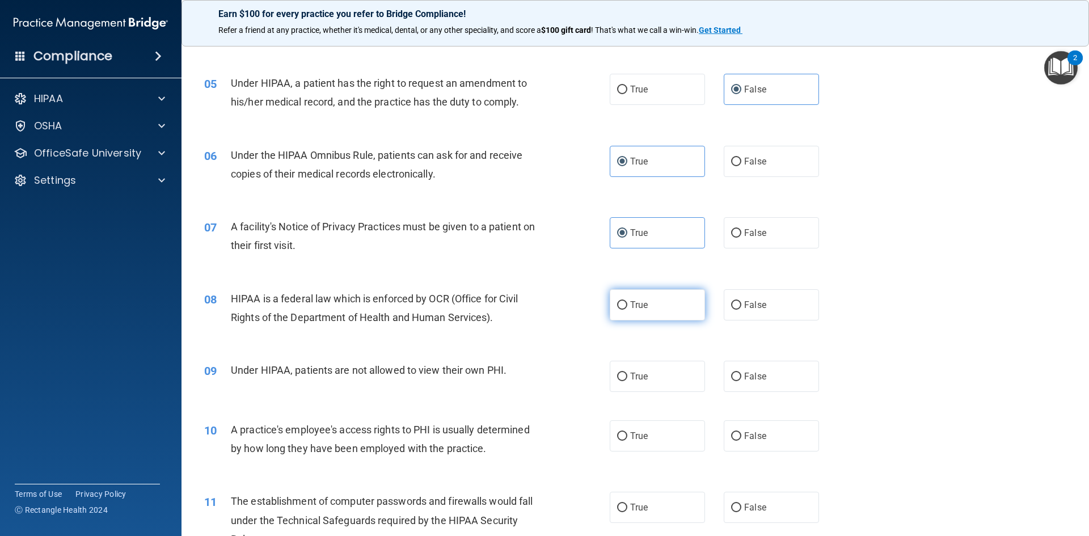
click at [645, 315] on label "True" at bounding box center [657, 304] width 95 height 31
click at [627, 310] on input "True" at bounding box center [622, 305] width 10 height 9
radio input "true"
click at [637, 385] on label "True" at bounding box center [657, 376] width 95 height 31
click at [627, 381] on input "True" at bounding box center [622, 377] width 10 height 9
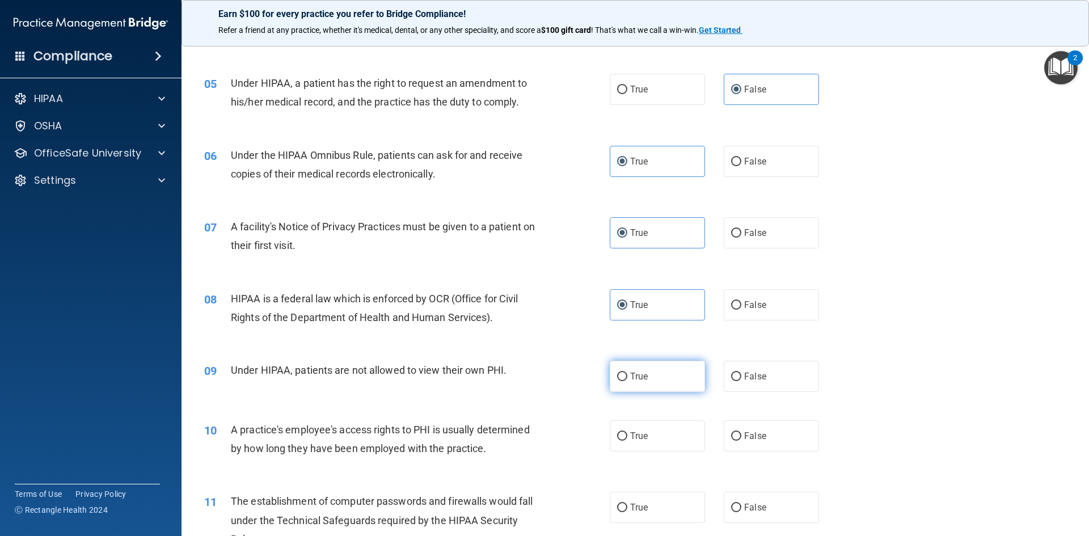
radio input "true"
click at [746, 381] on span "False" at bounding box center [755, 376] width 22 height 11
click at [741, 381] on input "False" at bounding box center [736, 377] width 10 height 9
radio input "true"
radio input "false"
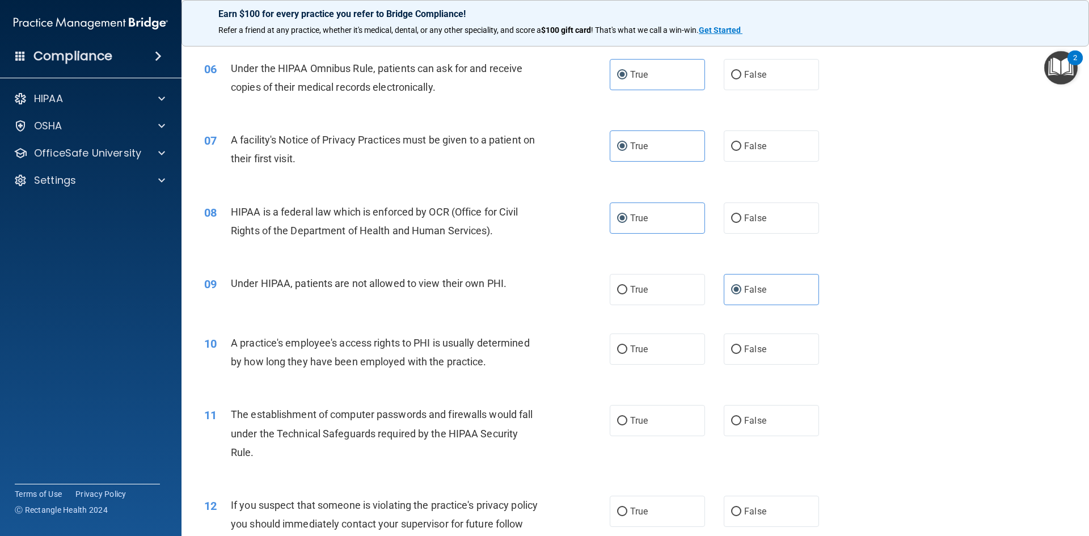
scroll to position [510, 0]
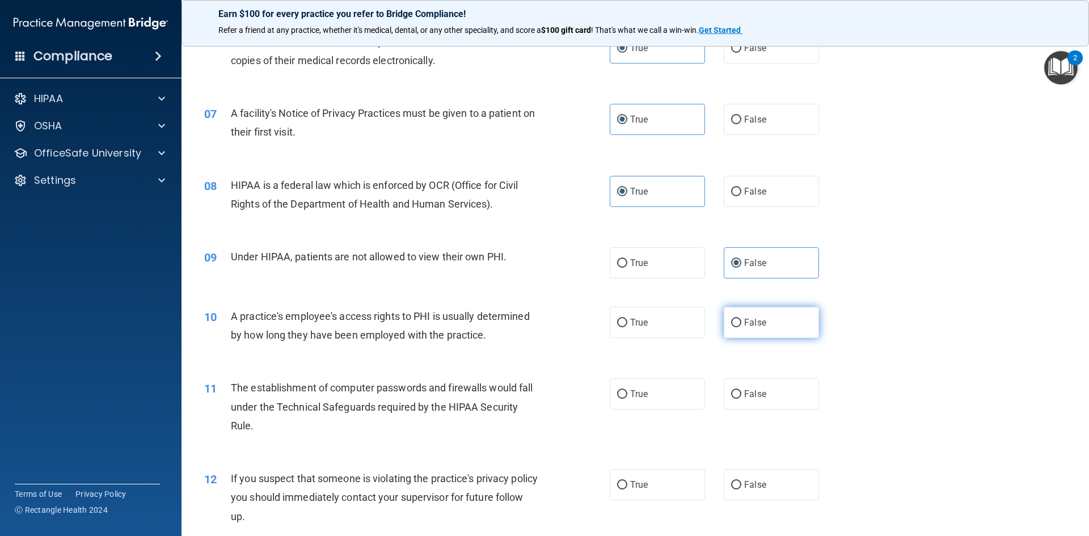
click at [755, 318] on span "False" at bounding box center [755, 322] width 22 height 11
click at [741, 319] on input "False" at bounding box center [736, 323] width 10 height 9
radio input "true"
click at [617, 395] on input "True" at bounding box center [622, 394] width 10 height 9
radio input "true"
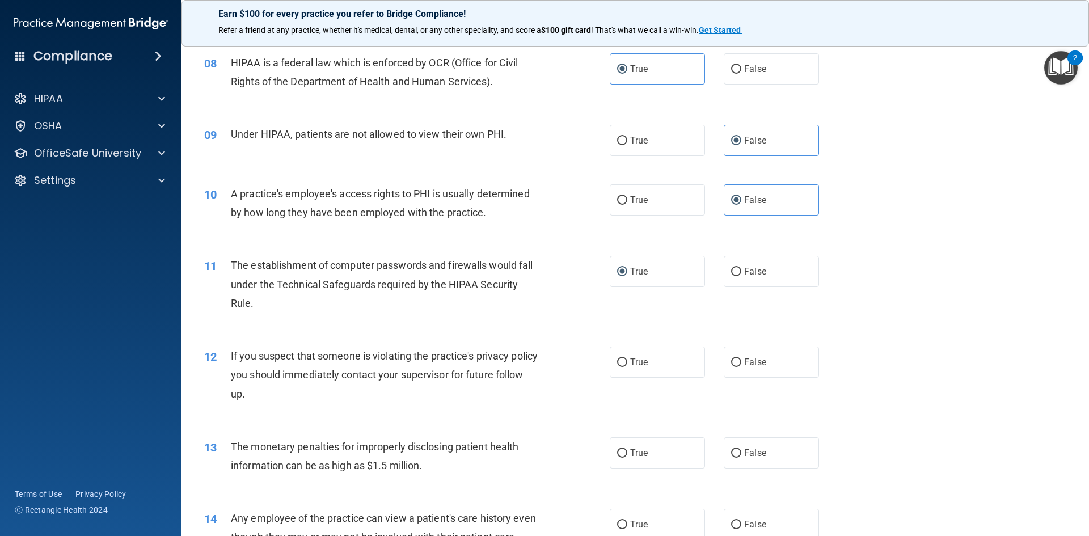
scroll to position [681, 0]
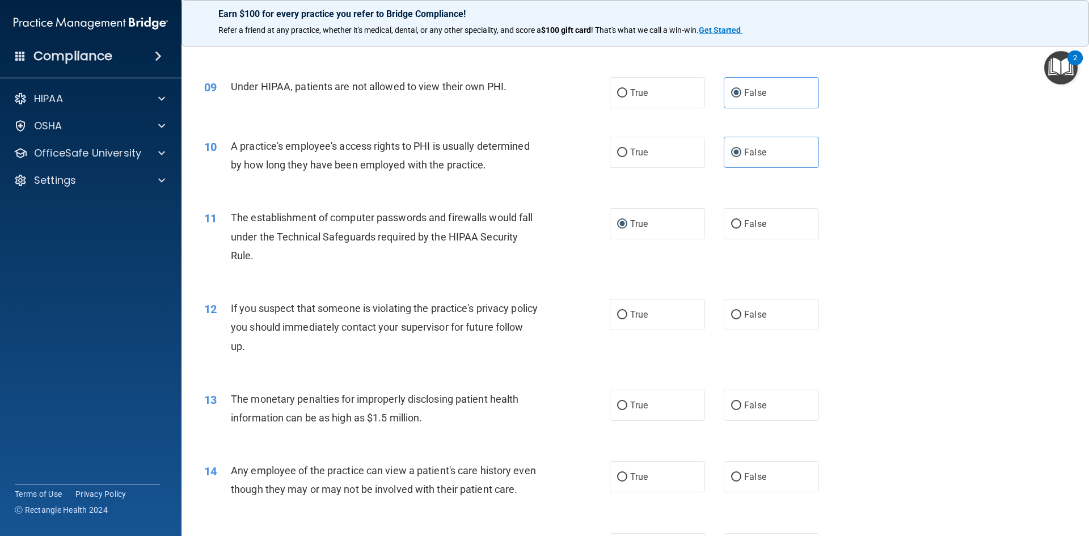
click at [626, 342] on div "12 If you suspect that someone is violating the practice's privacy policy you s…" at bounding box center [635, 330] width 879 height 91
click at [635, 305] on label "True" at bounding box center [657, 314] width 95 height 31
click at [627, 311] on input "True" at bounding box center [622, 315] width 10 height 9
radio input "true"
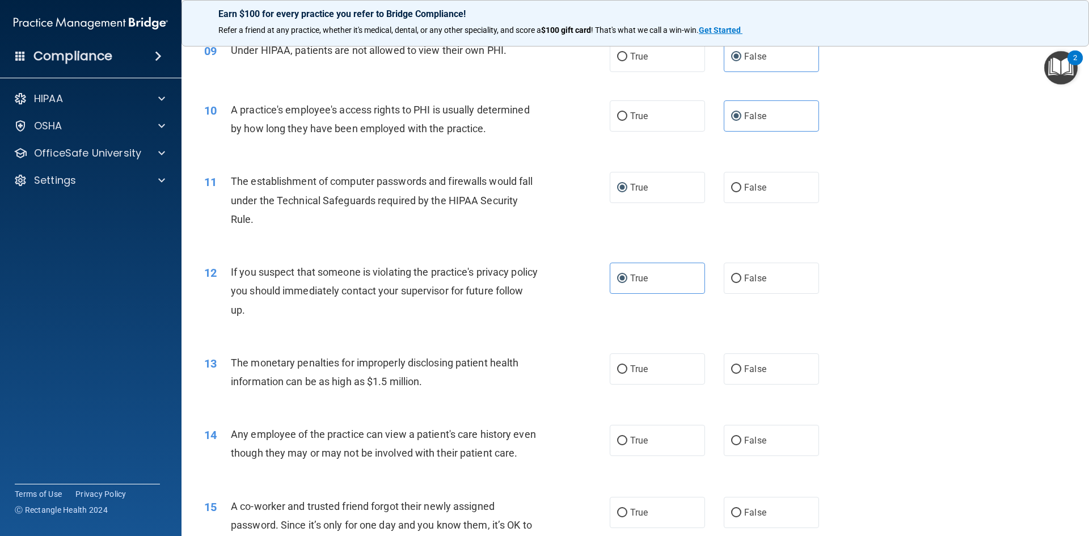
scroll to position [737, 0]
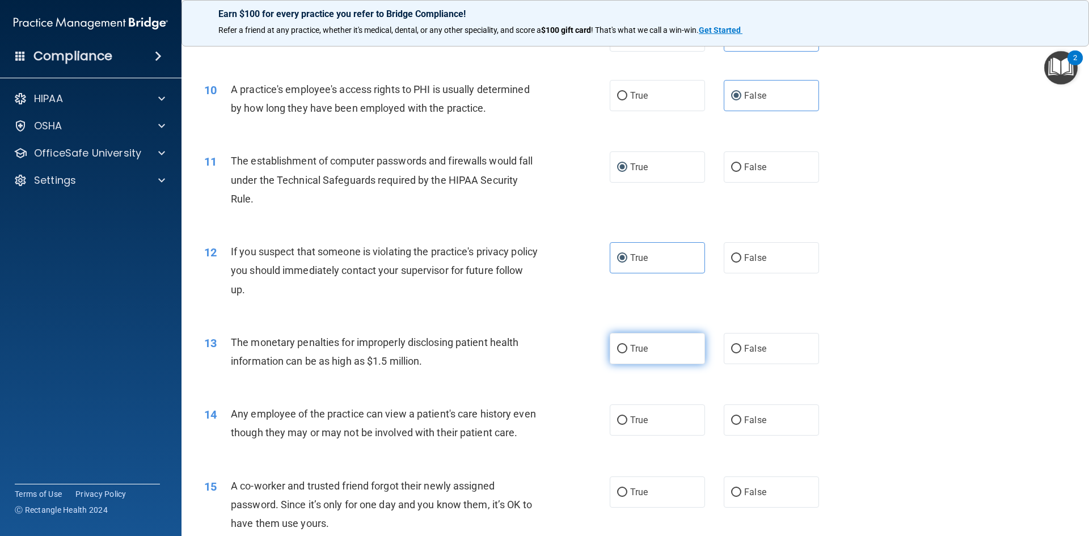
click at [649, 348] on label "True" at bounding box center [657, 348] width 95 height 31
click at [627, 348] on input "True" at bounding box center [622, 349] width 10 height 9
radio input "true"
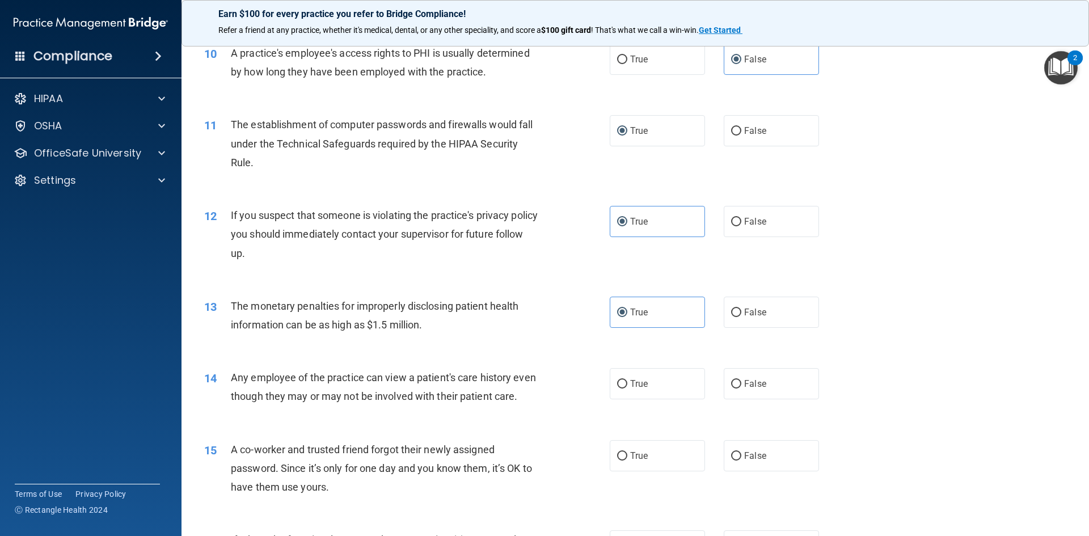
scroll to position [794, 0]
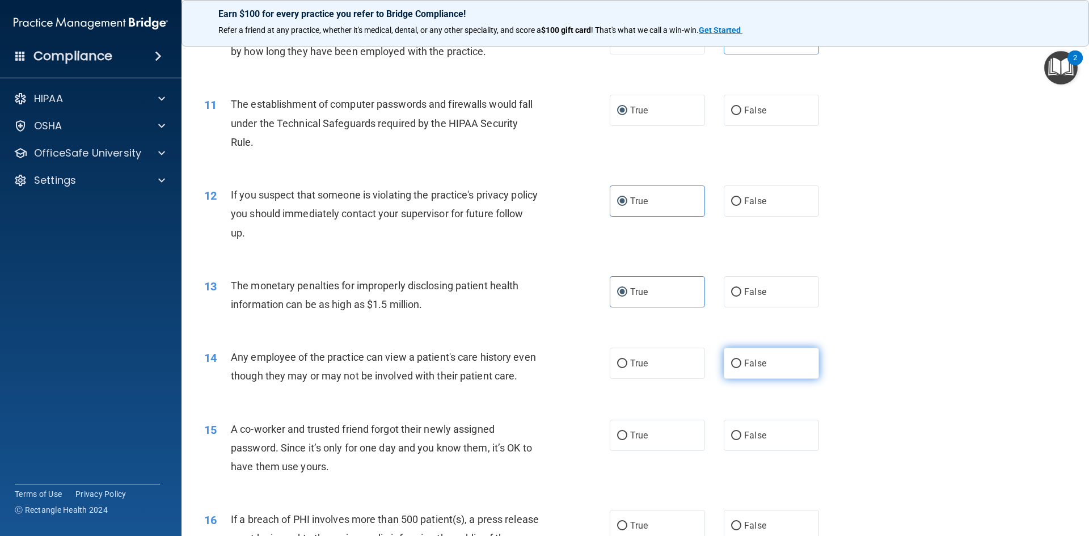
click at [724, 359] on label "False" at bounding box center [771, 363] width 95 height 31
click at [731, 360] on input "False" at bounding box center [736, 364] width 10 height 9
radio input "true"
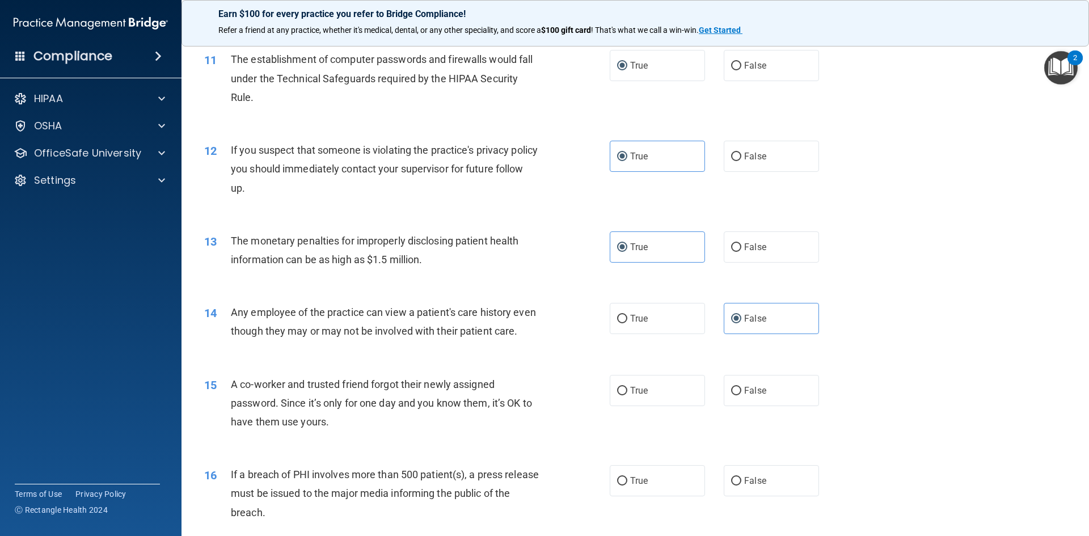
scroll to position [907, 0]
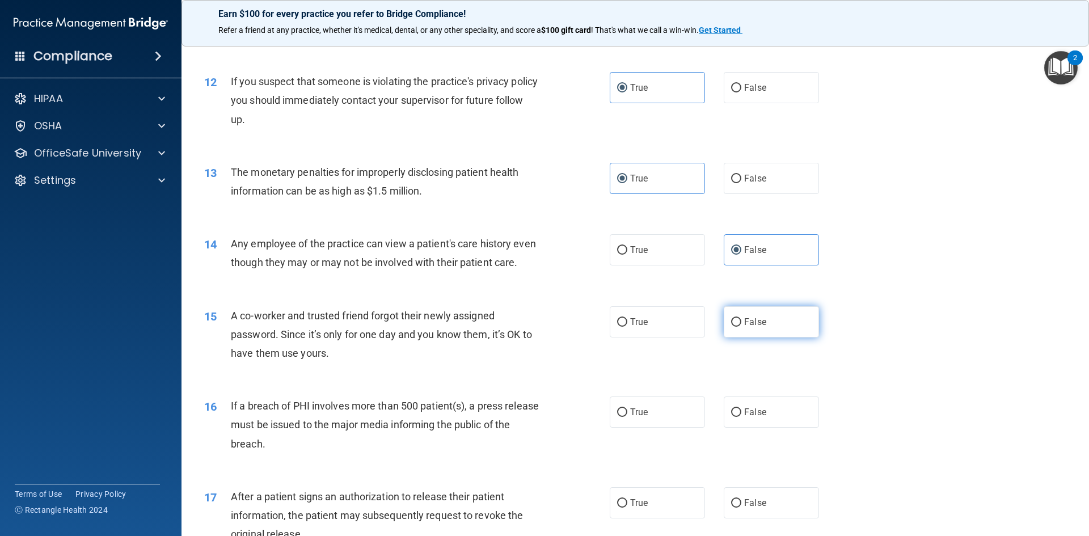
click at [766, 337] on label "False" at bounding box center [771, 321] width 95 height 31
click at [741, 327] on input "False" at bounding box center [736, 322] width 10 height 9
radio input "true"
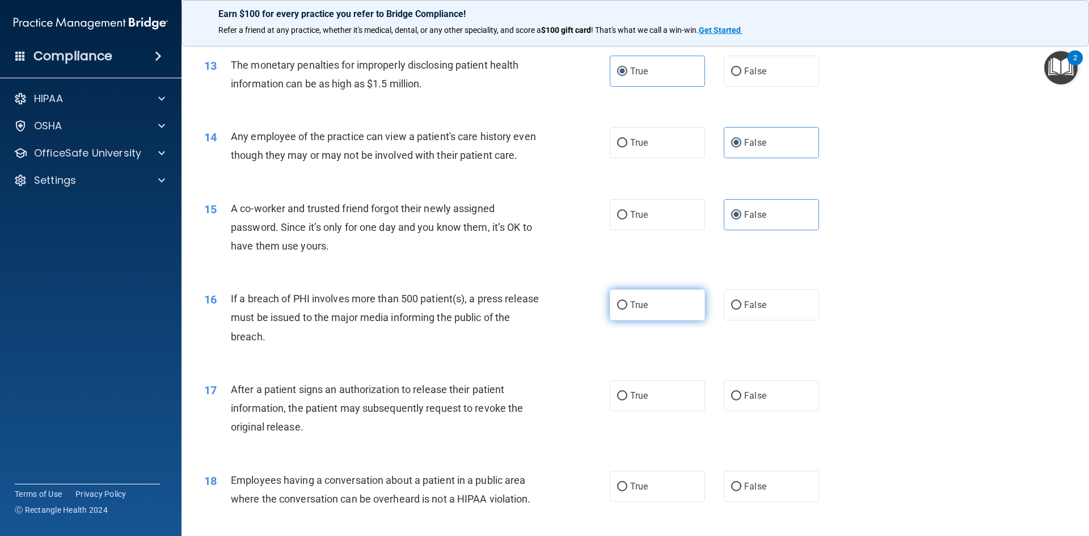
scroll to position [1021, 0]
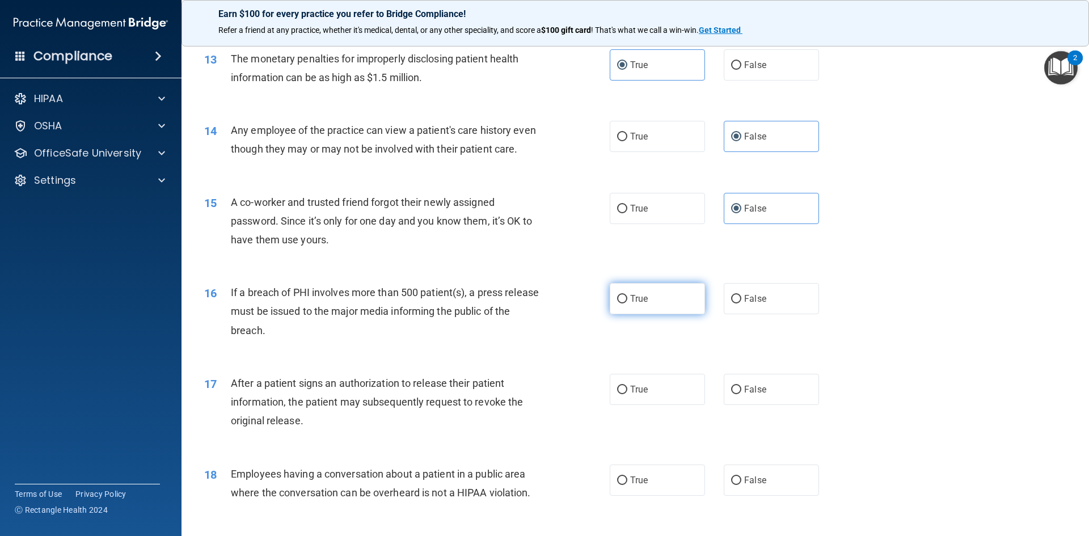
click at [611, 314] on label "True" at bounding box center [657, 298] width 95 height 31
click at [617, 303] on input "True" at bounding box center [622, 299] width 10 height 9
radio input "true"
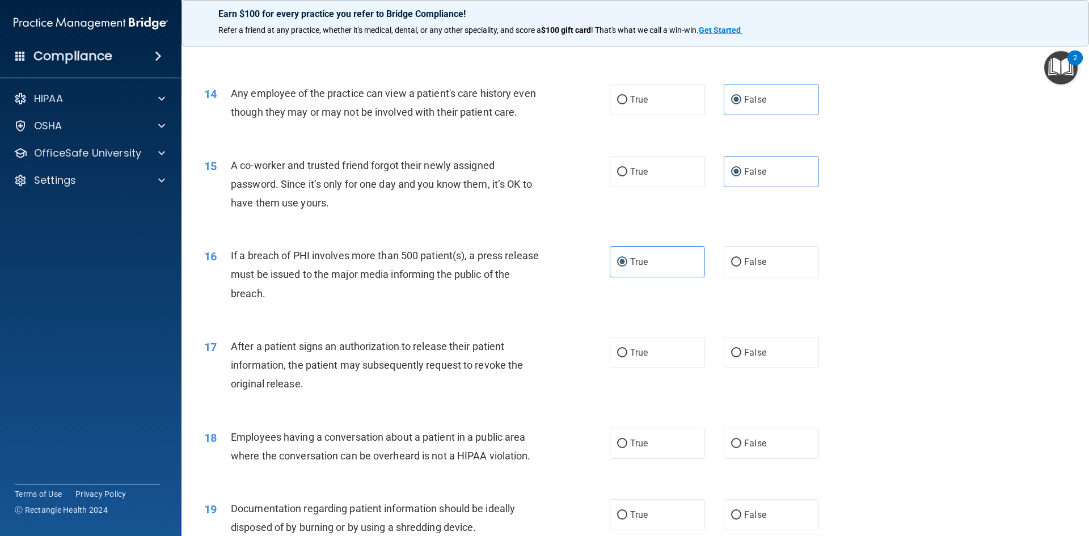
scroll to position [1078, 0]
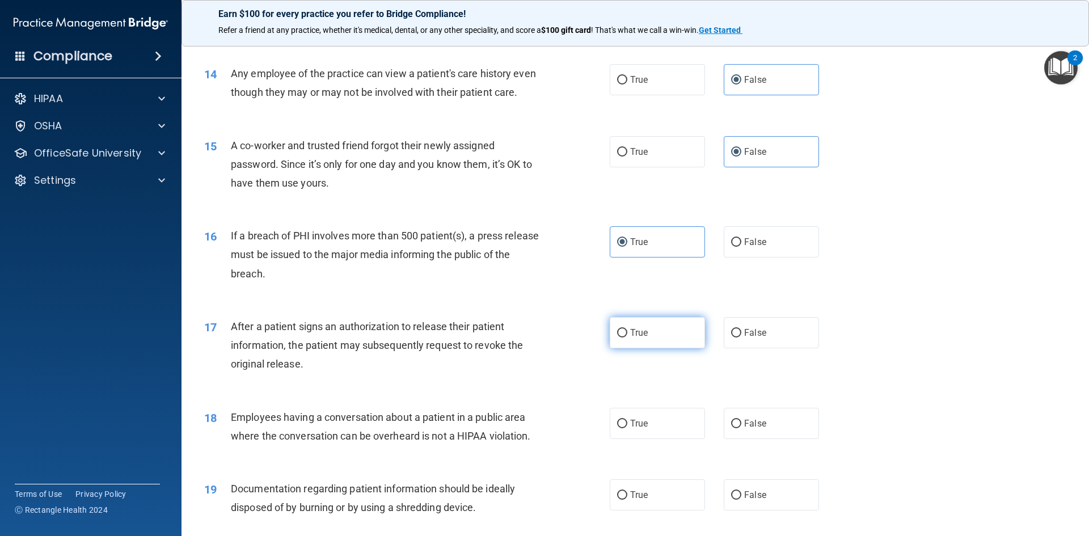
click at [645, 348] on label "True" at bounding box center [657, 332] width 95 height 31
click at [627, 337] on input "True" at bounding box center [622, 333] width 10 height 9
radio input "true"
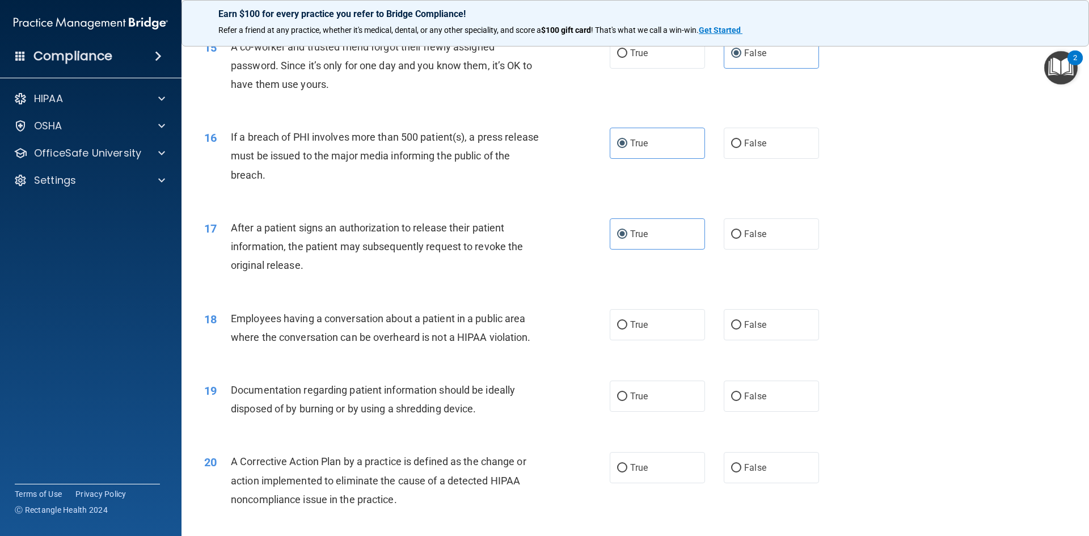
scroll to position [1191, 0]
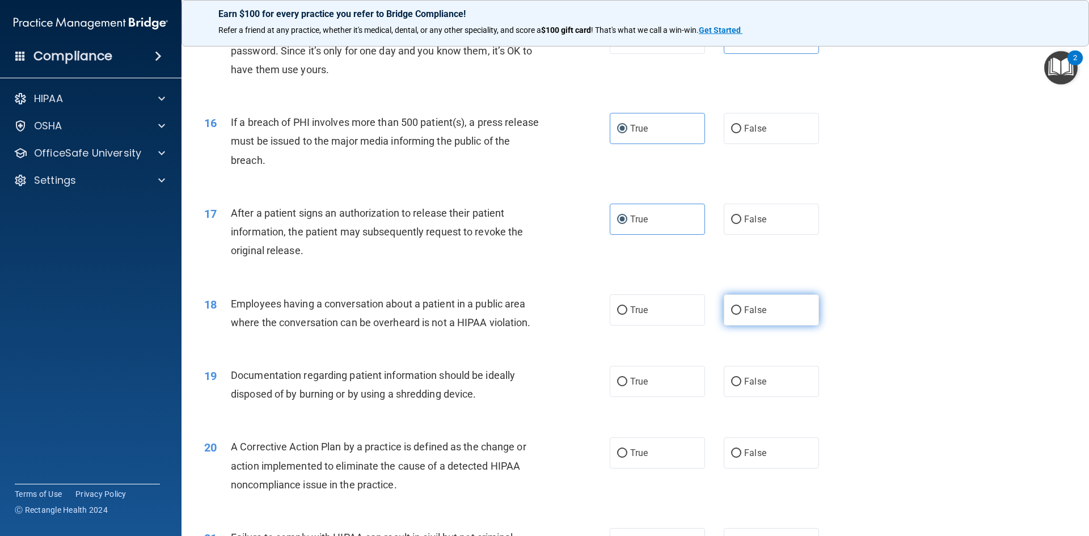
click at [724, 326] on label "False" at bounding box center [771, 309] width 95 height 31
click at [731, 315] on input "False" at bounding box center [736, 310] width 10 height 9
radio input "true"
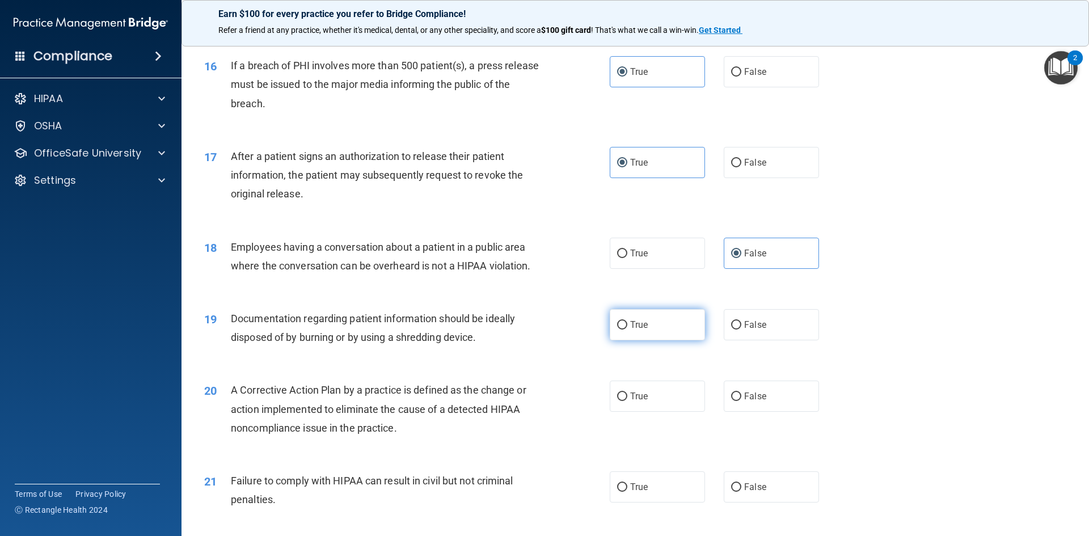
click at [619, 330] on input "True" at bounding box center [622, 325] width 10 height 9
radio input "true"
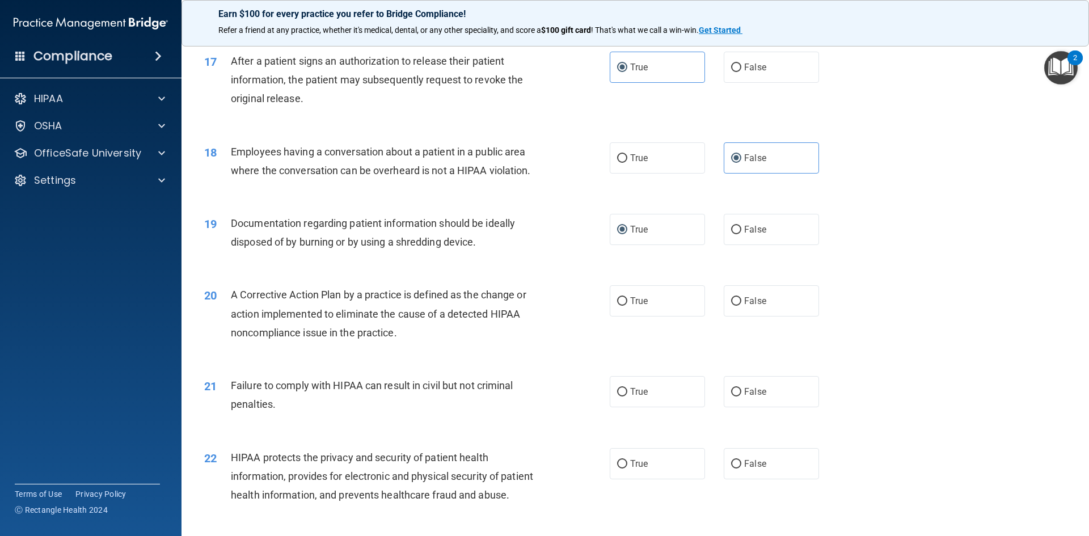
scroll to position [1361, 0]
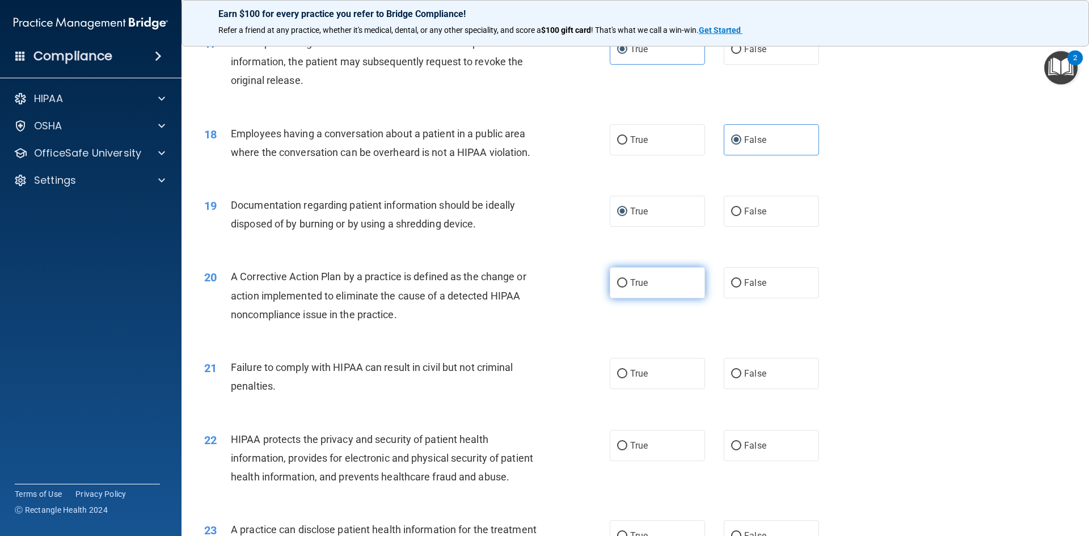
click at [661, 298] on label "True" at bounding box center [657, 282] width 95 height 31
click at [627, 288] on input "True" at bounding box center [622, 283] width 10 height 9
radio input "true"
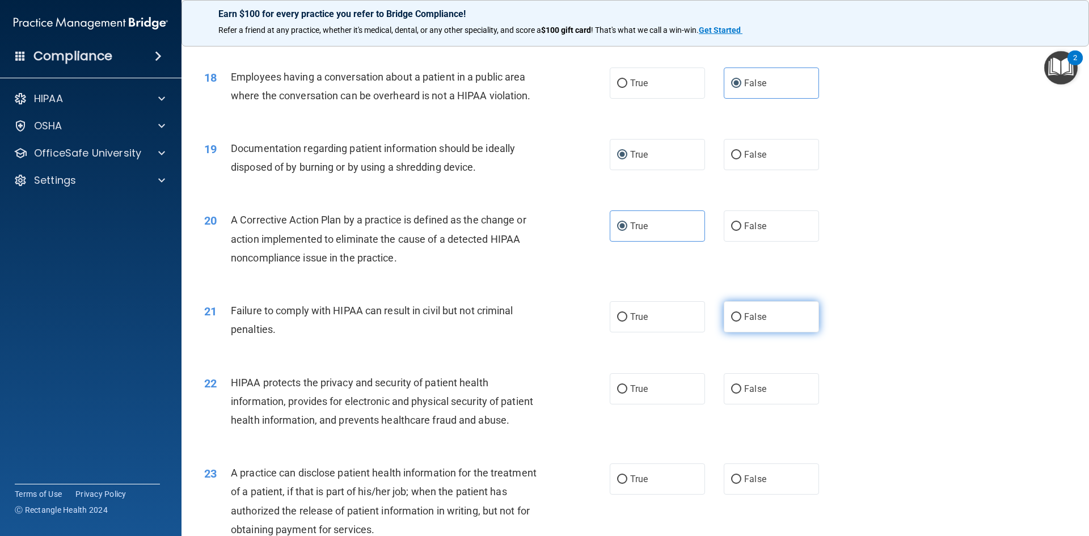
click at [732, 332] on label "False" at bounding box center [771, 316] width 95 height 31
click at [732, 322] on input "False" at bounding box center [736, 317] width 10 height 9
radio input "true"
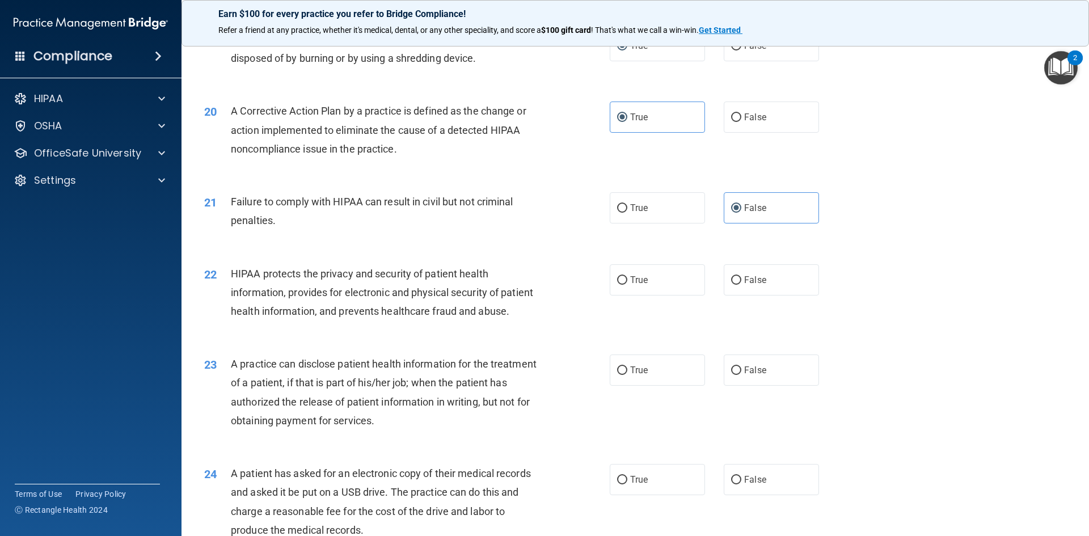
scroll to position [1531, 0]
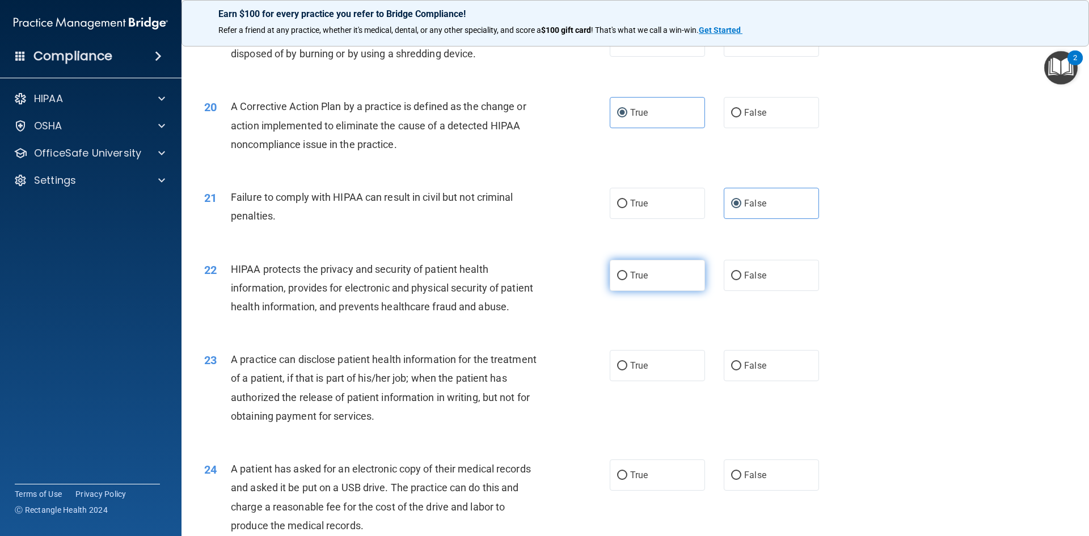
click at [658, 291] on label "True" at bounding box center [657, 275] width 95 height 31
click at [627, 280] on input "True" at bounding box center [622, 276] width 10 height 9
radio input "true"
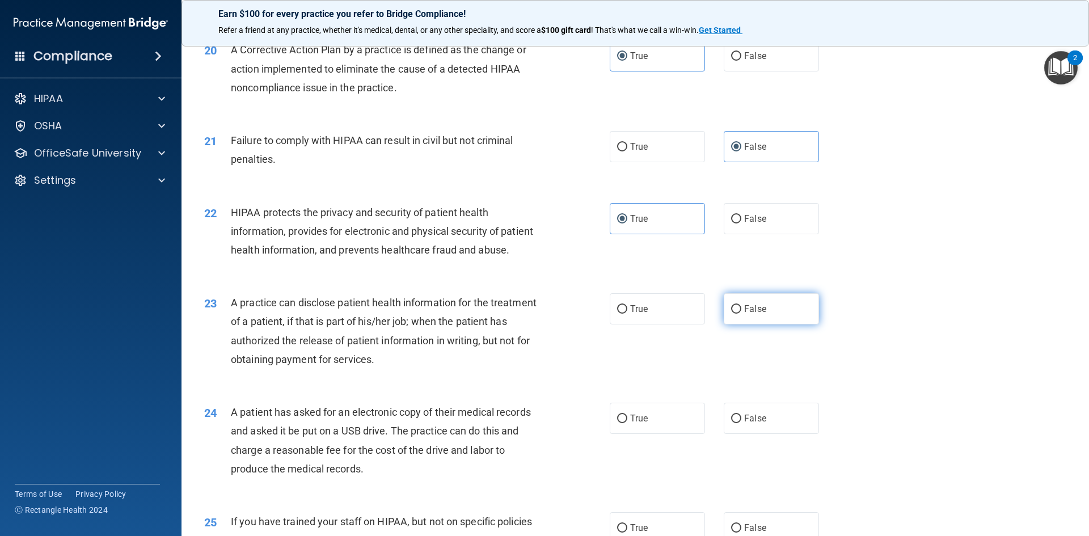
click at [732, 324] on label "False" at bounding box center [771, 308] width 95 height 31
click at [732, 314] on input "False" at bounding box center [736, 309] width 10 height 9
radio input "true"
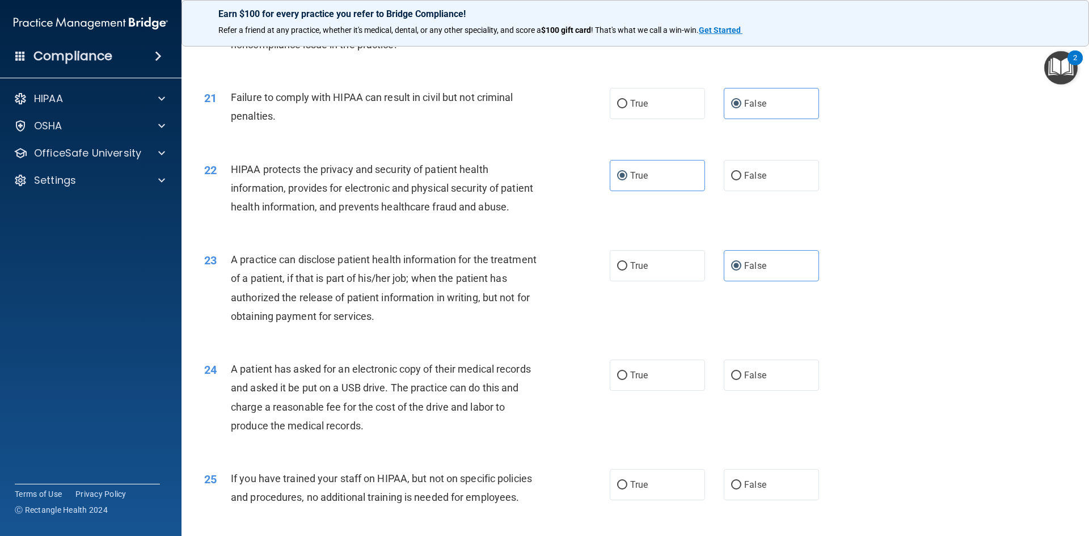
scroll to position [1701, 0]
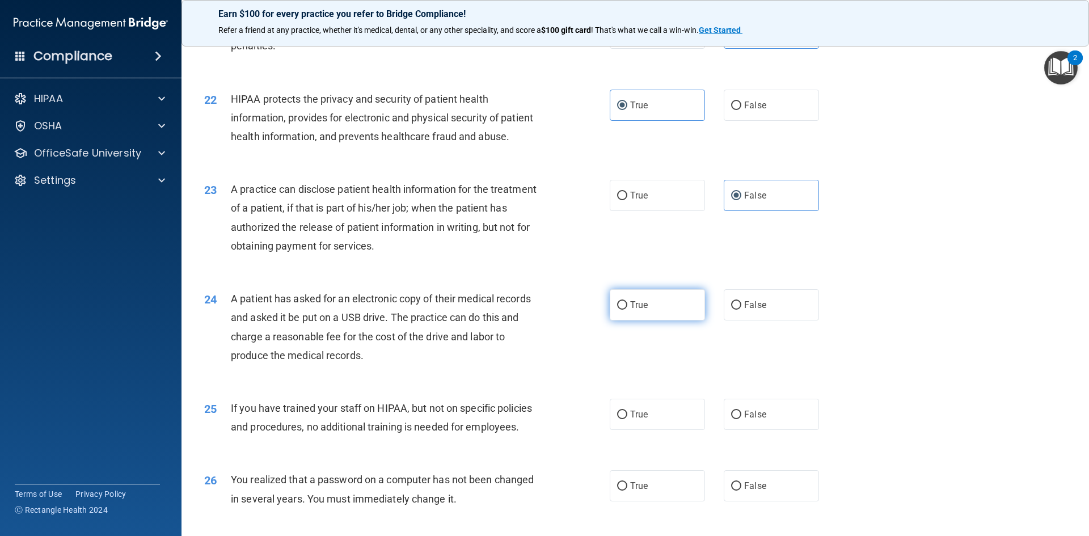
click at [630, 310] on span "True" at bounding box center [639, 304] width 18 height 11
click at [627, 310] on input "True" at bounding box center [622, 305] width 10 height 9
radio input "true"
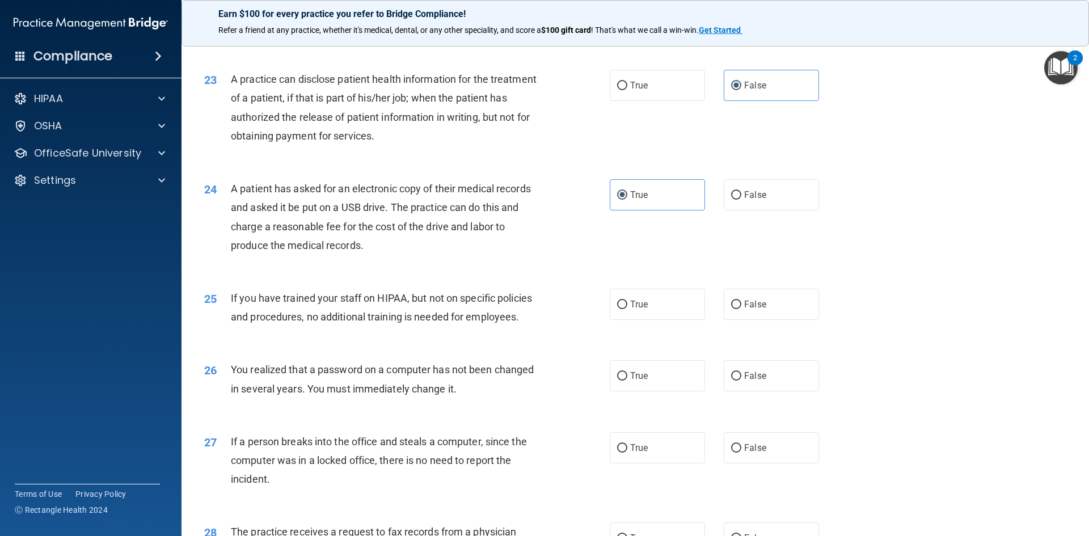
scroll to position [1815, 0]
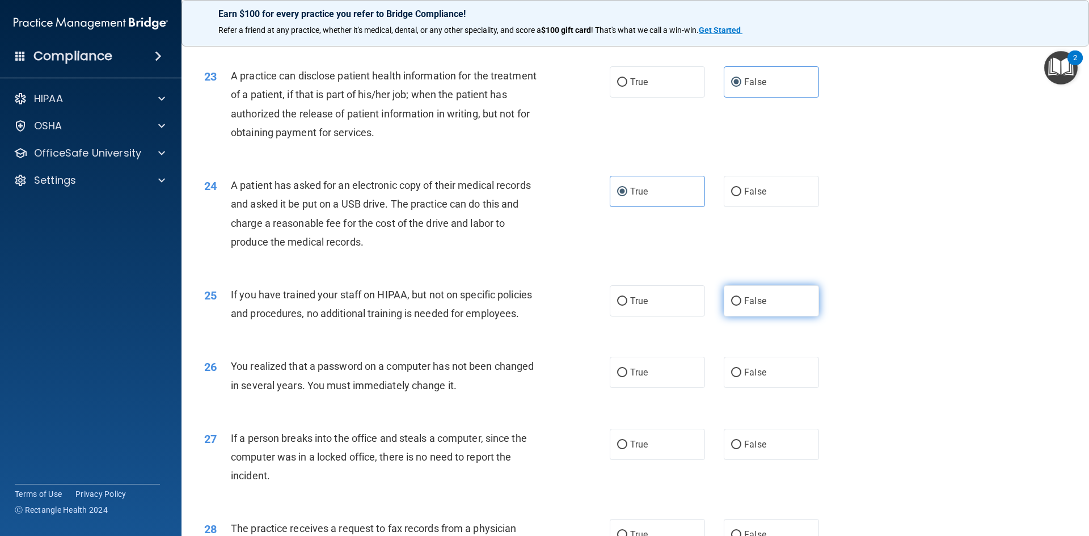
click at [736, 306] on input "False" at bounding box center [736, 301] width 10 height 9
radio input "true"
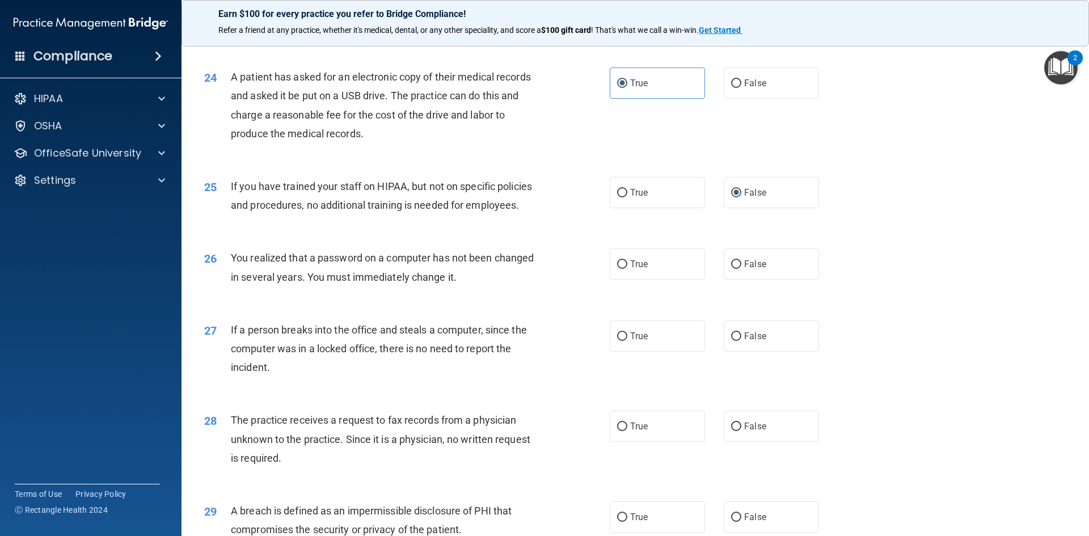
scroll to position [1928, 0]
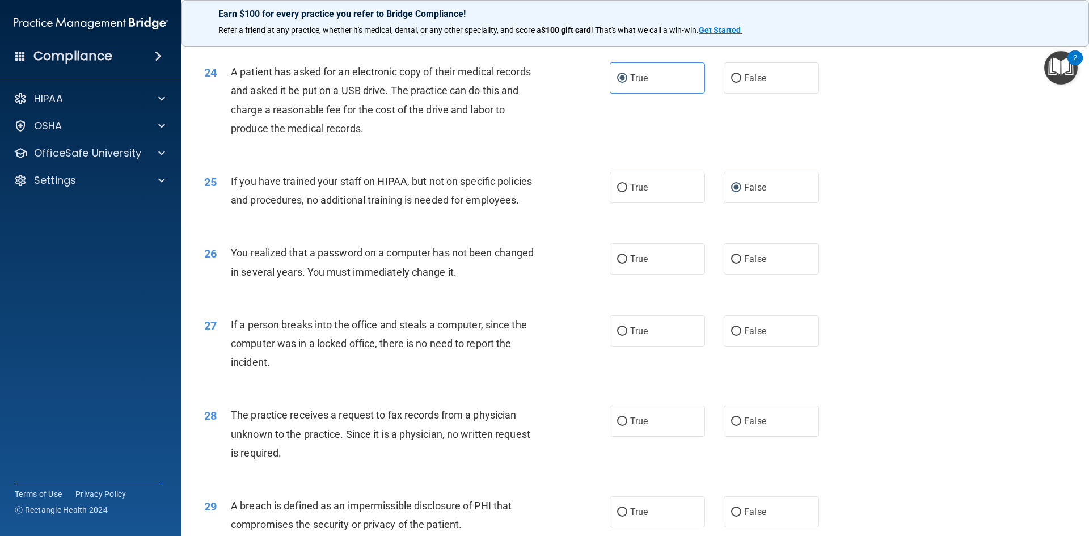
click at [603, 286] on div "26 You realized that a password on a computer has not been changed in several y…" at bounding box center [407, 264] width 440 height 43
click at [670, 274] on label "True" at bounding box center [657, 258] width 95 height 31
click at [627, 264] on input "True" at bounding box center [622, 259] width 10 height 9
radio input "true"
drag, startPoint x: 773, startPoint y: 383, endPoint x: 773, endPoint y: 389, distance: 6.2
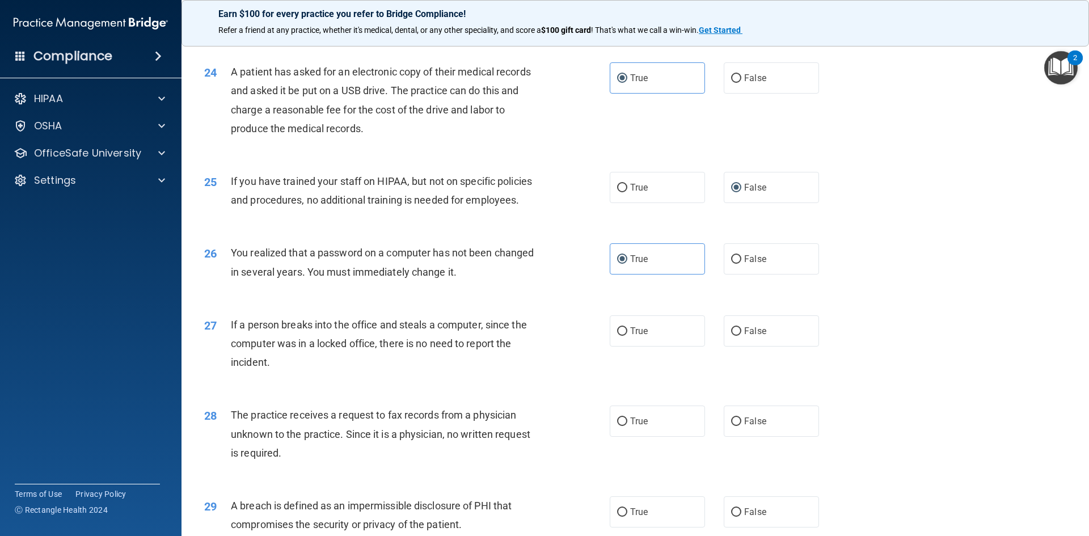
click at [773, 388] on div "27 If a person breaks into the office and steals a computer, since the computer…" at bounding box center [635, 346] width 879 height 91
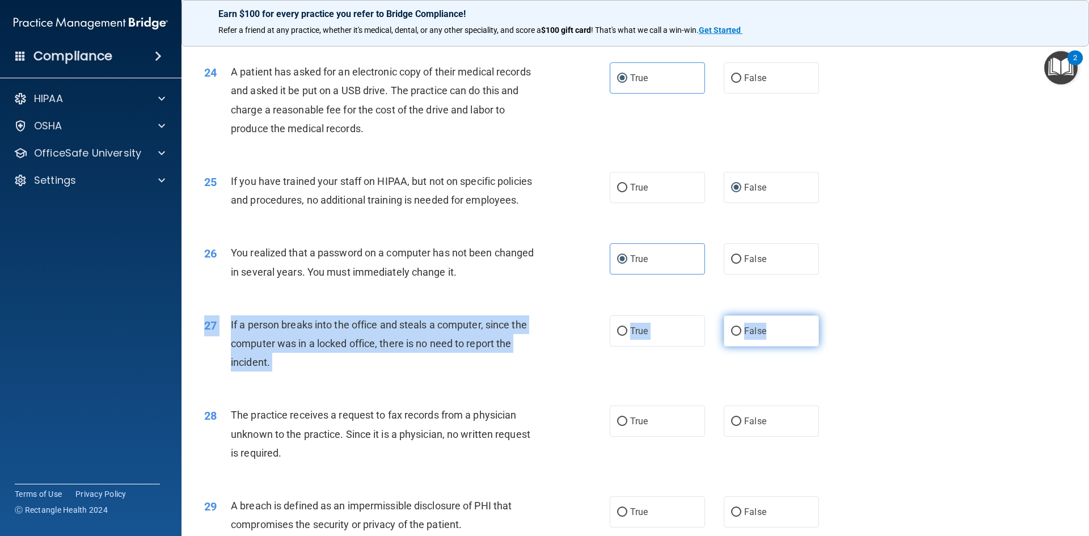
click at [746, 347] on label "False" at bounding box center [771, 330] width 95 height 31
click at [741, 336] on input "False" at bounding box center [736, 331] width 10 height 9
radio input "true"
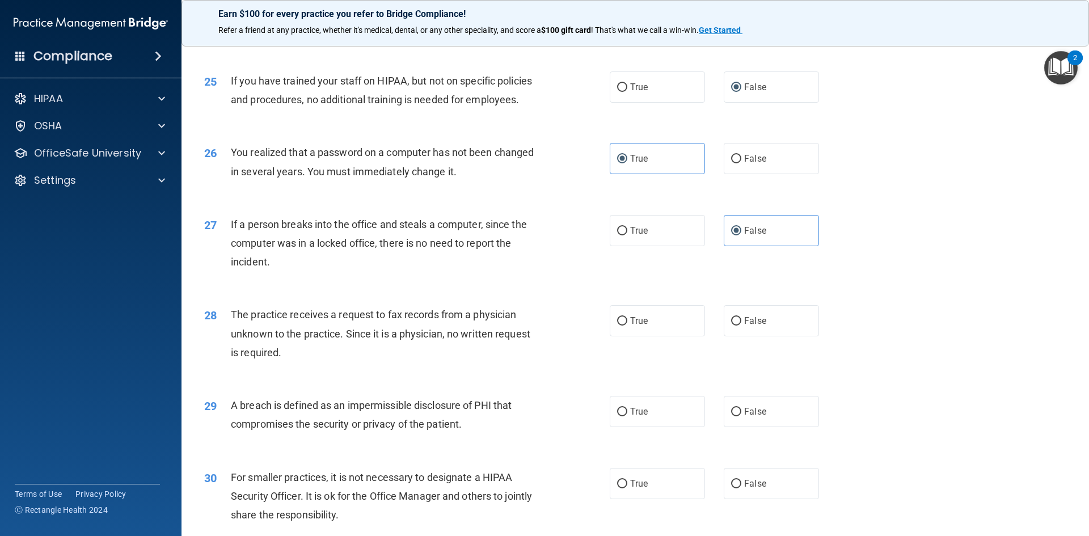
scroll to position [2042, 0]
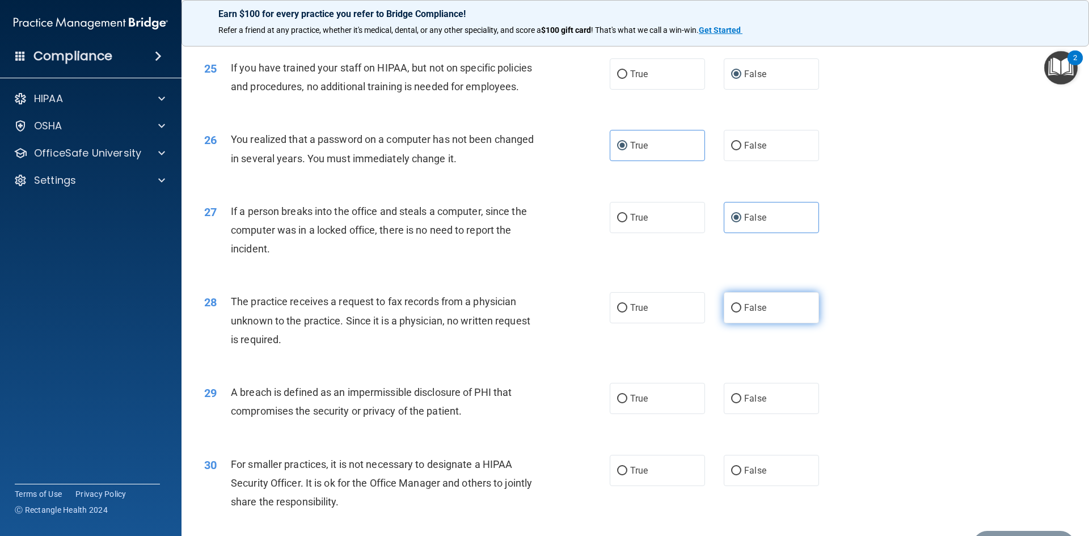
click at [748, 313] on span "False" at bounding box center [755, 307] width 22 height 11
click at [741, 312] on input "False" at bounding box center [736, 308] width 10 height 9
radio input "true"
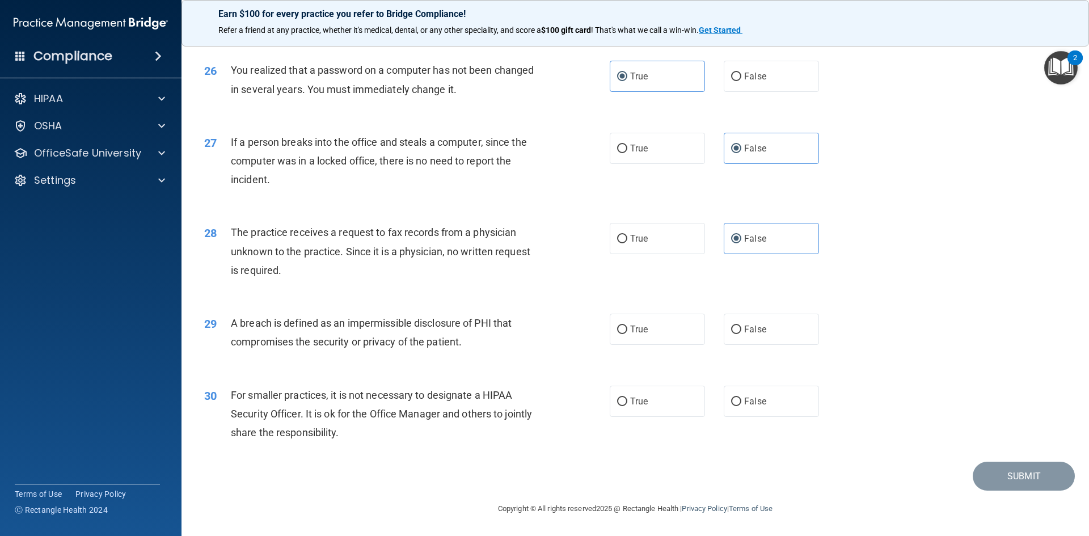
scroll to position [2148, 0]
click at [635, 335] on span "True" at bounding box center [639, 329] width 18 height 11
click at [627, 334] on input "True" at bounding box center [622, 330] width 10 height 9
radio input "true"
click at [766, 391] on label "False" at bounding box center [771, 401] width 95 height 31
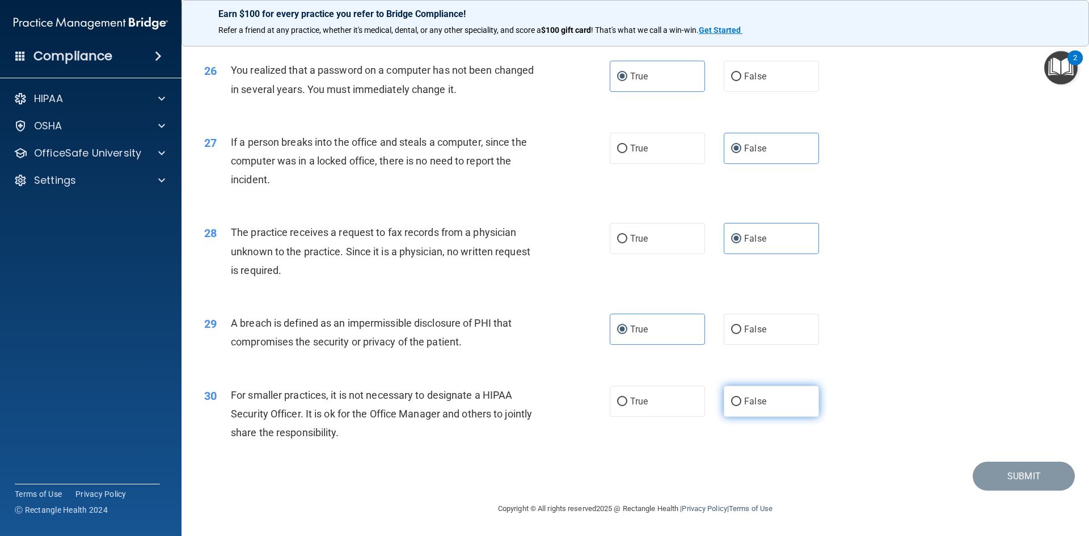
click at [741, 398] on input "False" at bounding box center [736, 402] width 10 height 9
radio input "true"
click at [990, 478] on button "Submit" at bounding box center [1024, 476] width 102 height 29
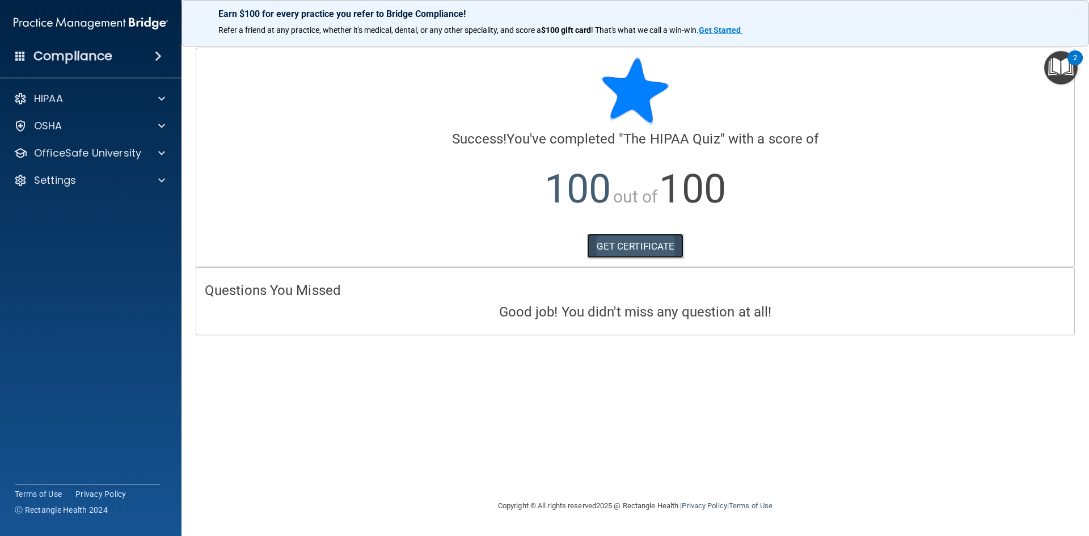
click at [655, 243] on link "GET CERTIFICATE" at bounding box center [635, 246] width 97 height 25
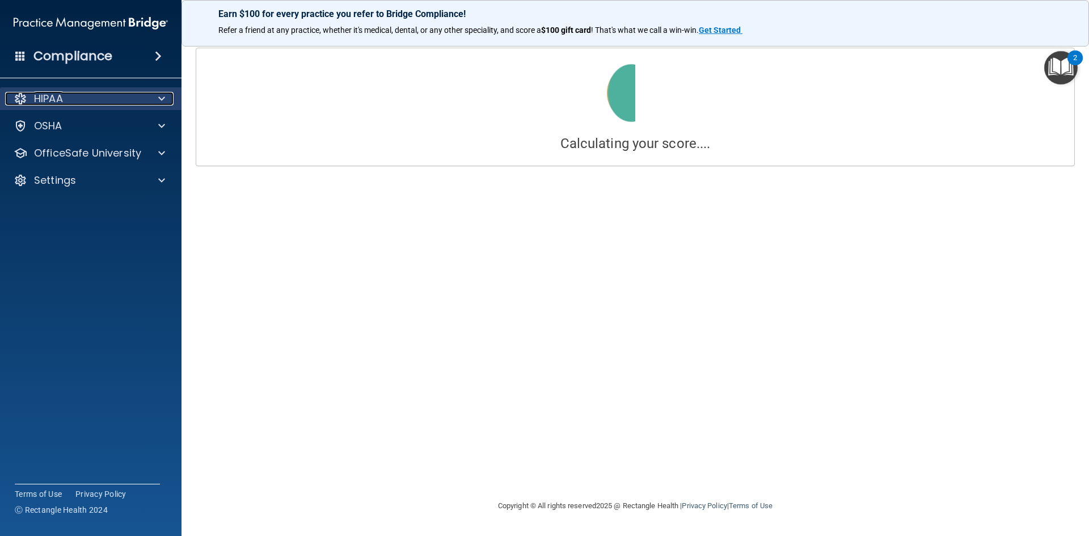
click at [156, 98] on div at bounding box center [160, 99] width 28 height 14
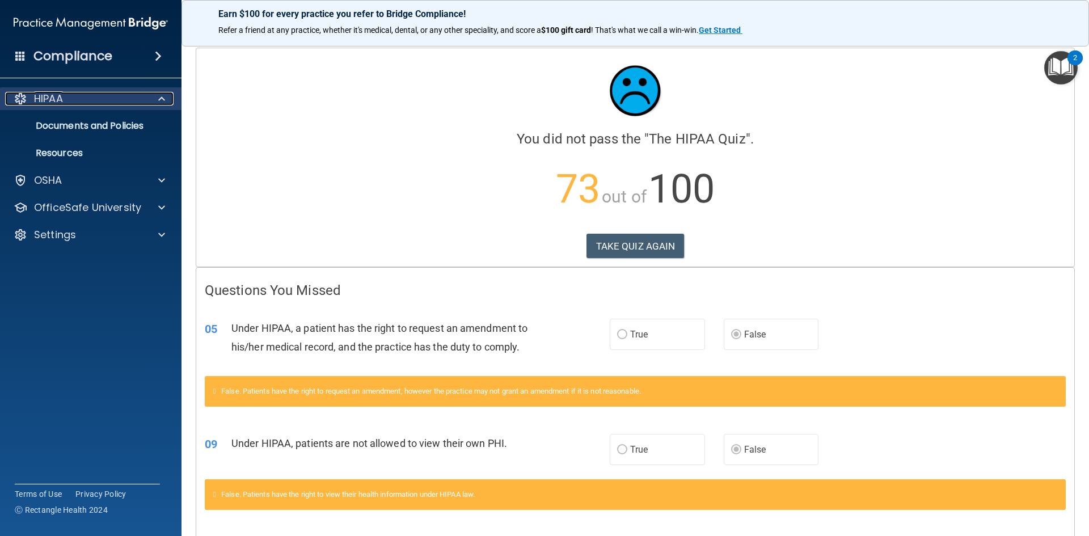
click at [158, 101] on span at bounding box center [161, 99] width 7 height 14
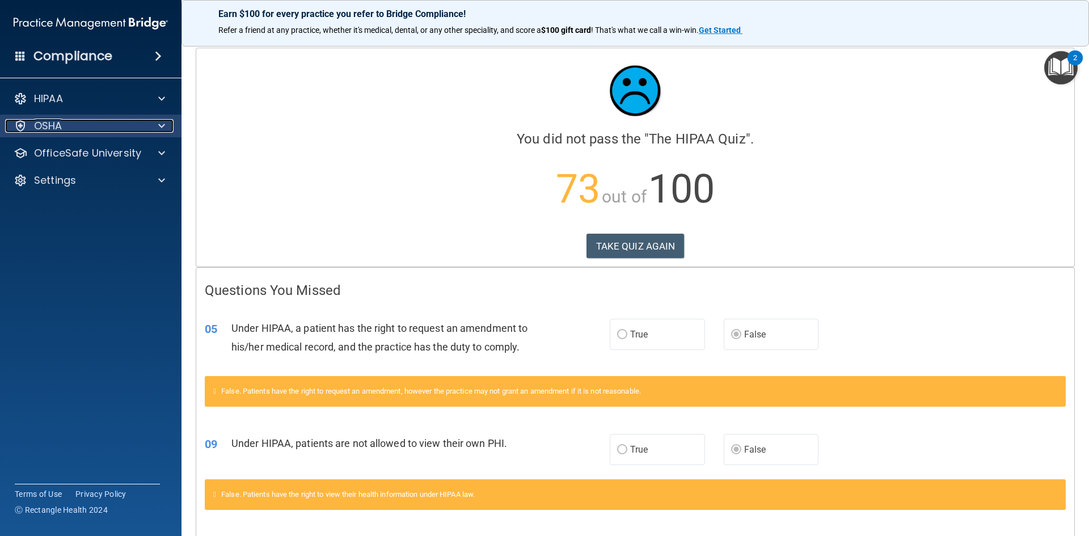
click at [170, 130] on div at bounding box center [160, 126] width 28 height 14
click at [167, 131] on div at bounding box center [160, 126] width 28 height 14
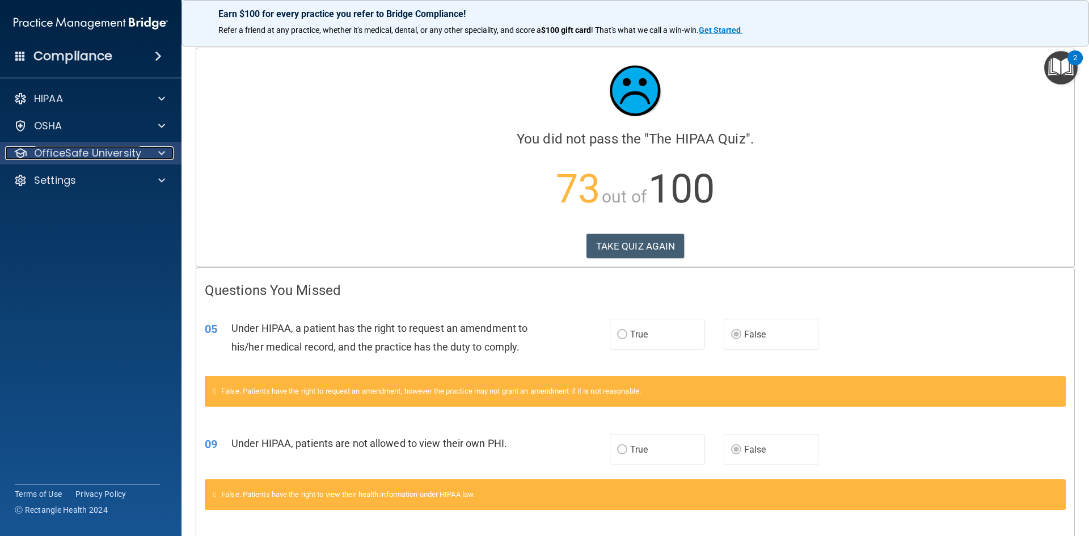
click at [167, 155] on div at bounding box center [160, 153] width 28 height 14
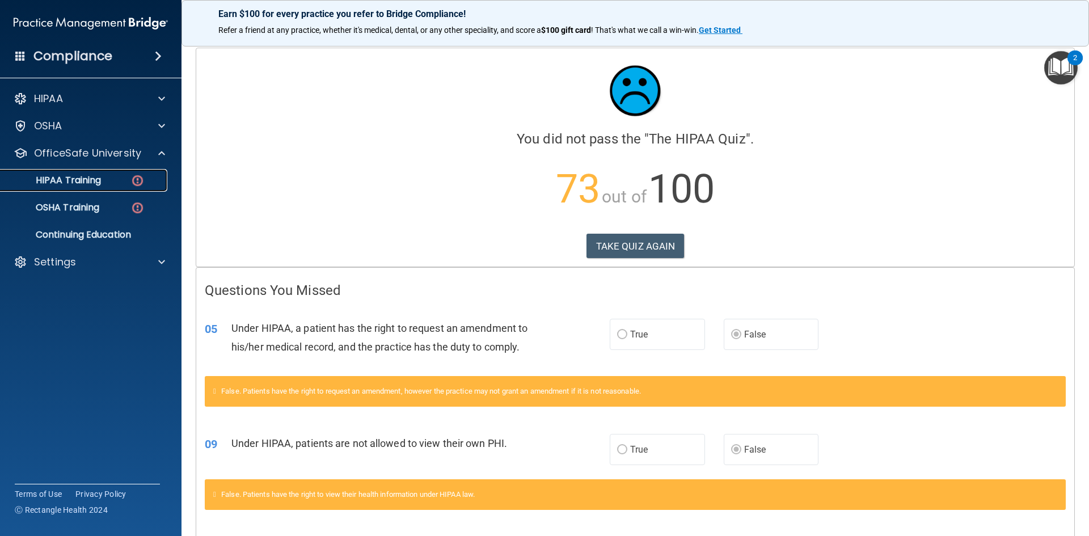
click at [138, 180] on img at bounding box center [137, 181] width 14 height 14
